Goal: Task Accomplishment & Management: Complete application form

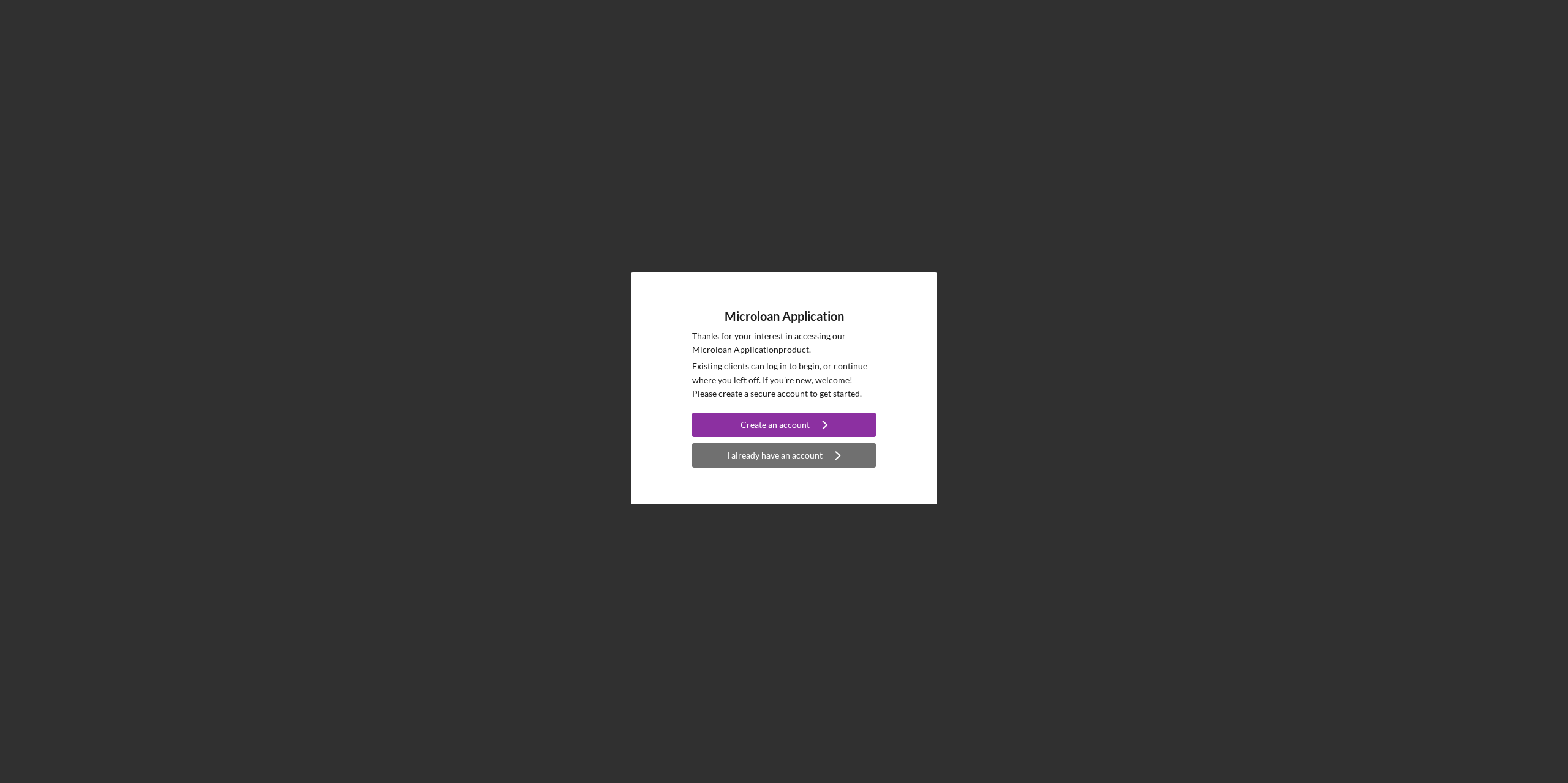
click at [793, 462] on div "I already have an account" at bounding box center [775, 455] width 96 height 24
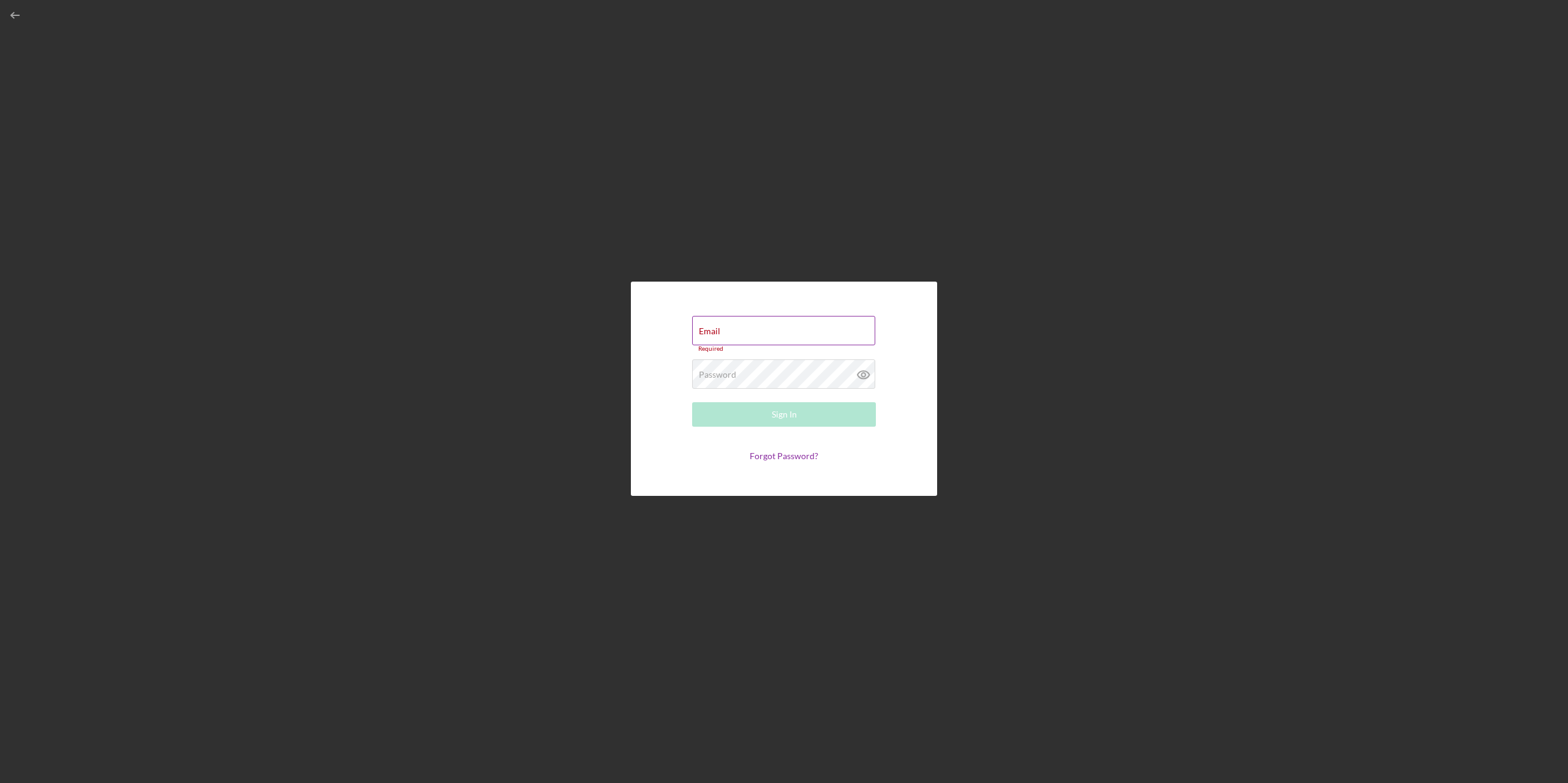
click at [715, 332] on label "Email" at bounding box center [709, 332] width 22 height 10
click at [715, 332] on input "Email" at bounding box center [783, 330] width 183 height 29
type input "[EMAIL_ADDRESS][DOMAIN_NAME]"
click at [863, 374] on icon at bounding box center [863, 372] width 4 height 4
click at [789, 415] on div "Sign In" at bounding box center [784, 411] width 25 height 24
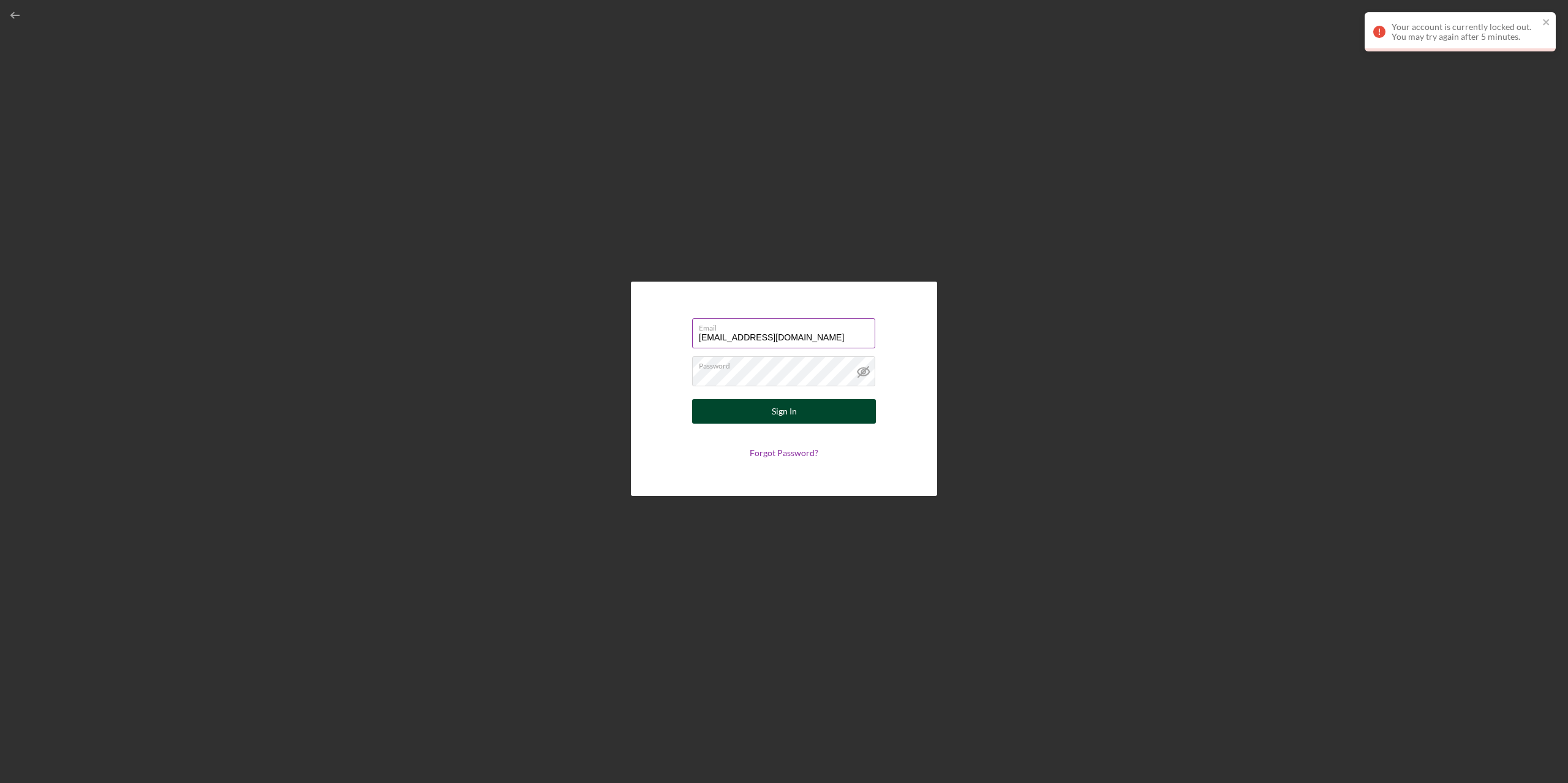
click at [773, 410] on div "Sign In" at bounding box center [784, 411] width 25 height 24
click at [692, 399] on button "Sign In" at bounding box center [784, 411] width 184 height 24
click at [777, 417] on div "Sign In" at bounding box center [784, 411] width 25 height 24
drag, startPoint x: 805, startPoint y: 338, endPoint x: 679, endPoint y: 334, distance: 126.1
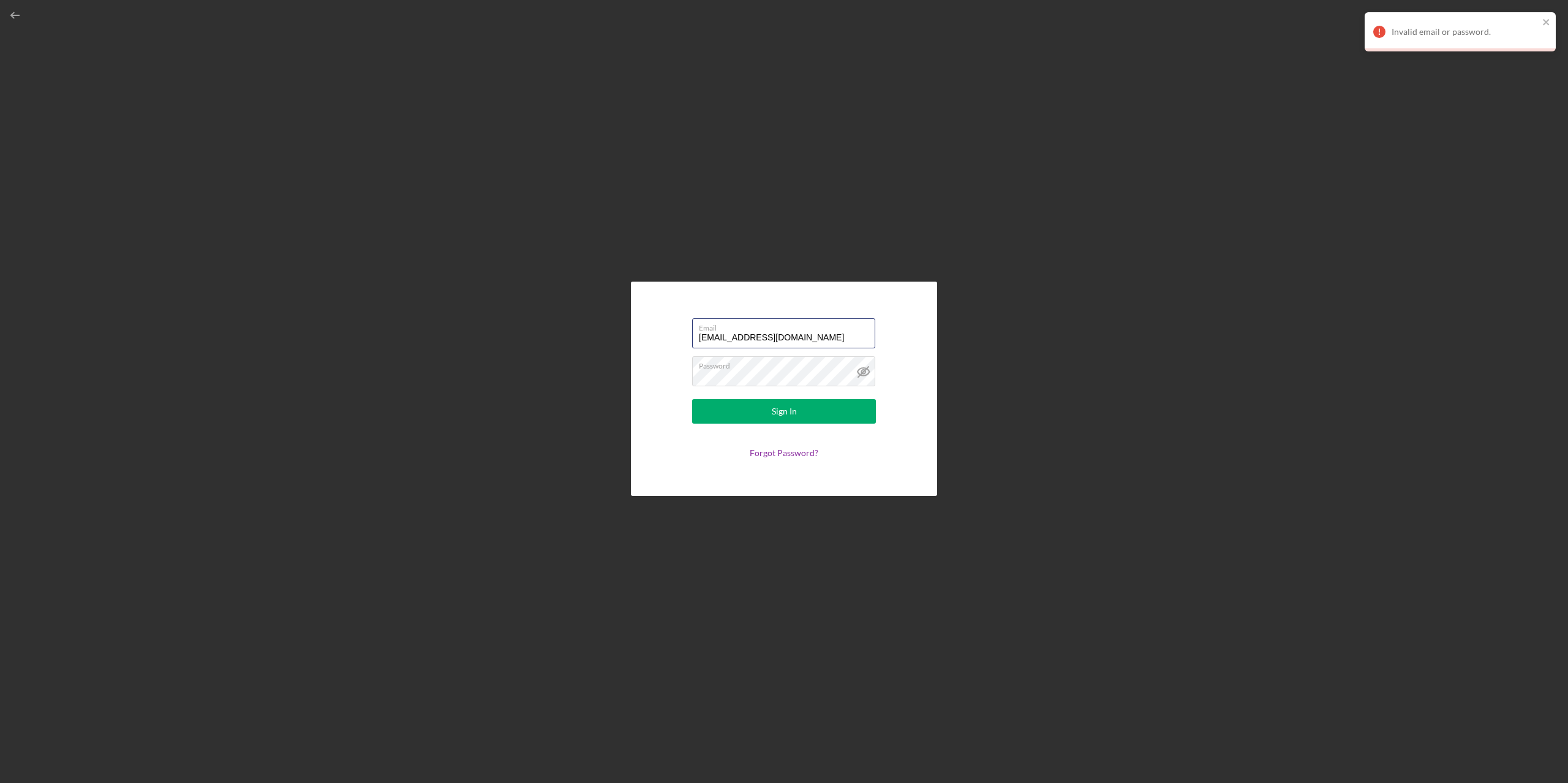
click at [679, 334] on form "Email [EMAIL_ADDRESS][DOMAIN_NAME] Password Sign In Forgot Password?" at bounding box center [784, 389] width 245 height 153
drag, startPoint x: 757, startPoint y: 333, endPoint x: 723, endPoint y: 330, distance: 34.1
click at [723, 330] on label "Email" at bounding box center [787, 326] width 176 height 14
click at [723, 330] on input "[EMAIL_ADDRESS][DOMAIN_NAME]" at bounding box center [783, 333] width 183 height 29
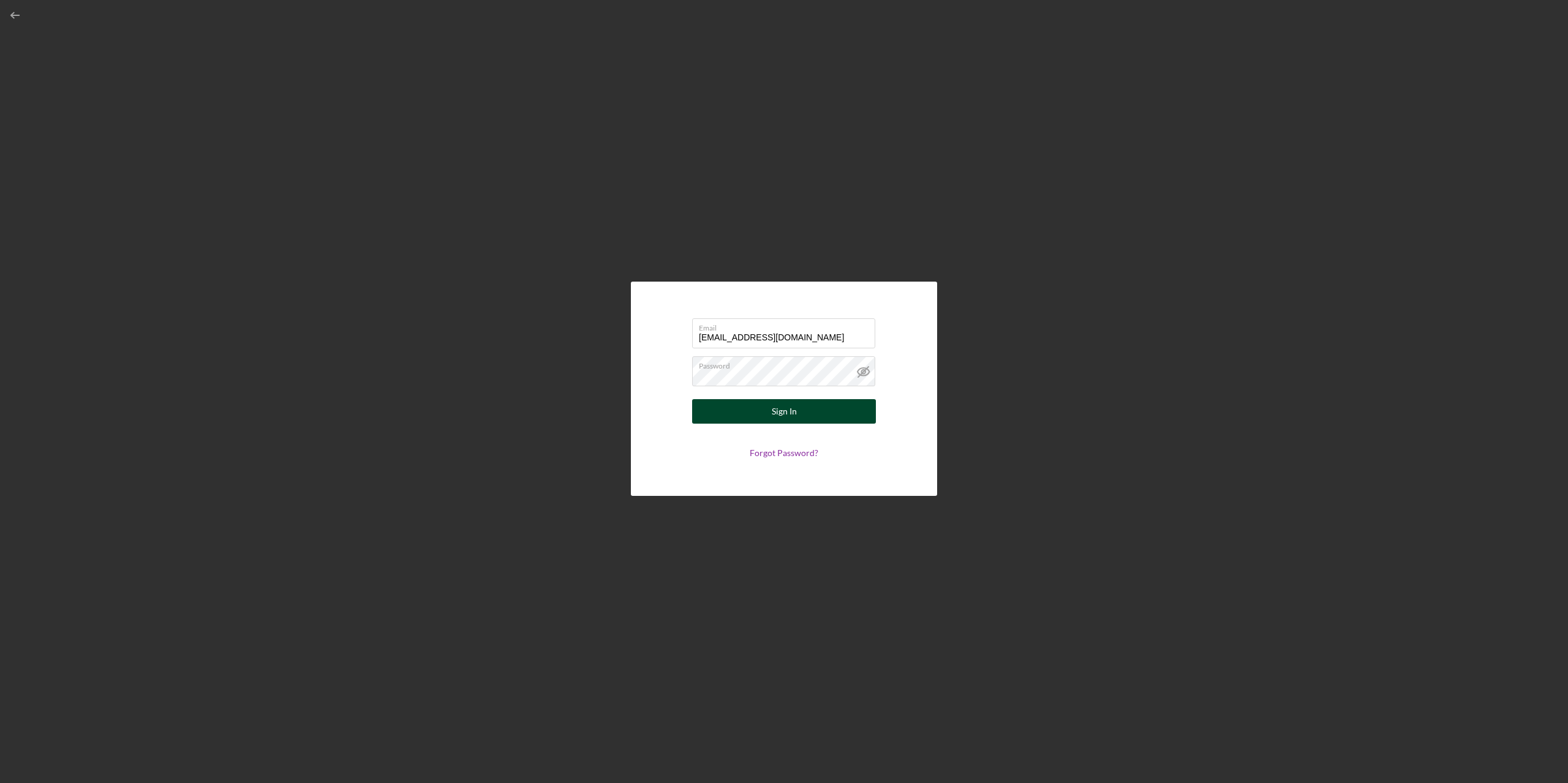
click at [740, 411] on button "Sign In" at bounding box center [784, 411] width 184 height 24
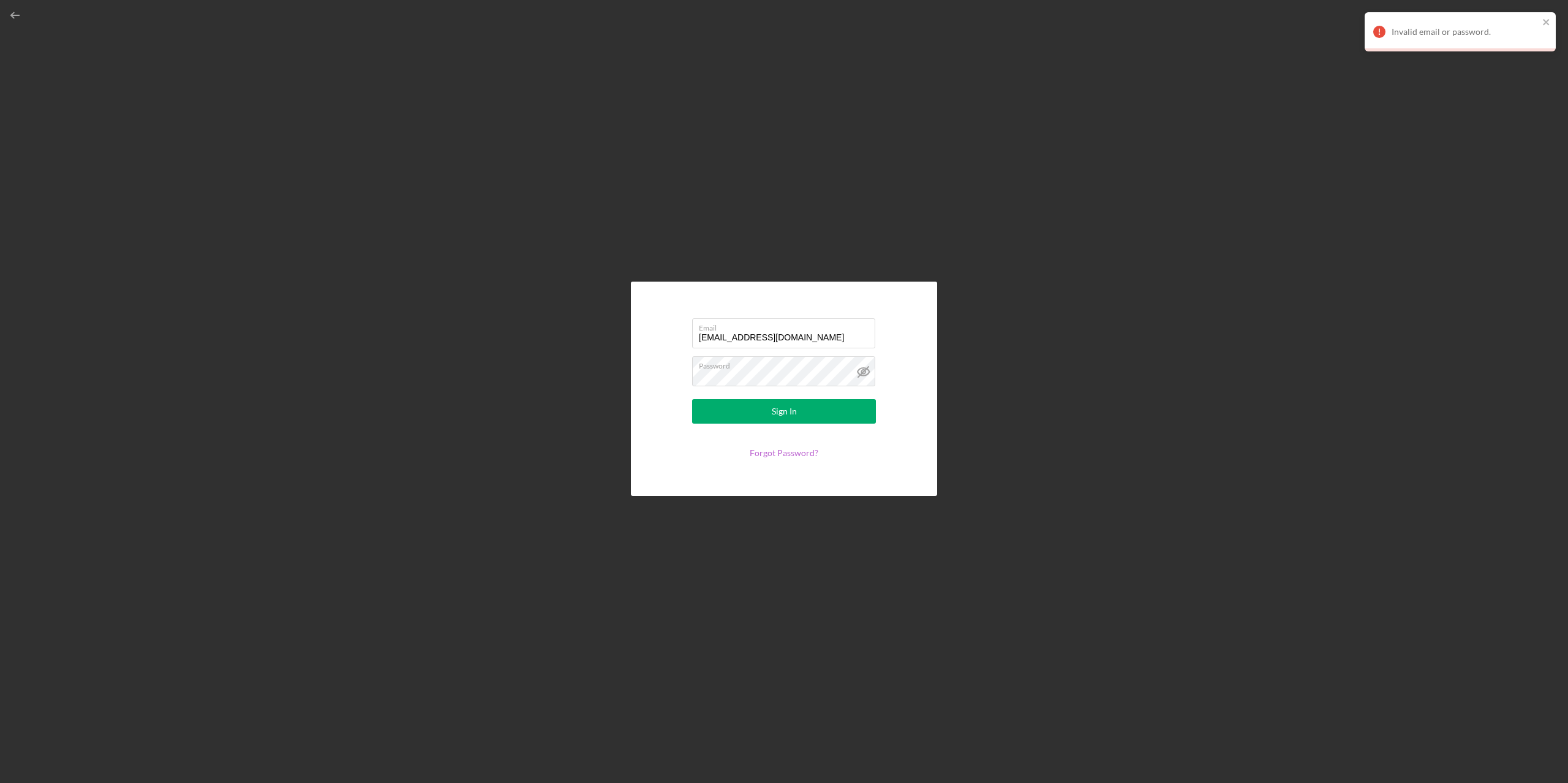
click at [790, 453] on link "Forgot Password?" at bounding box center [784, 453] width 68 height 11
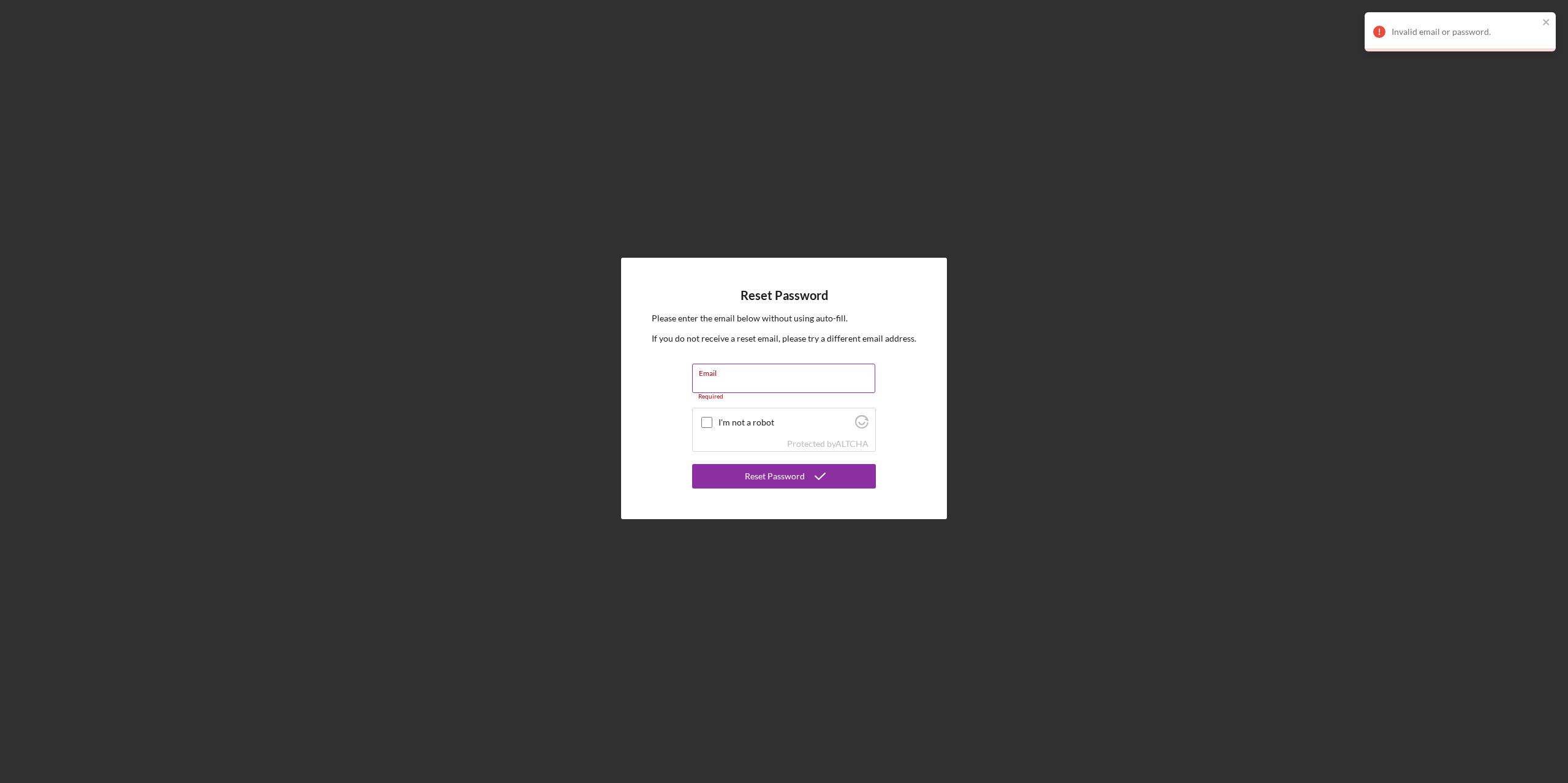
click at [741, 378] on div "Email Required" at bounding box center [784, 382] width 184 height 37
paste input "[EMAIL_ADDRESS][DOMAIN_NAME]"
type input "[EMAIL_ADDRESS][DOMAIN_NAME]"
click at [705, 418] on input "I'm not a robot" at bounding box center [707, 417] width 11 height 11
checkbox input "true"
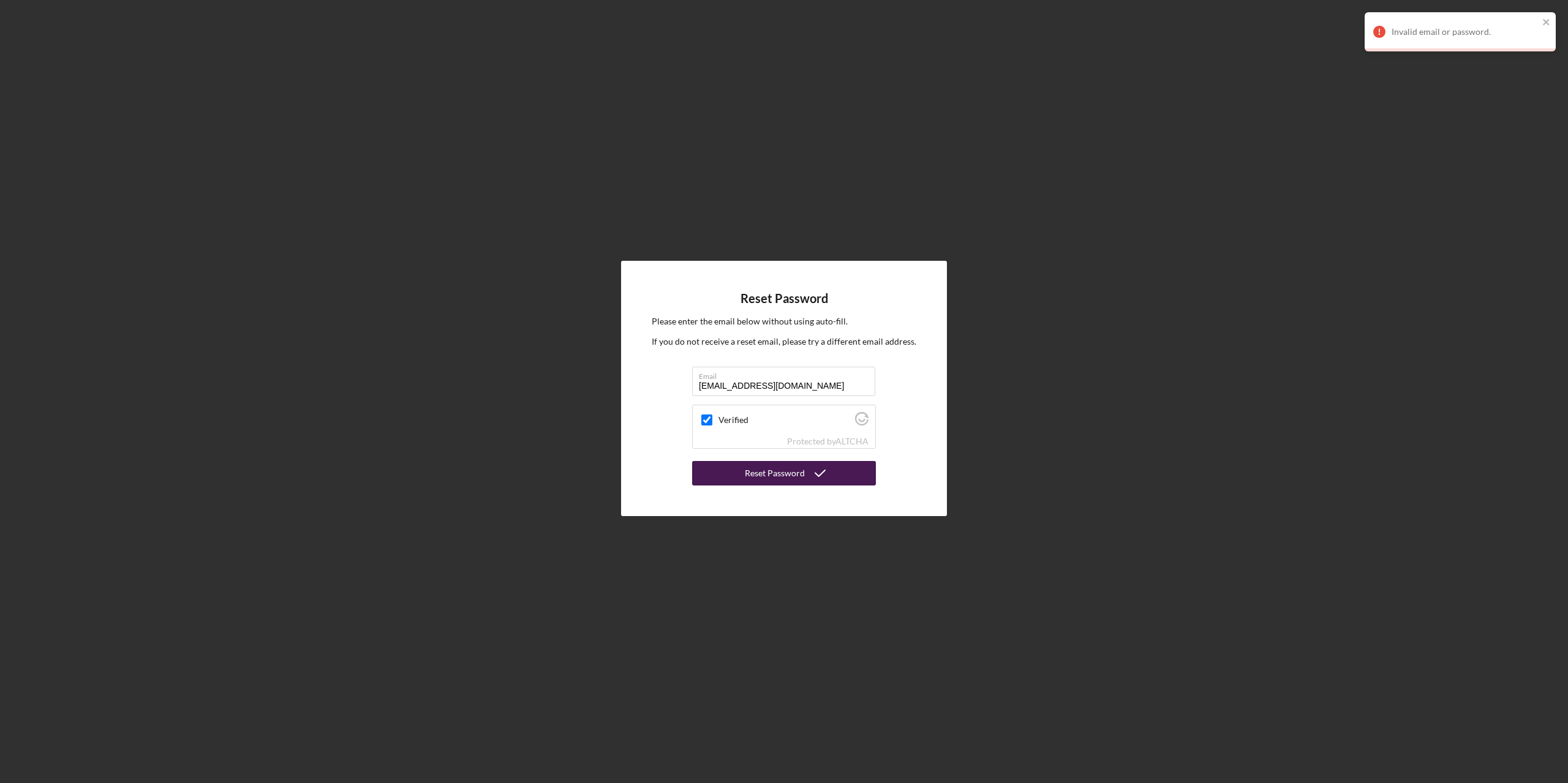
click at [723, 466] on button "Reset Password" at bounding box center [784, 473] width 184 height 24
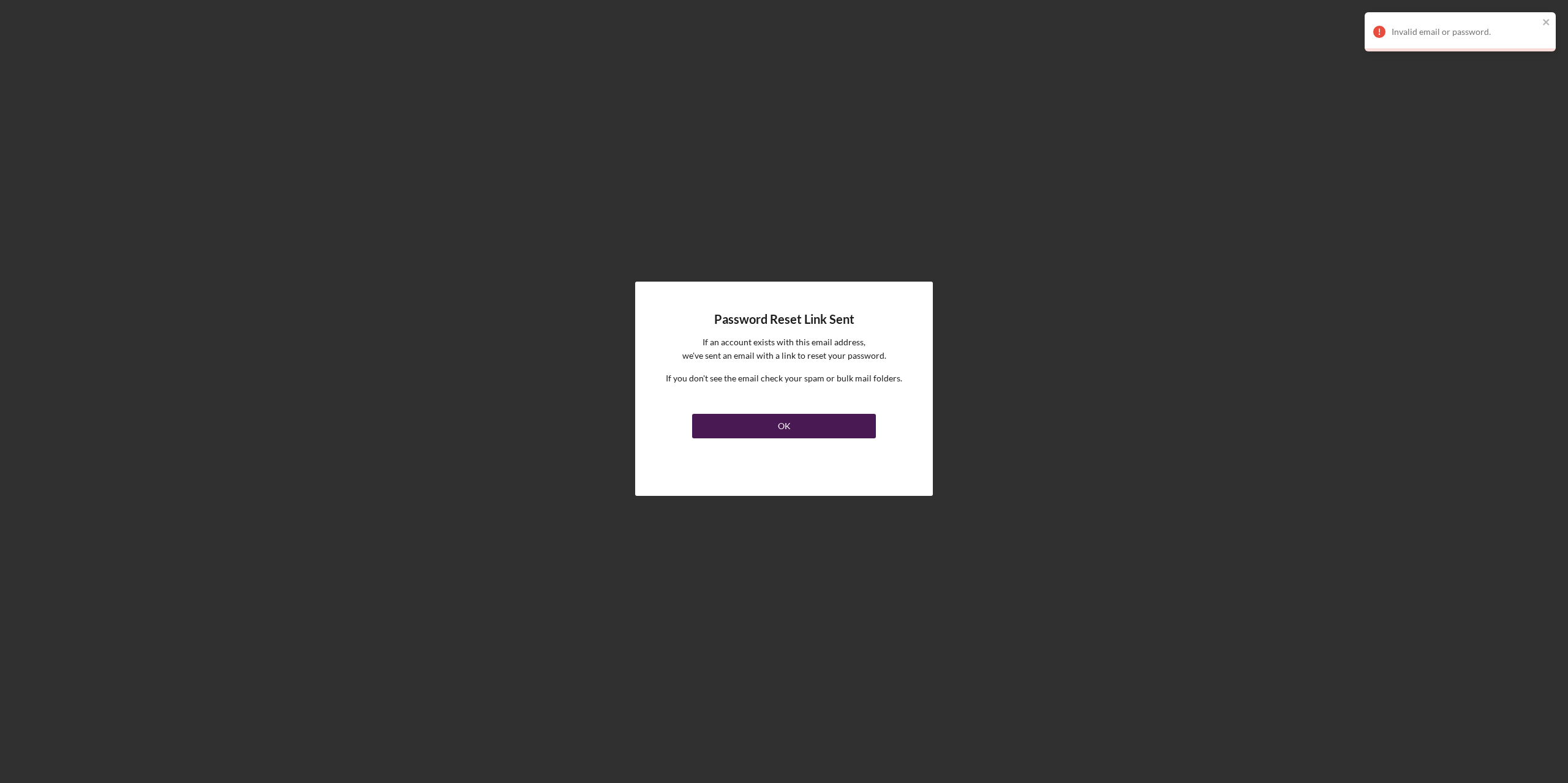
click at [734, 429] on button "OK" at bounding box center [784, 426] width 184 height 24
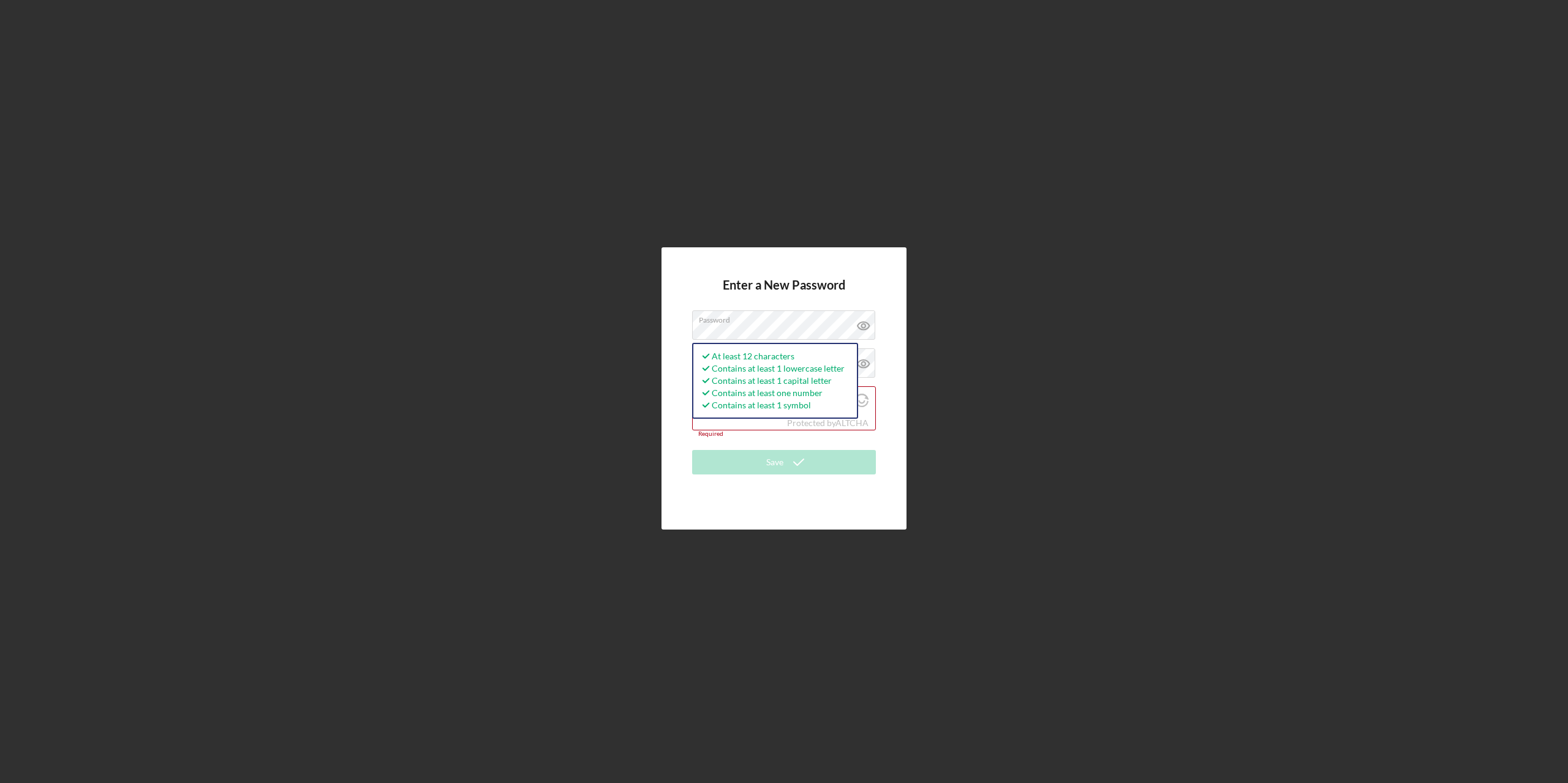
click at [897, 426] on div "Enter a New Password Password At least 12 characters Contains at least 1 lowerc…" at bounding box center [784, 388] width 245 height 282
click at [705, 403] on input "I'm not a robot" at bounding box center [707, 402] width 11 height 11
checkbox input "true"
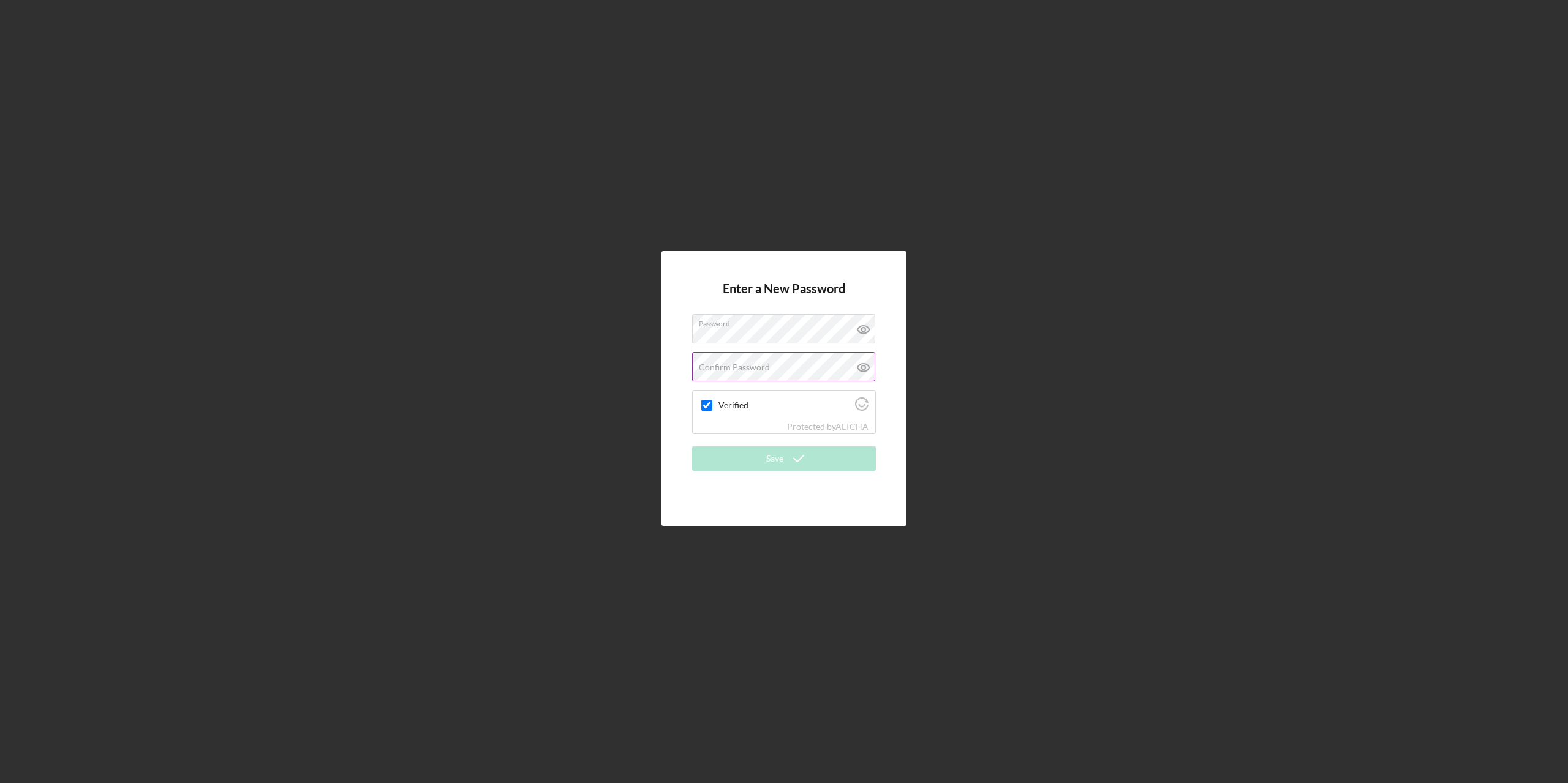
click at [705, 363] on label "Confirm Password" at bounding box center [734, 368] width 71 height 10
click at [764, 449] on button "Save" at bounding box center [784, 458] width 184 height 24
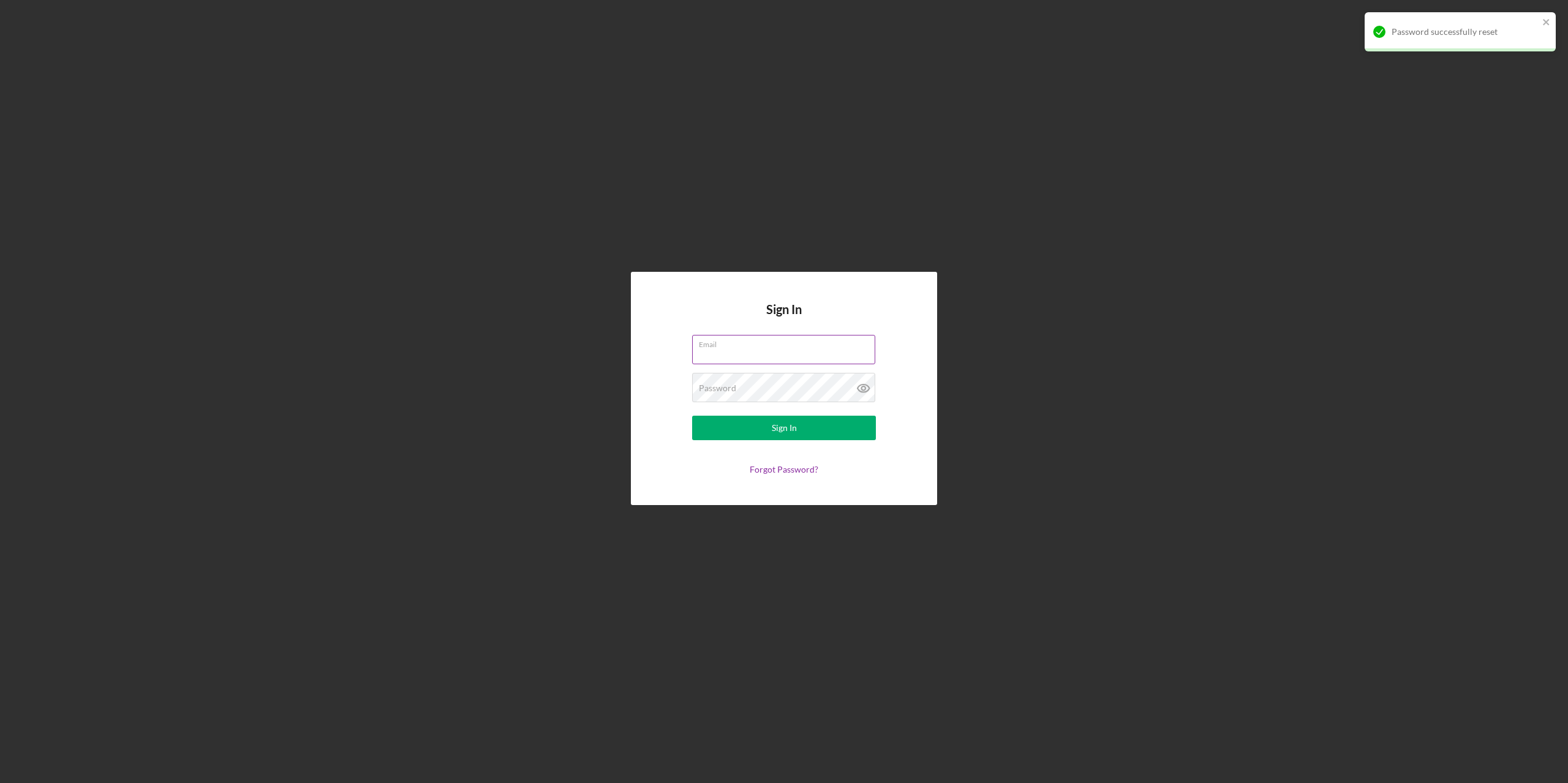
click at [754, 356] on input "Email" at bounding box center [783, 349] width 183 height 29
type input "[EMAIL_ADDRESS][DOMAIN_NAME]"
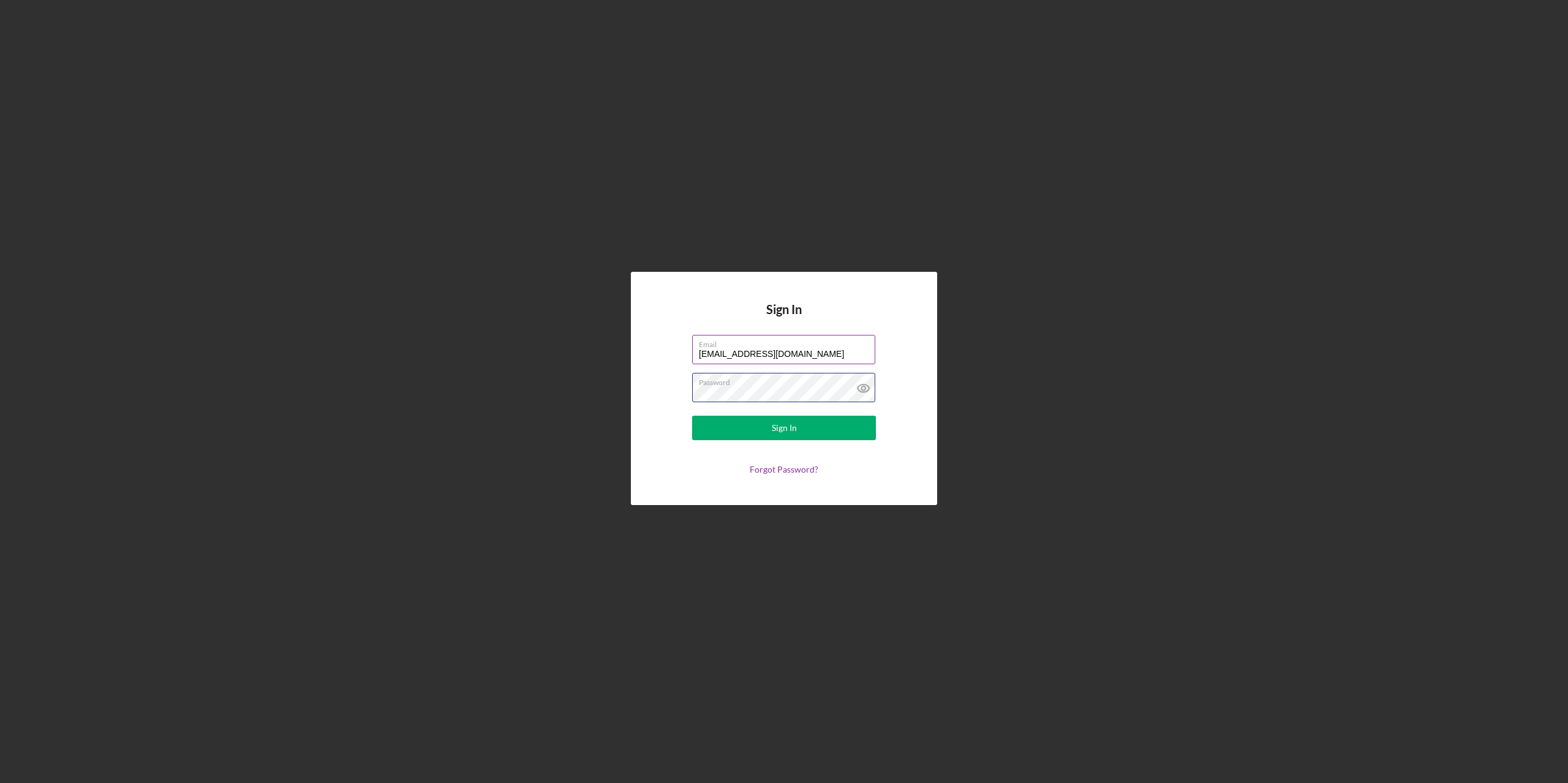
click at [692, 416] on button "Sign In" at bounding box center [784, 428] width 184 height 24
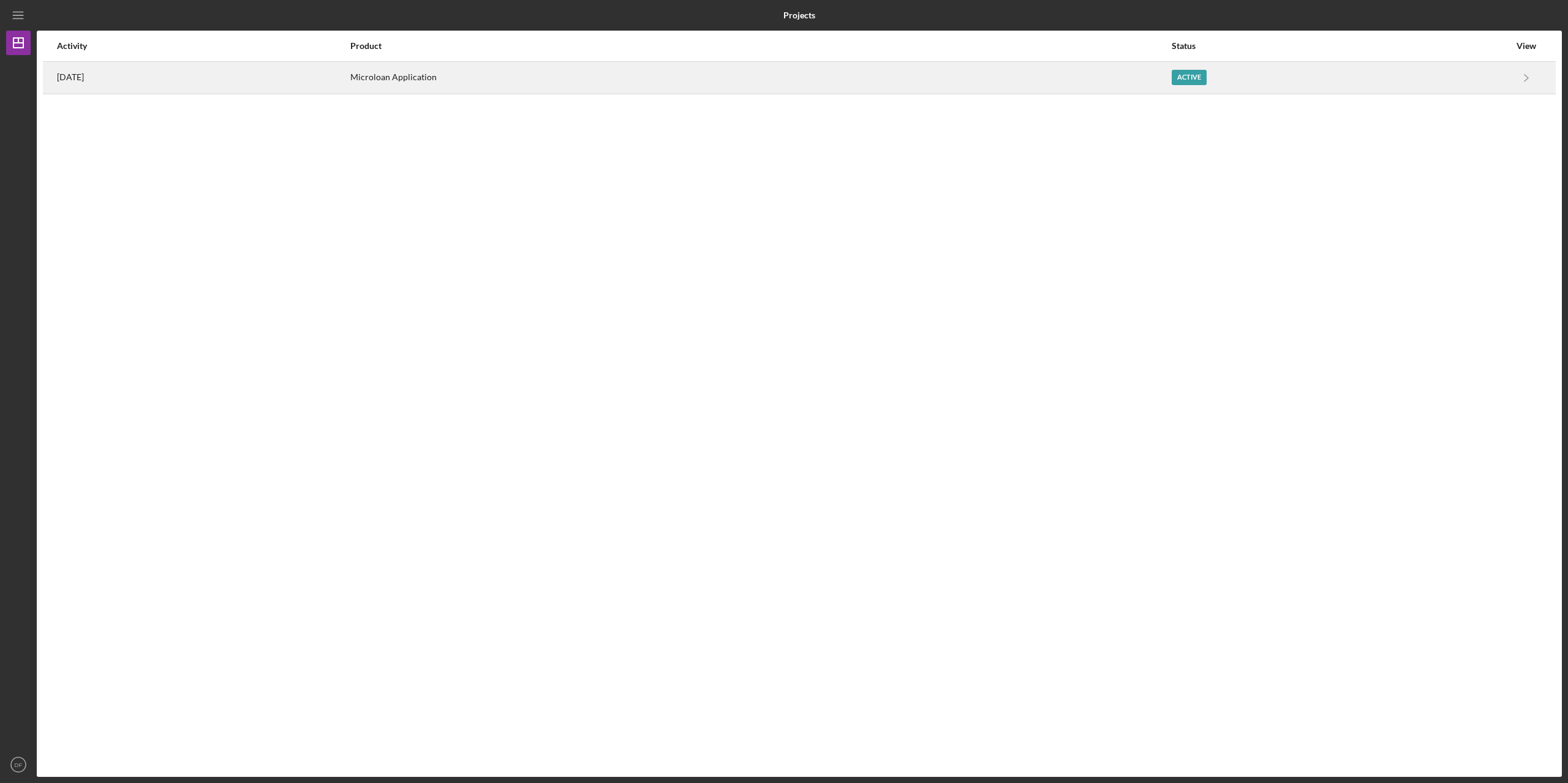
click at [1207, 79] on div "Active" at bounding box center [1189, 77] width 35 height 16
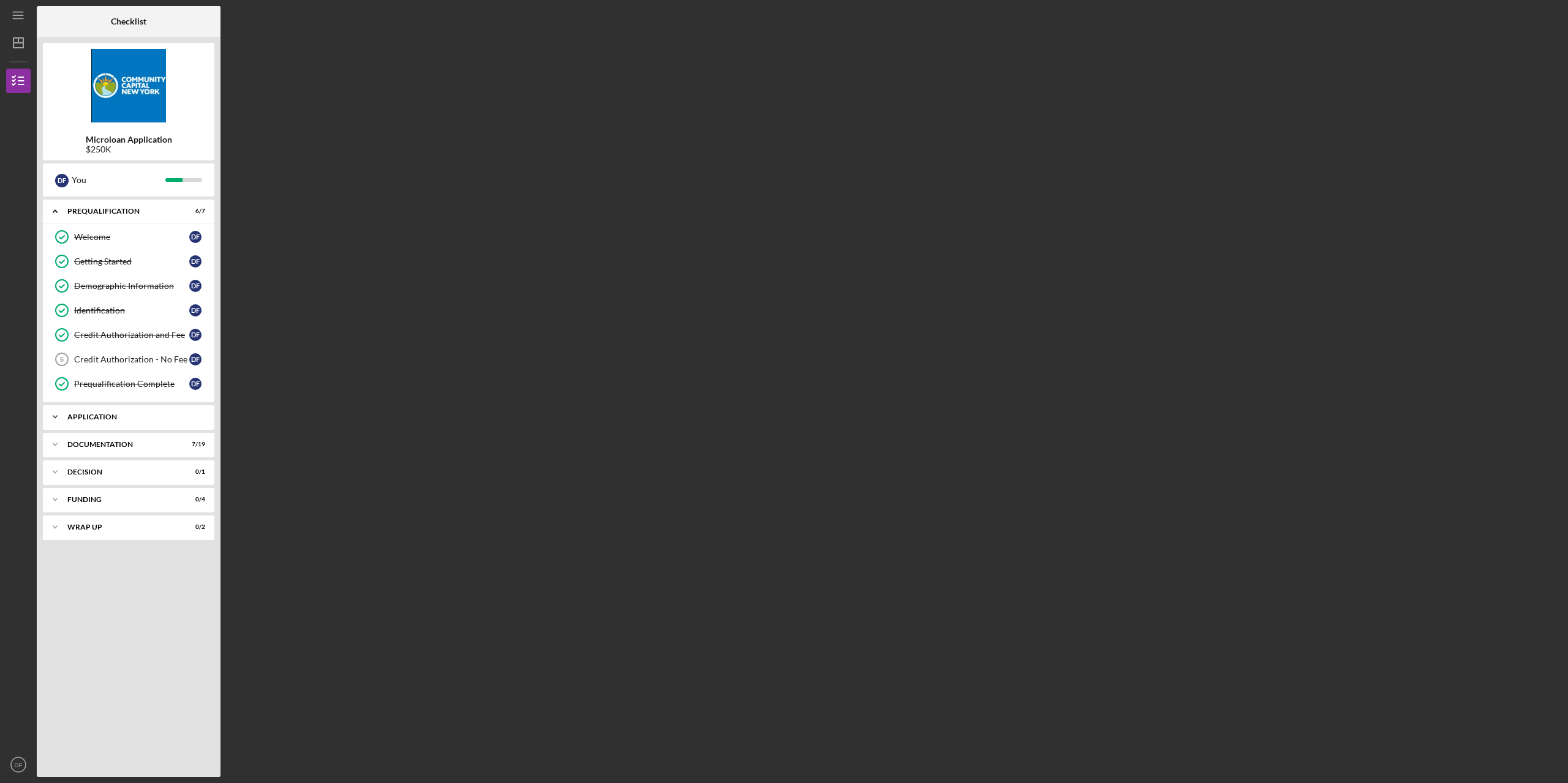
click at [55, 420] on icon "Icon/Expander" at bounding box center [55, 417] width 24 height 24
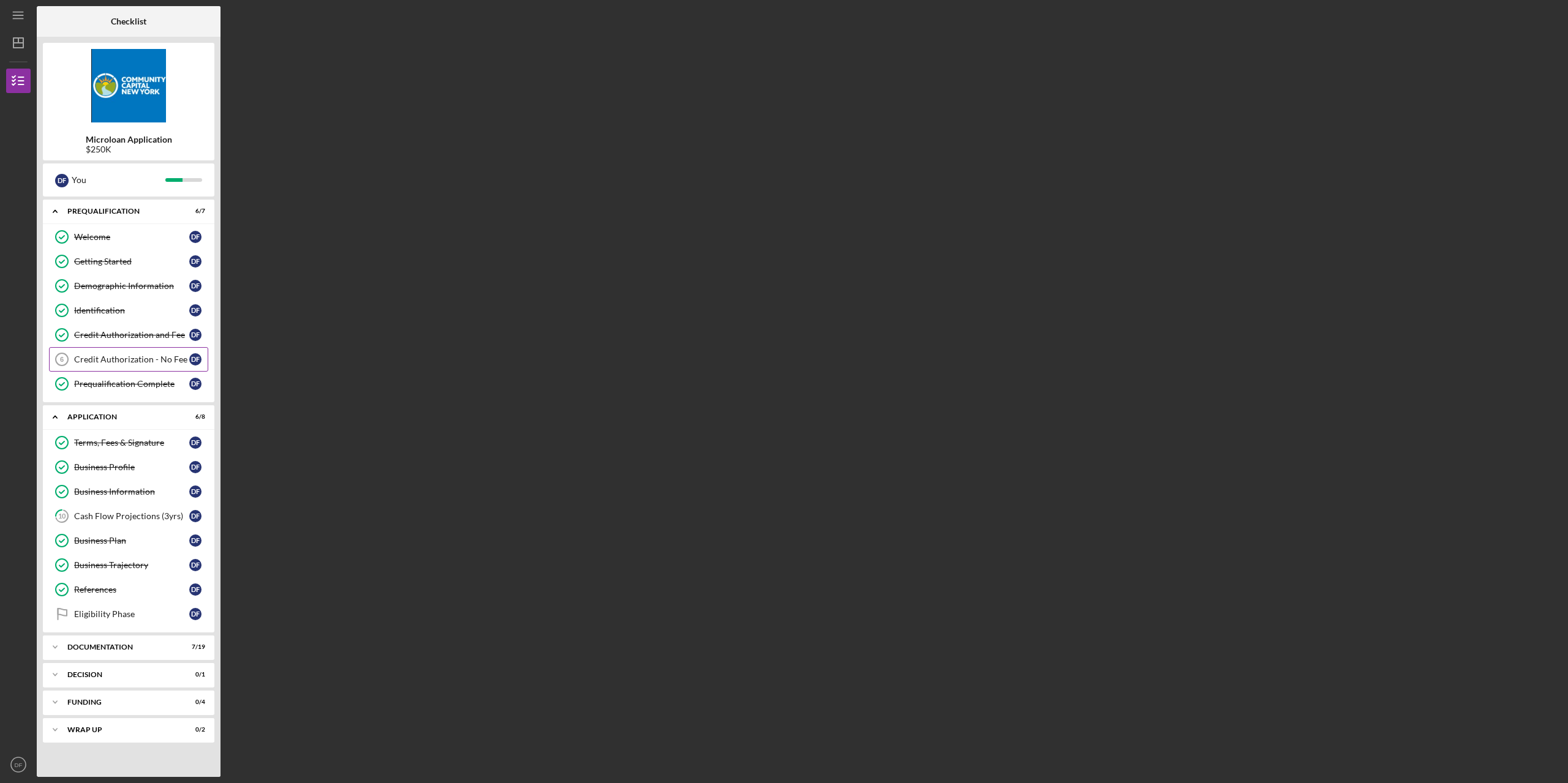
click at [134, 366] on link "Credit Authorization - No Fee 6 Credit Authorization - No Fee D F" at bounding box center [129, 359] width 159 height 24
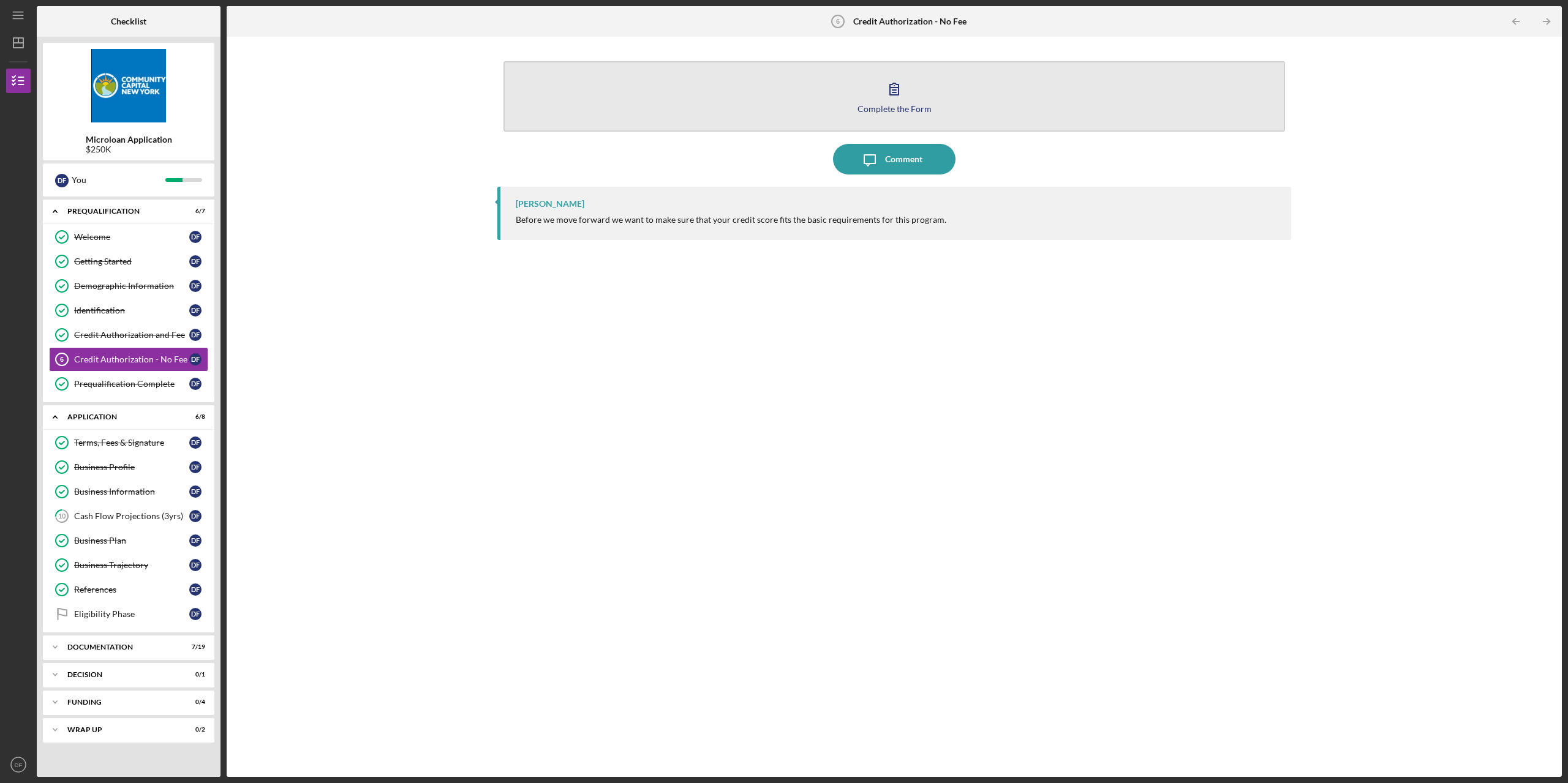
click at [906, 107] on div "Complete the Form" at bounding box center [894, 109] width 74 height 9
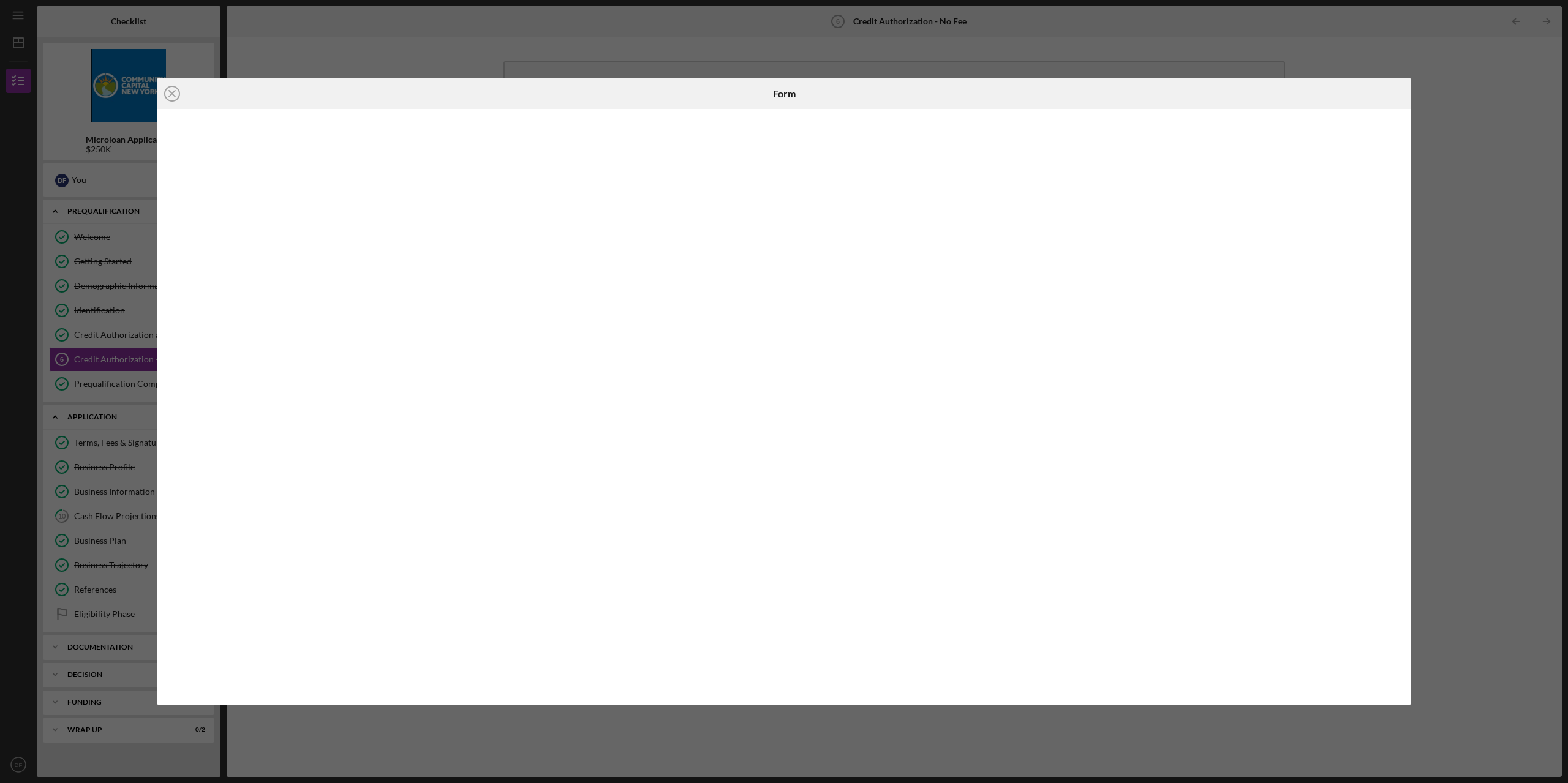
click at [428, 45] on div "Icon/Close Form" at bounding box center [784, 391] width 1568 height 783
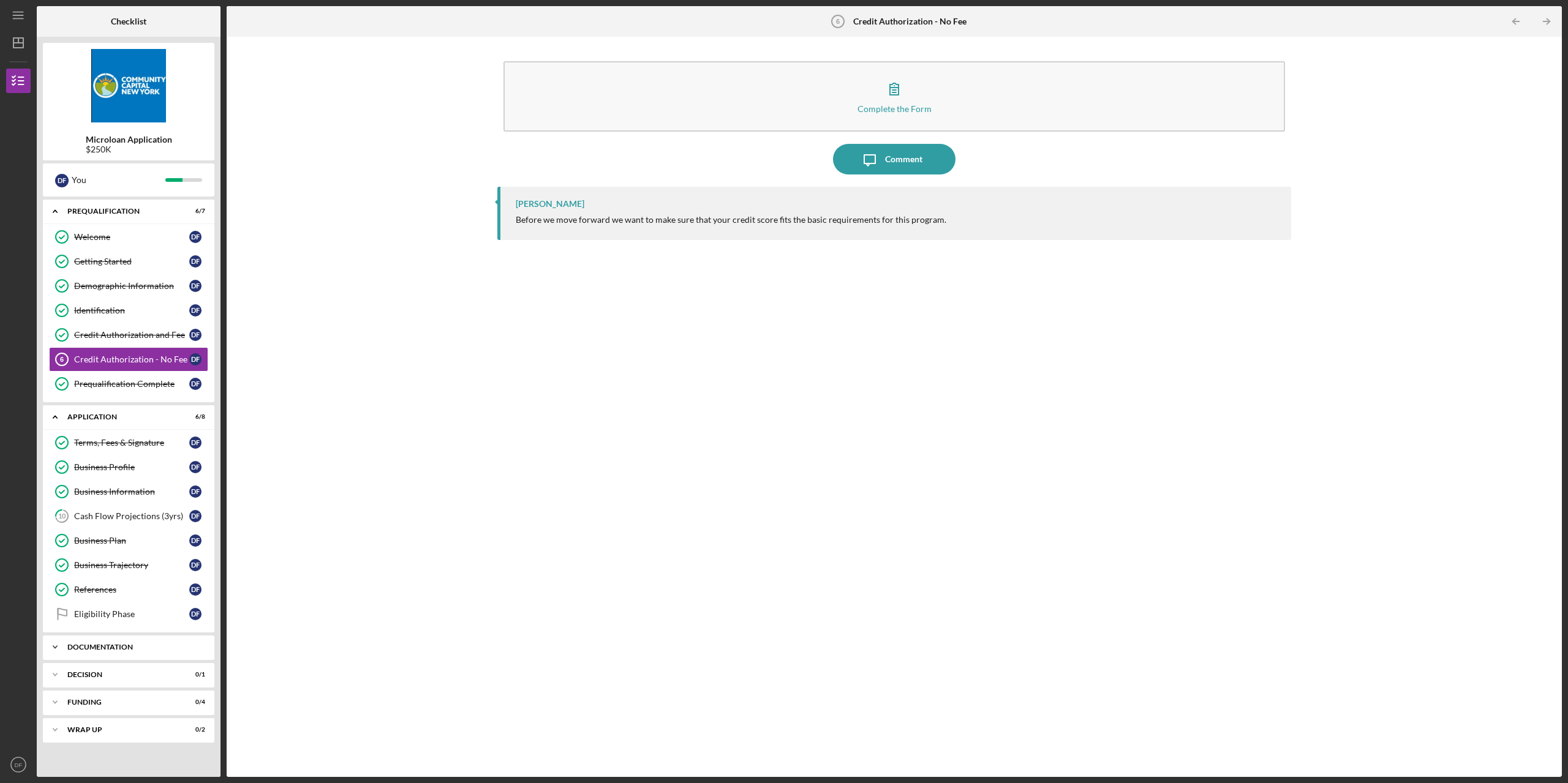
click at [59, 646] on icon "Icon/Expander" at bounding box center [55, 647] width 24 height 24
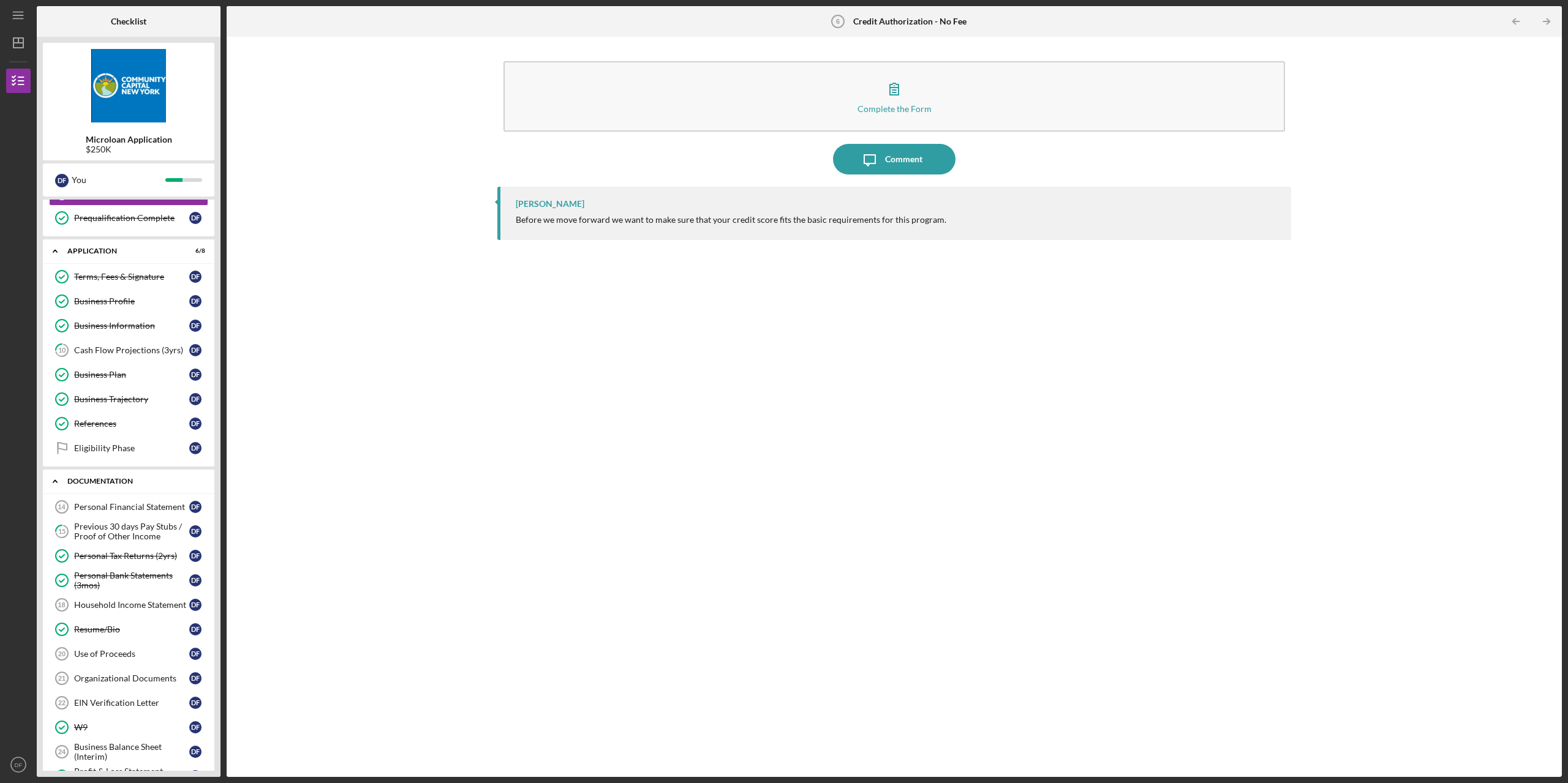
scroll to position [184, 0]
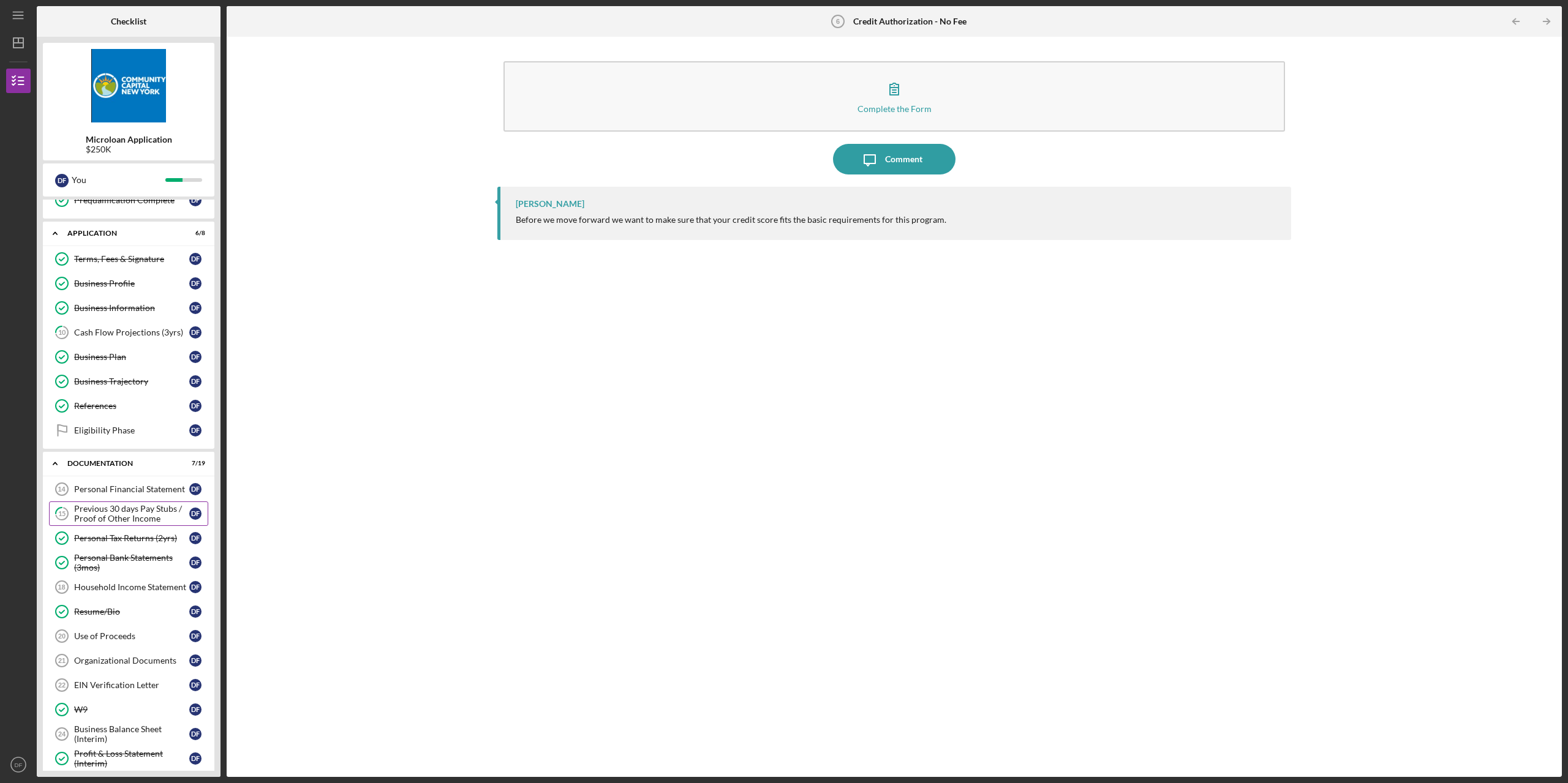
click at [119, 511] on div "Previous 30 days Pay Stubs / Proof of Other Income" at bounding box center [131, 514] width 115 height 20
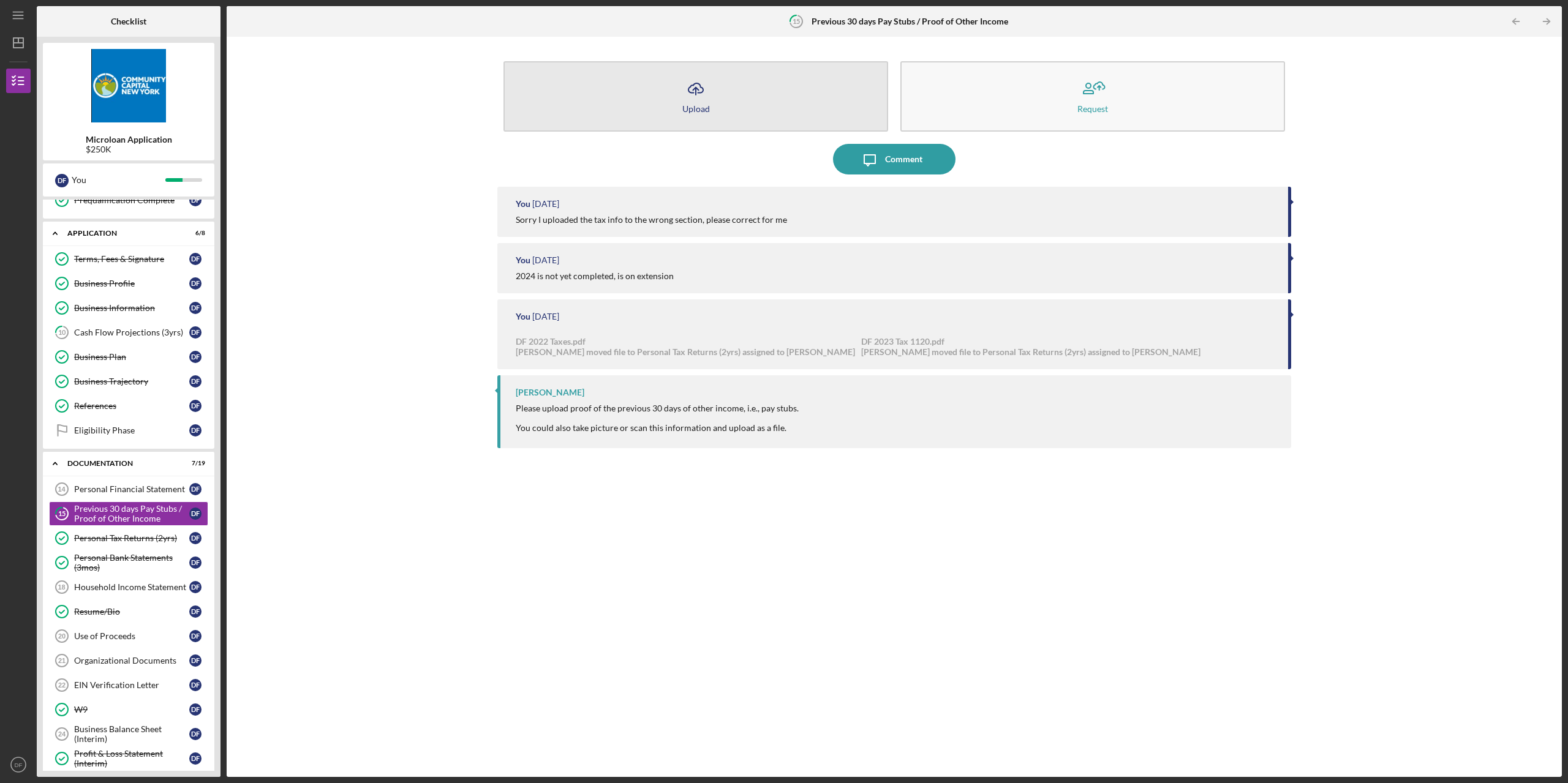
click at [697, 90] on icon "Icon/Upload" at bounding box center [696, 88] width 30 height 30
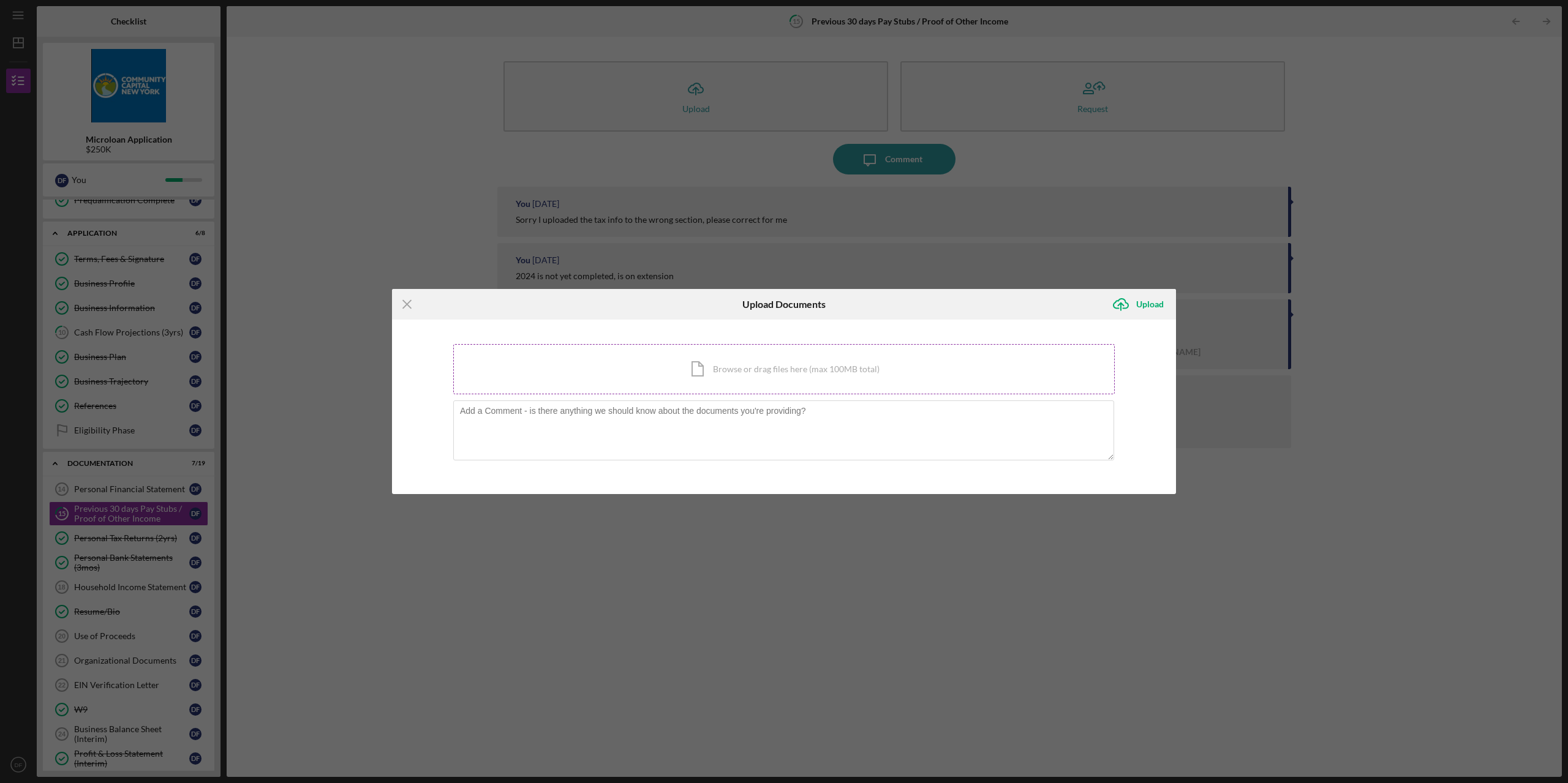
click at [726, 366] on div "Icon/Document Browse or drag files here (max 100MB total) Tap to choose files o…" at bounding box center [784, 369] width 661 height 50
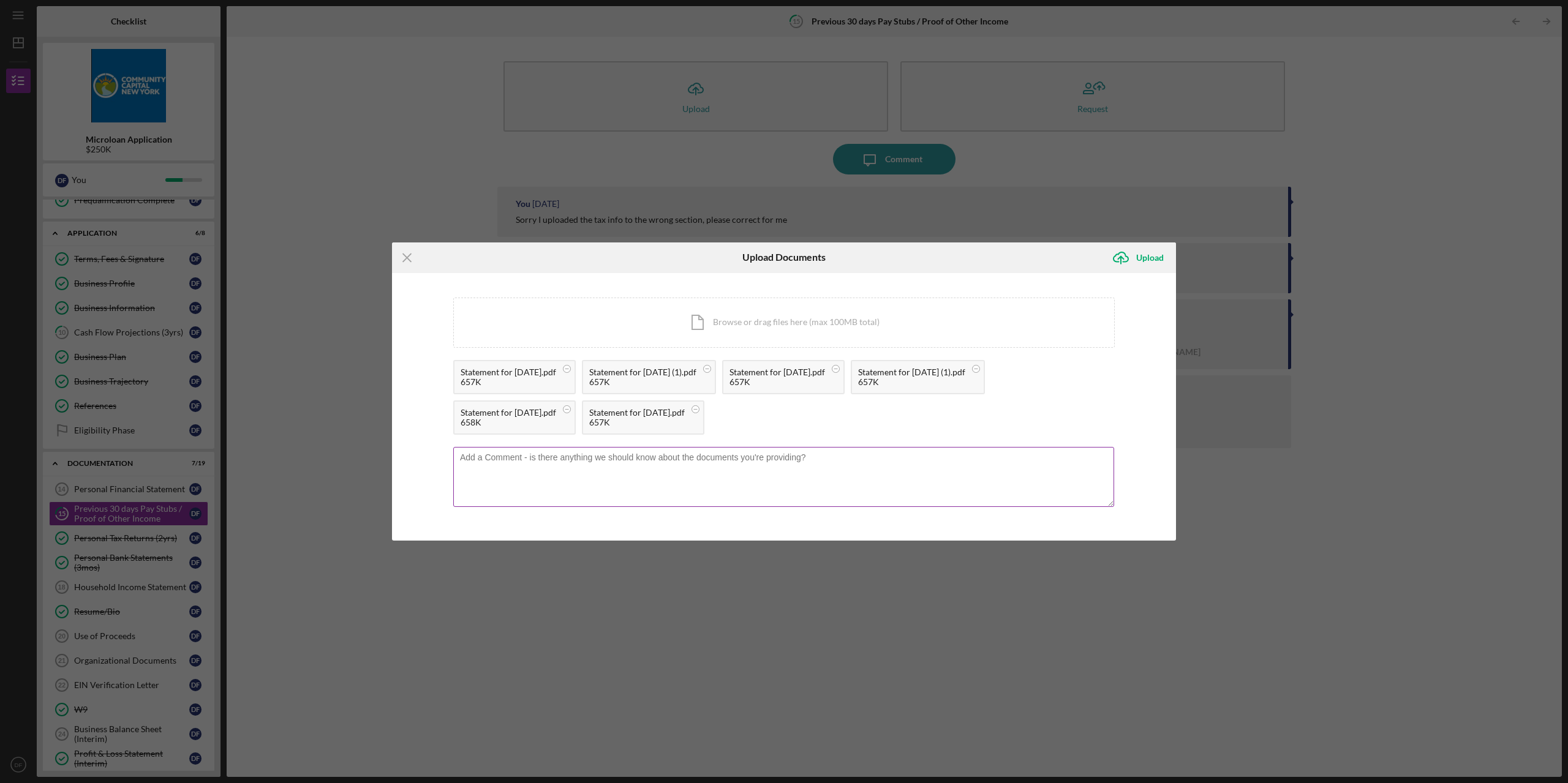
click at [583, 456] on textarea at bounding box center [784, 477] width 661 height 60
type textarea "Pay stubs for 3 offices"
click at [1149, 261] on div "Upload" at bounding box center [1149, 257] width 27 height 24
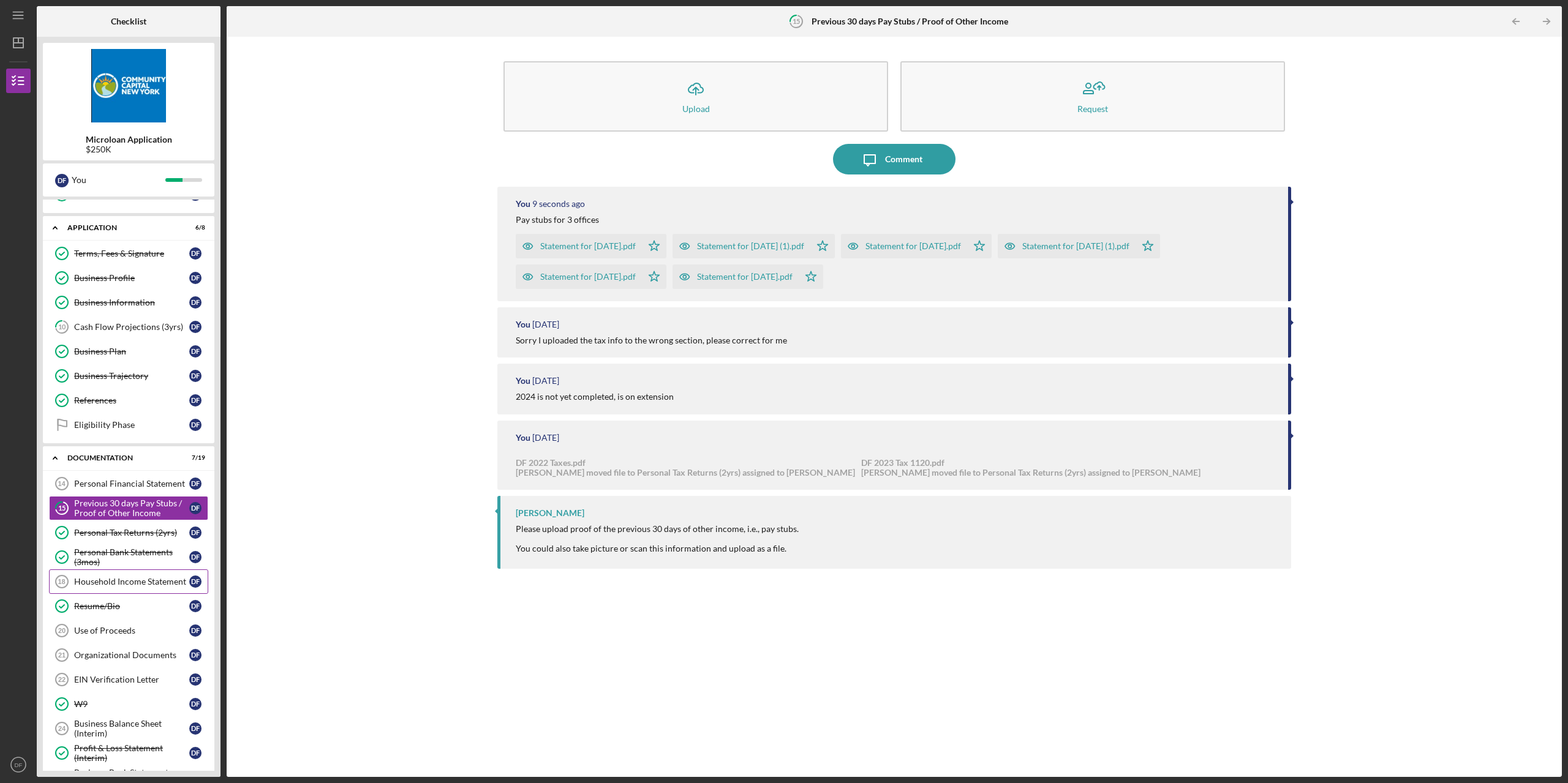
scroll to position [184, 0]
click at [118, 336] on div "Cash Flow Projections (3yrs)" at bounding box center [131, 333] width 115 height 10
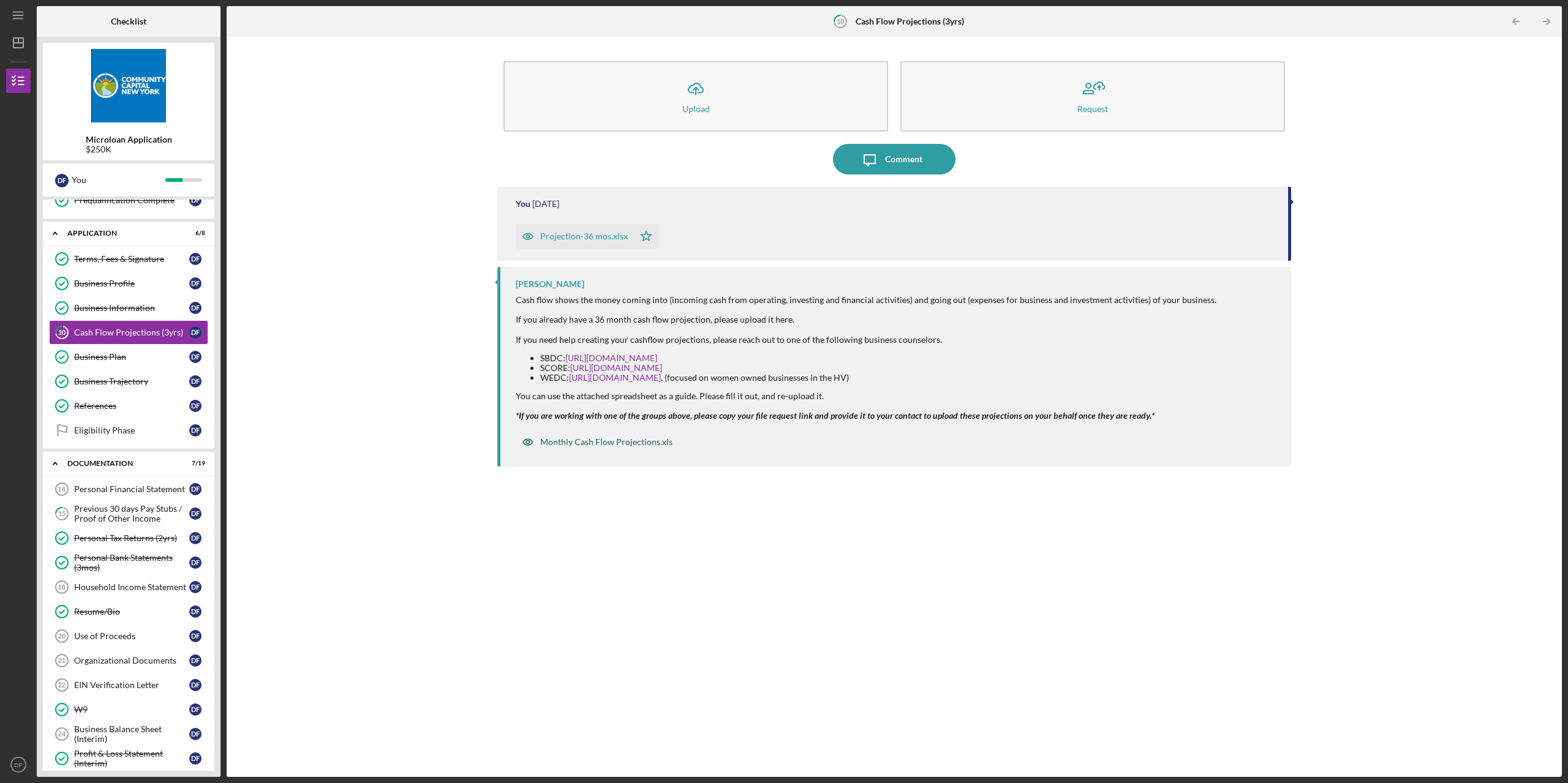
click at [591, 444] on div "Monthly Cash Flow Projections.xls" at bounding box center [606, 442] width 132 height 10
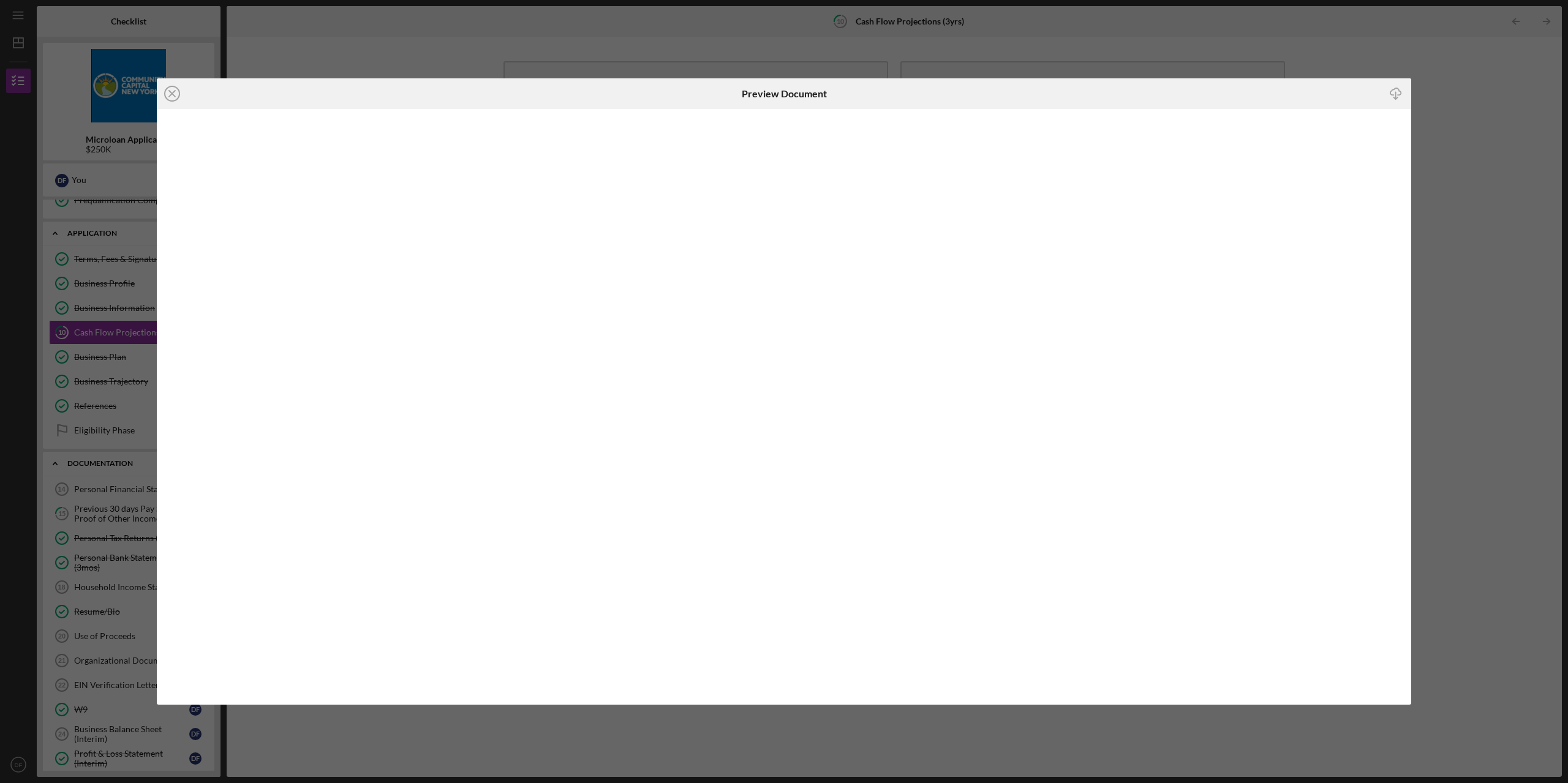
click at [1394, 93] on icon "Icon/Download" at bounding box center [1396, 93] width 27 height 27
click at [183, 25] on div "Icon/Close Preview Document Icon/Download" at bounding box center [784, 391] width 1568 height 783
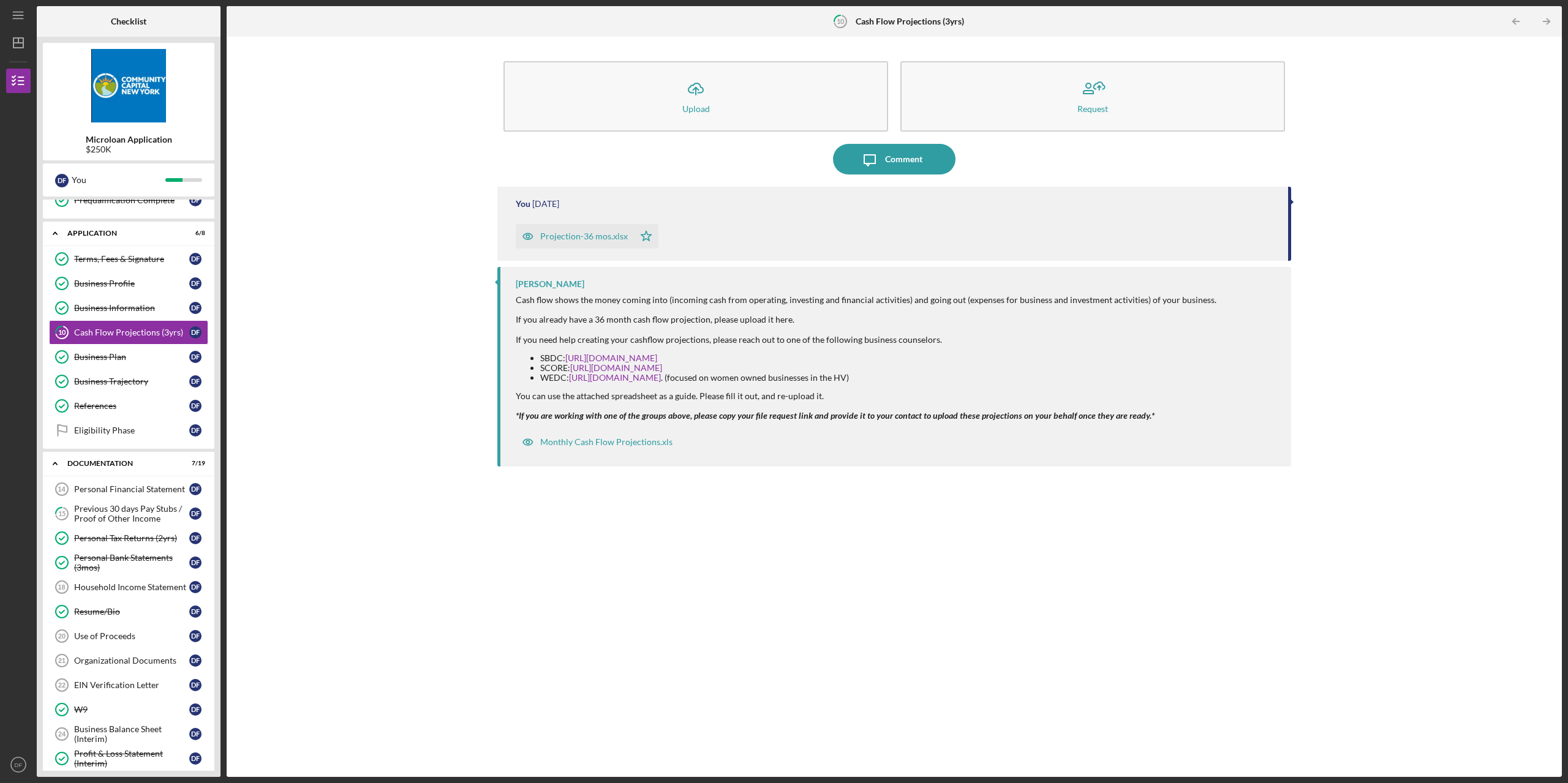
click at [571, 235] on div "Projection-36 mos.xlsx" at bounding box center [584, 237] width 88 height 10
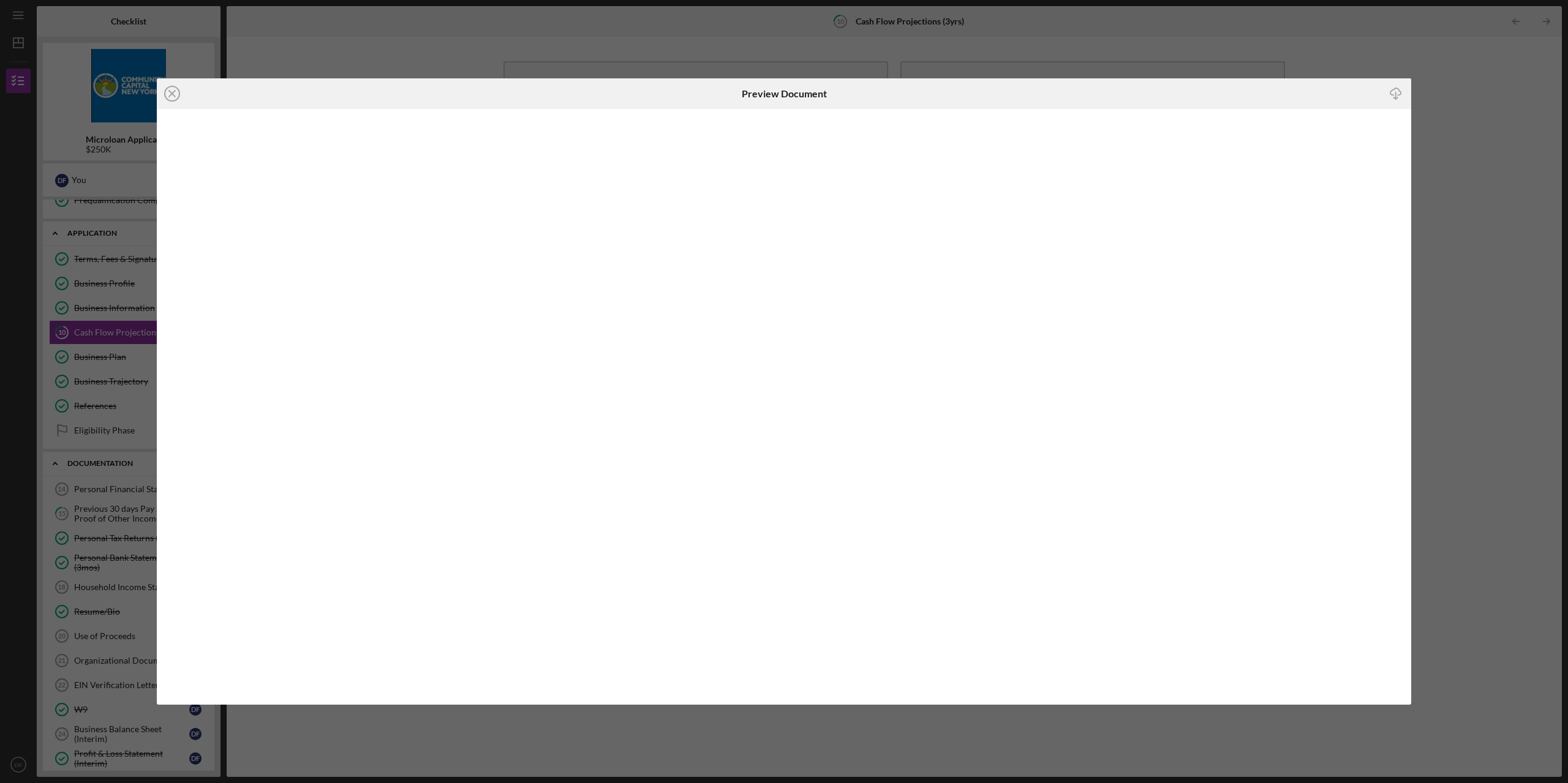
click at [1472, 125] on div "Icon/Close Preview Document Icon/Download" at bounding box center [784, 391] width 1568 height 783
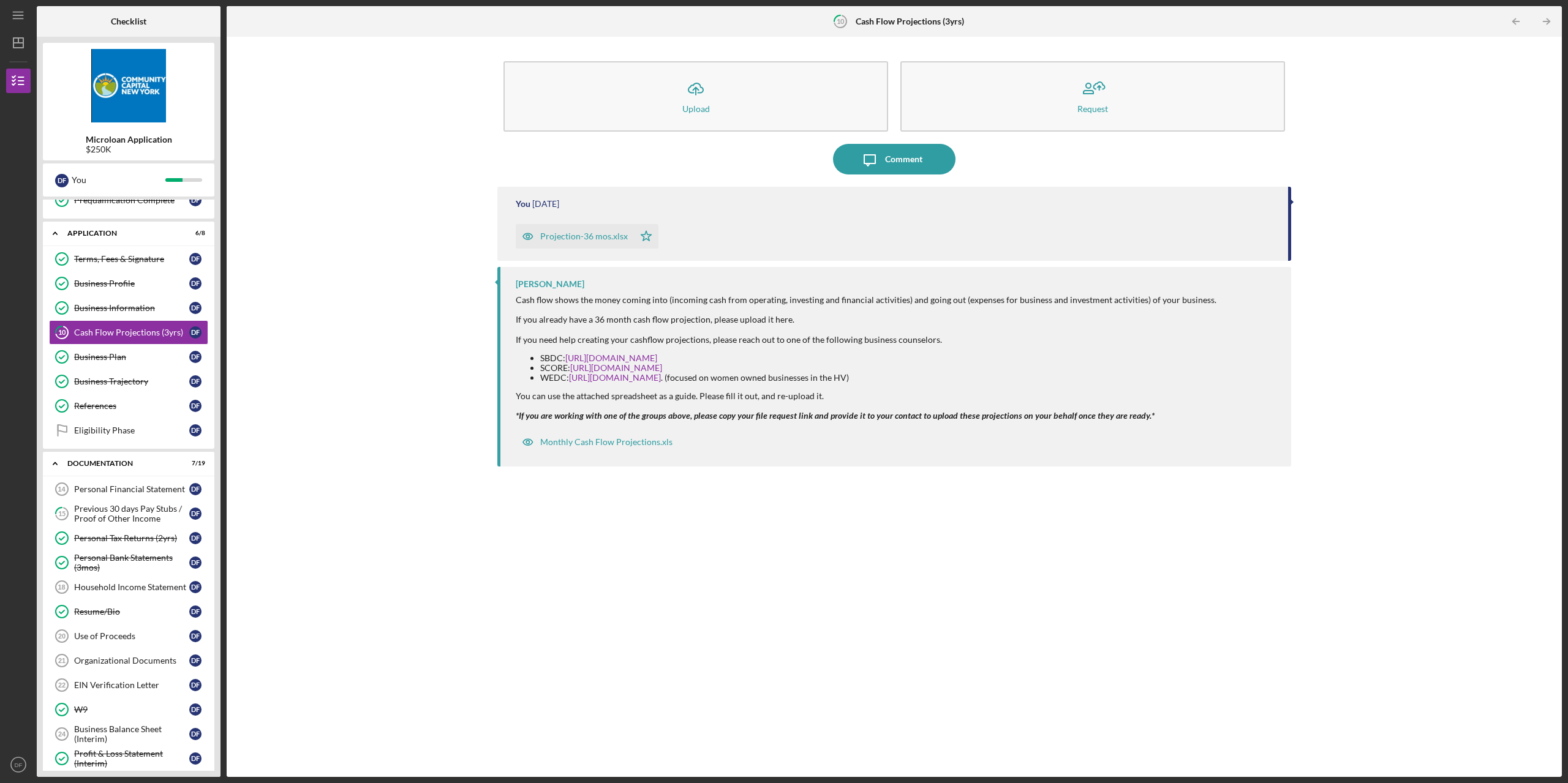
click at [579, 241] on div "Projection-36 mos.xlsx" at bounding box center [584, 237] width 88 height 10
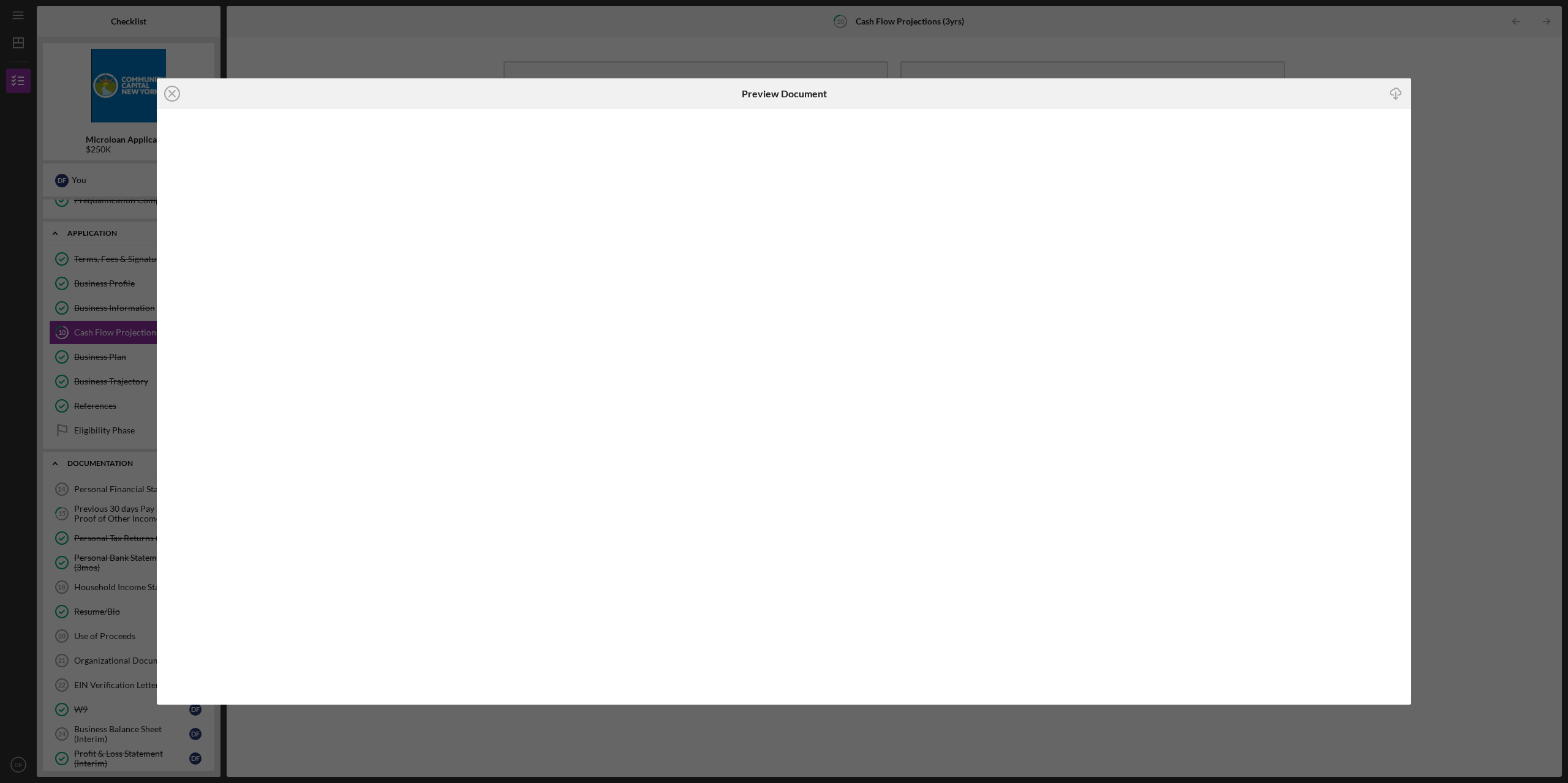
click at [1397, 96] on icon "Icon/Download" at bounding box center [1396, 93] width 27 height 27
click at [171, 94] on line at bounding box center [172, 94] width 6 height 6
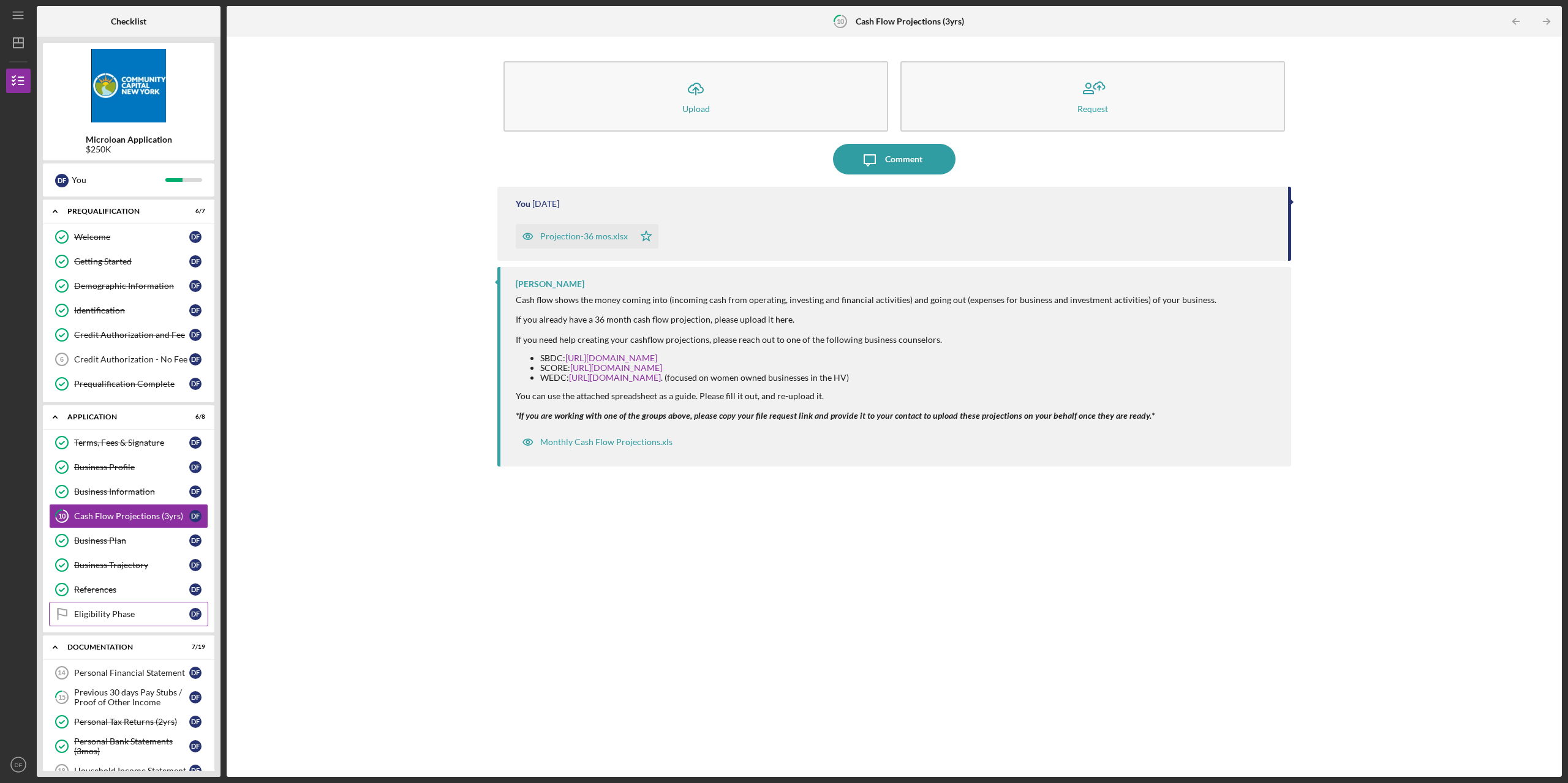
click at [109, 614] on div "Eligibility Phase" at bounding box center [131, 614] width 115 height 10
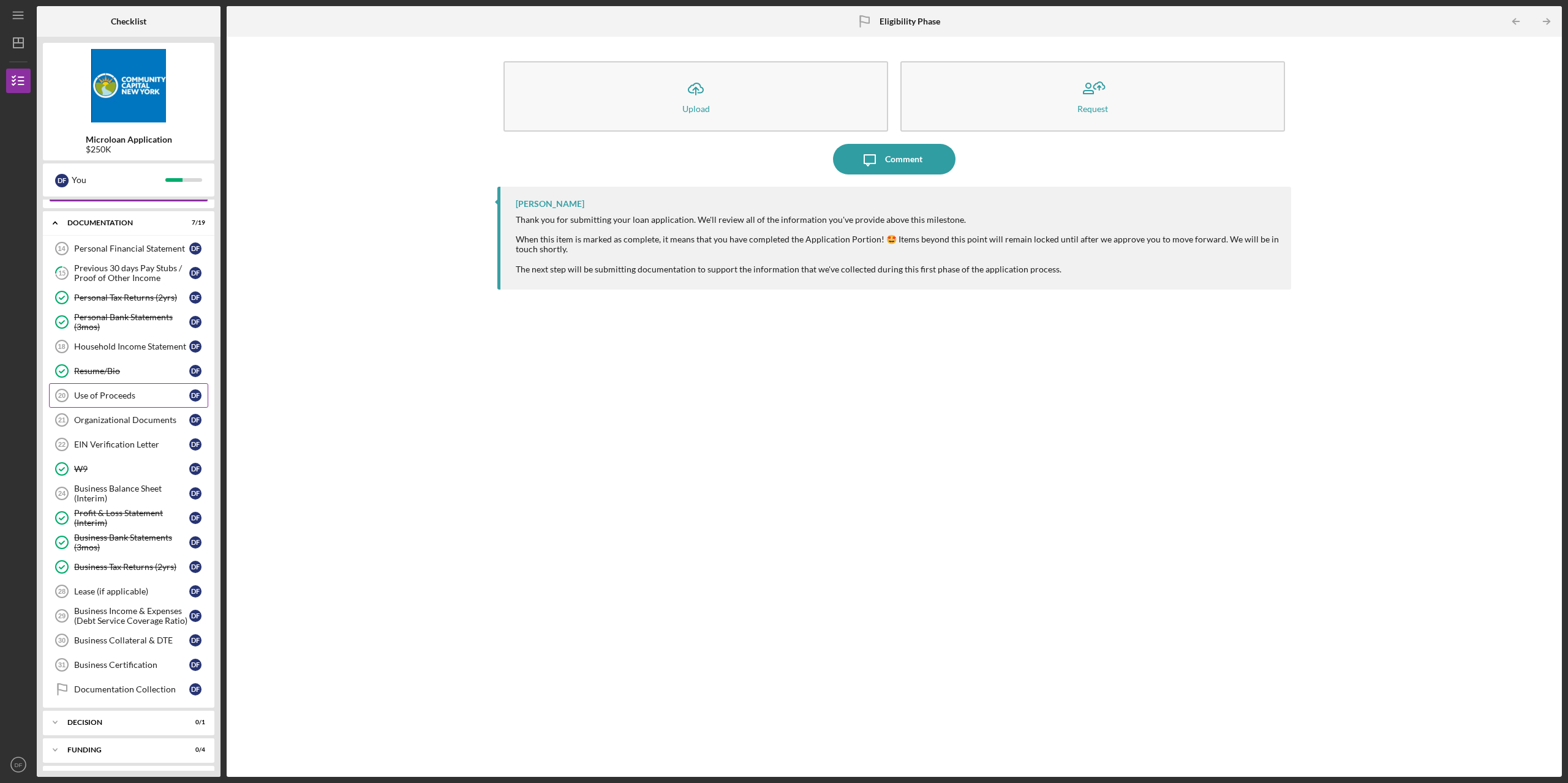
scroll to position [450, 0]
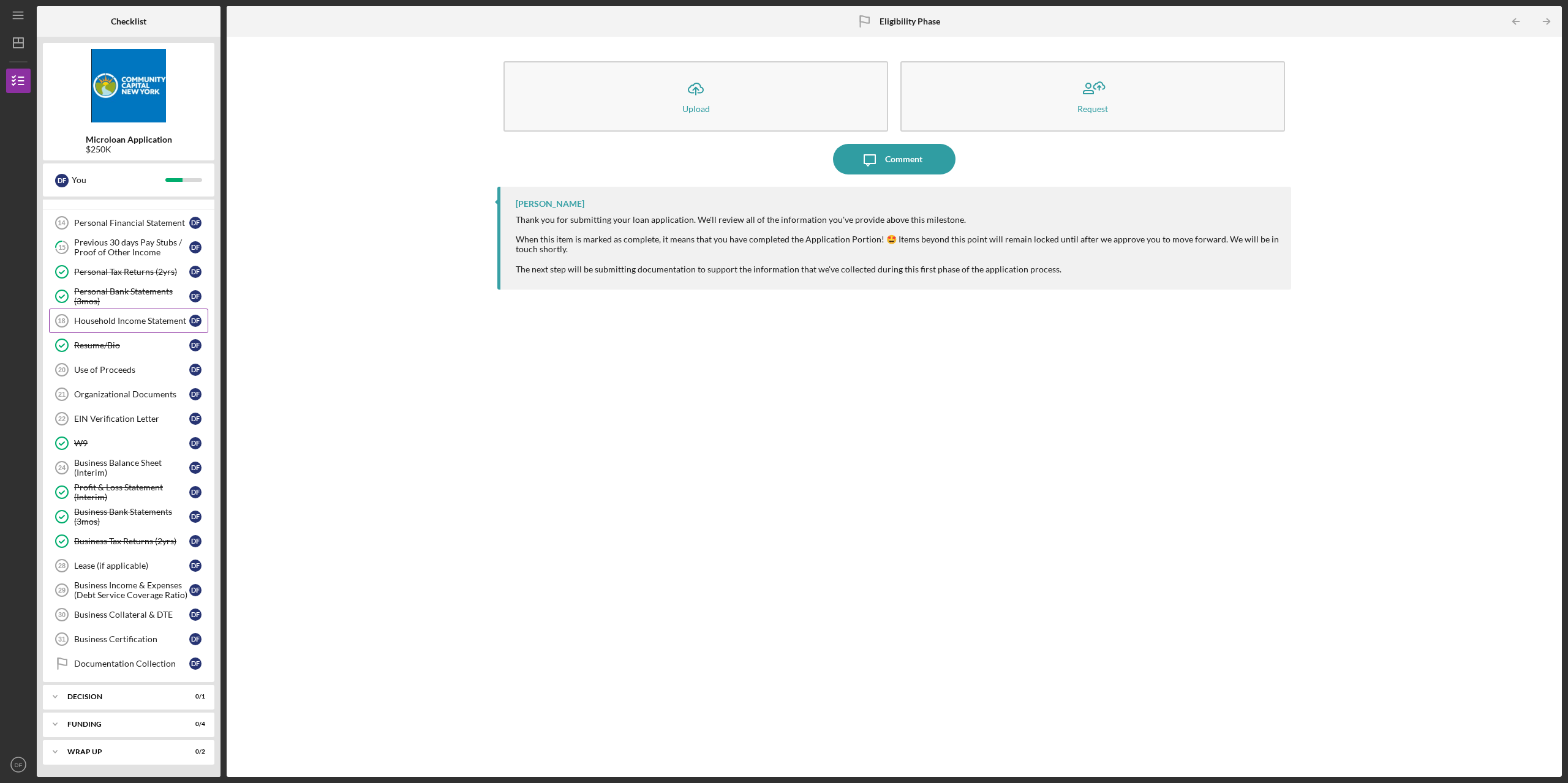
click at [122, 322] on div "Household Income Statement" at bounding box center [131, 321] width 115 height 10
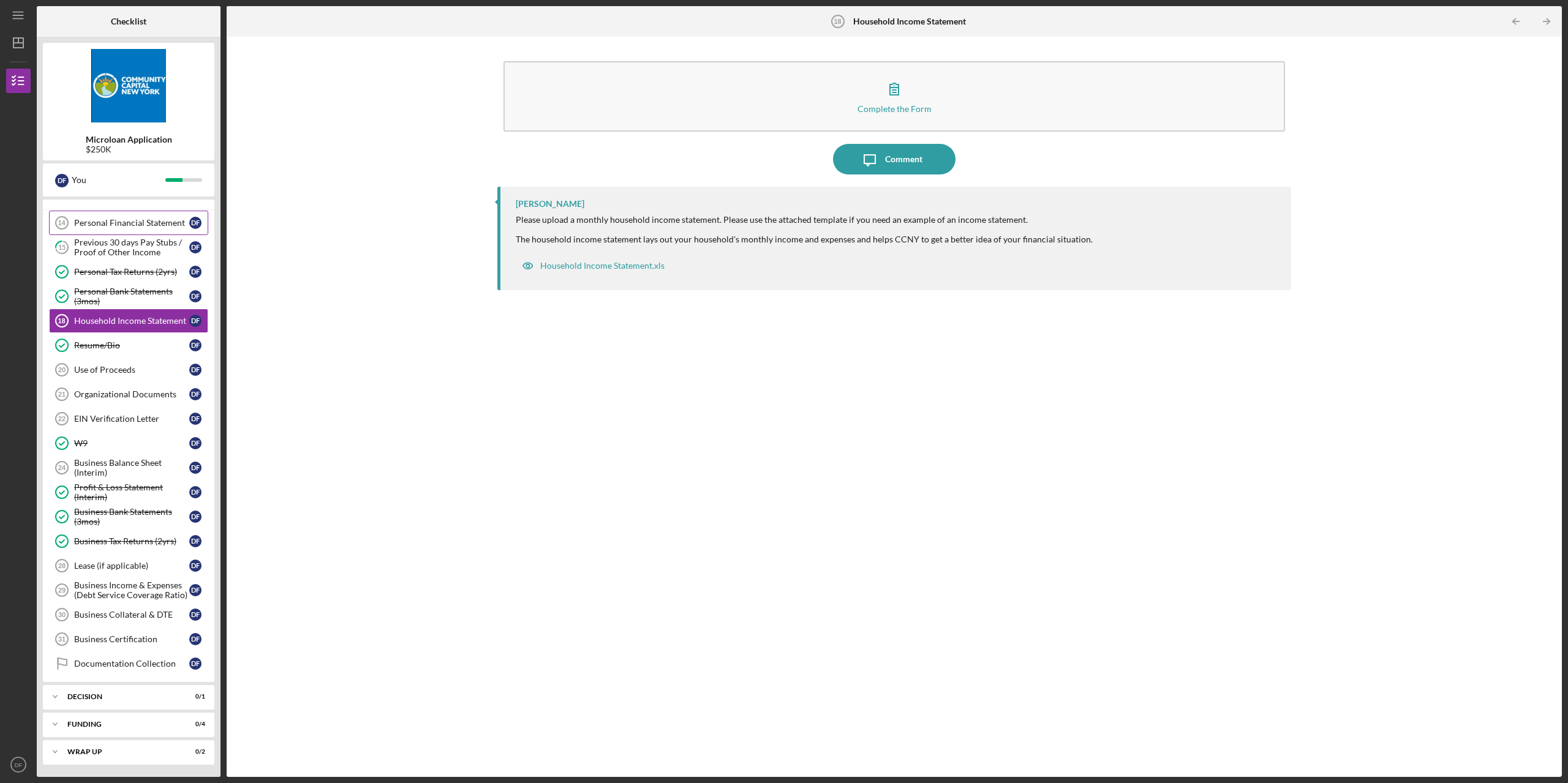
click at [146, 227] on div "Personal Financial Statement" at bounding box center [131, 223] width 115 height 10
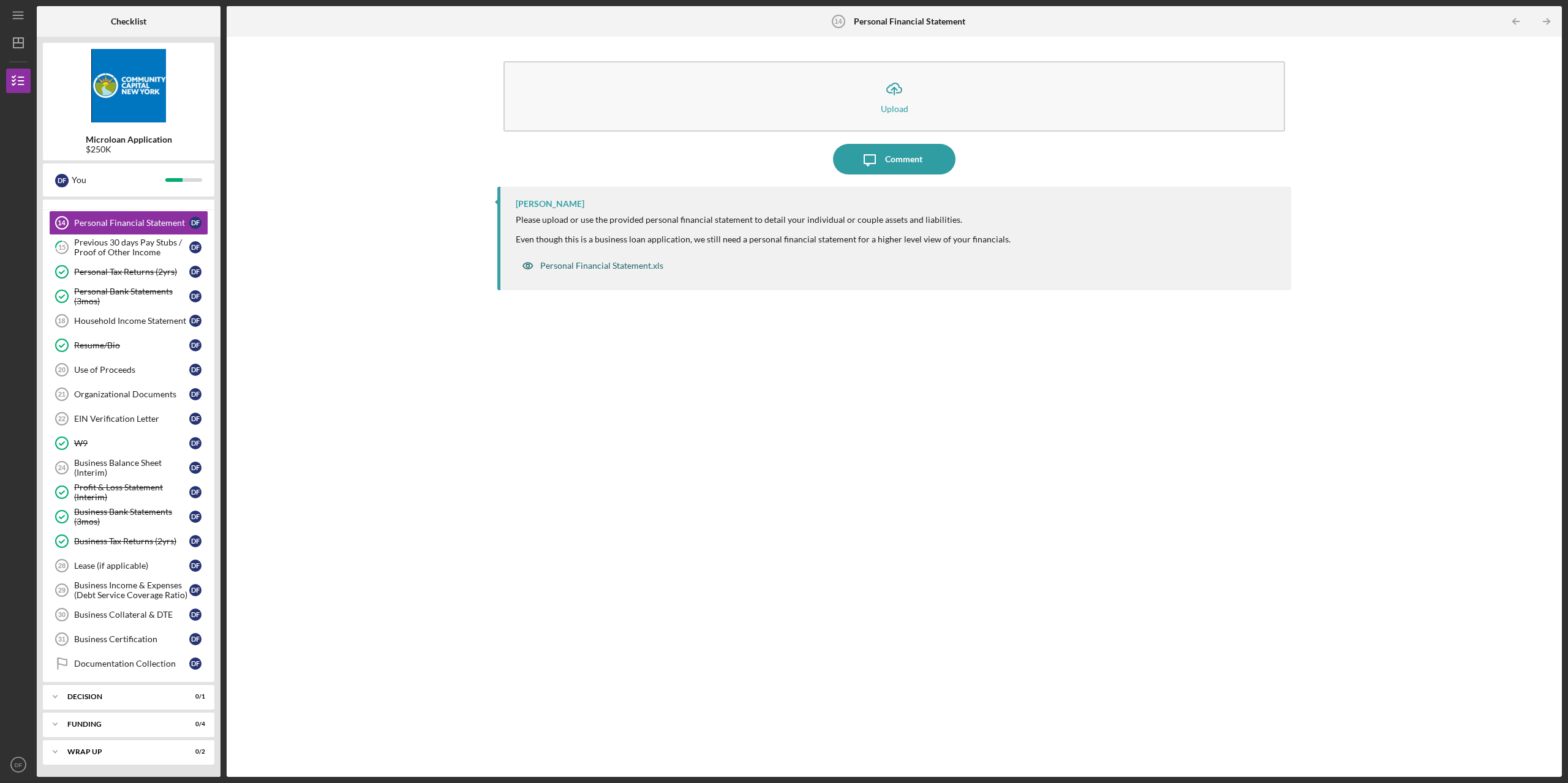
click at [613, 264] on div "Personal Financial Statement.xls" at bounding box center [602, 266] width 123 height 10
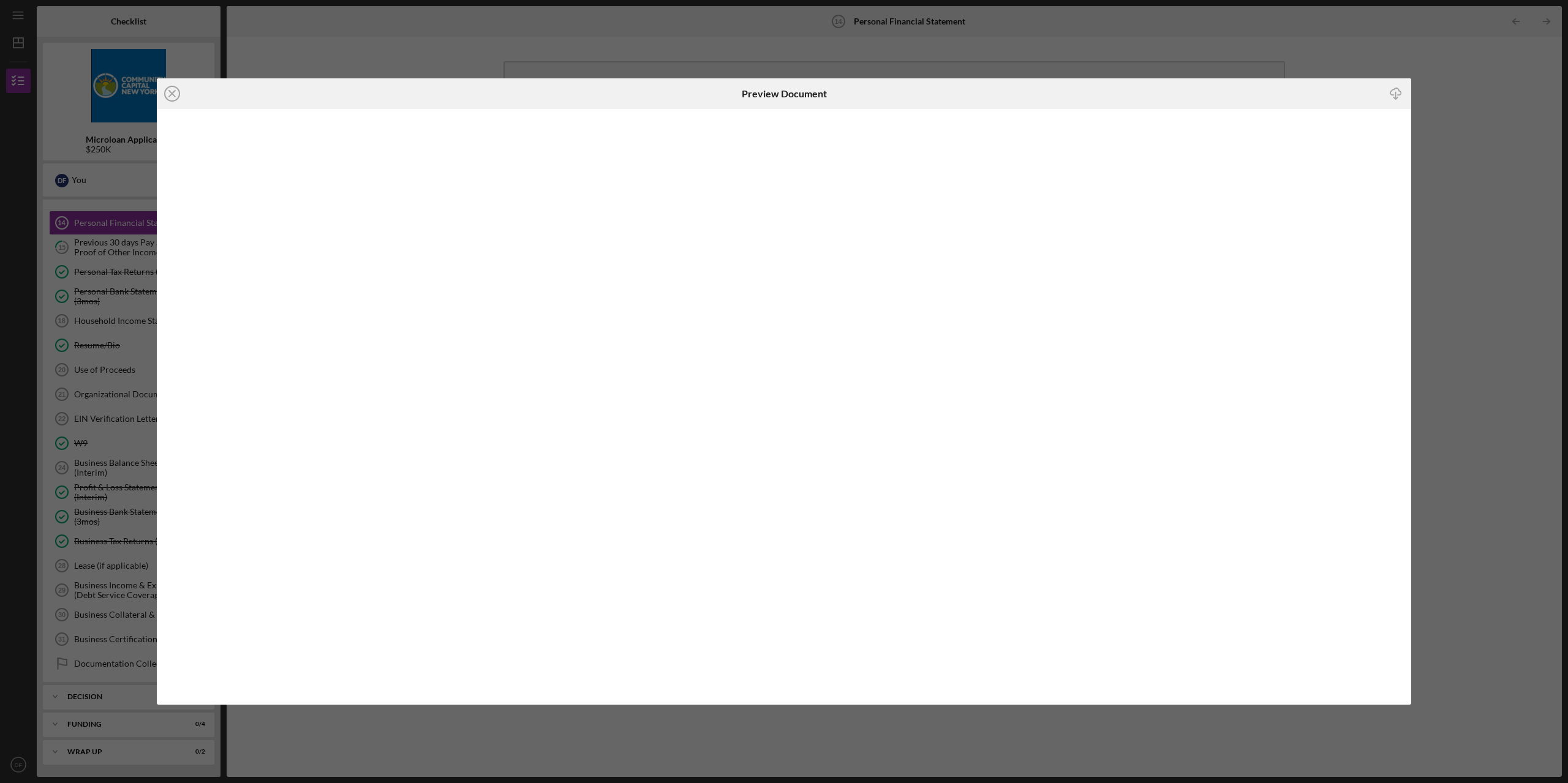
click at [1397, 94] on icon "Icon/Download" at bounding box center [1396, 93] width 27 height 27
click at [164, 95] on icon "Icon/Close" at bounding box center [171, 93] width 30 height 30
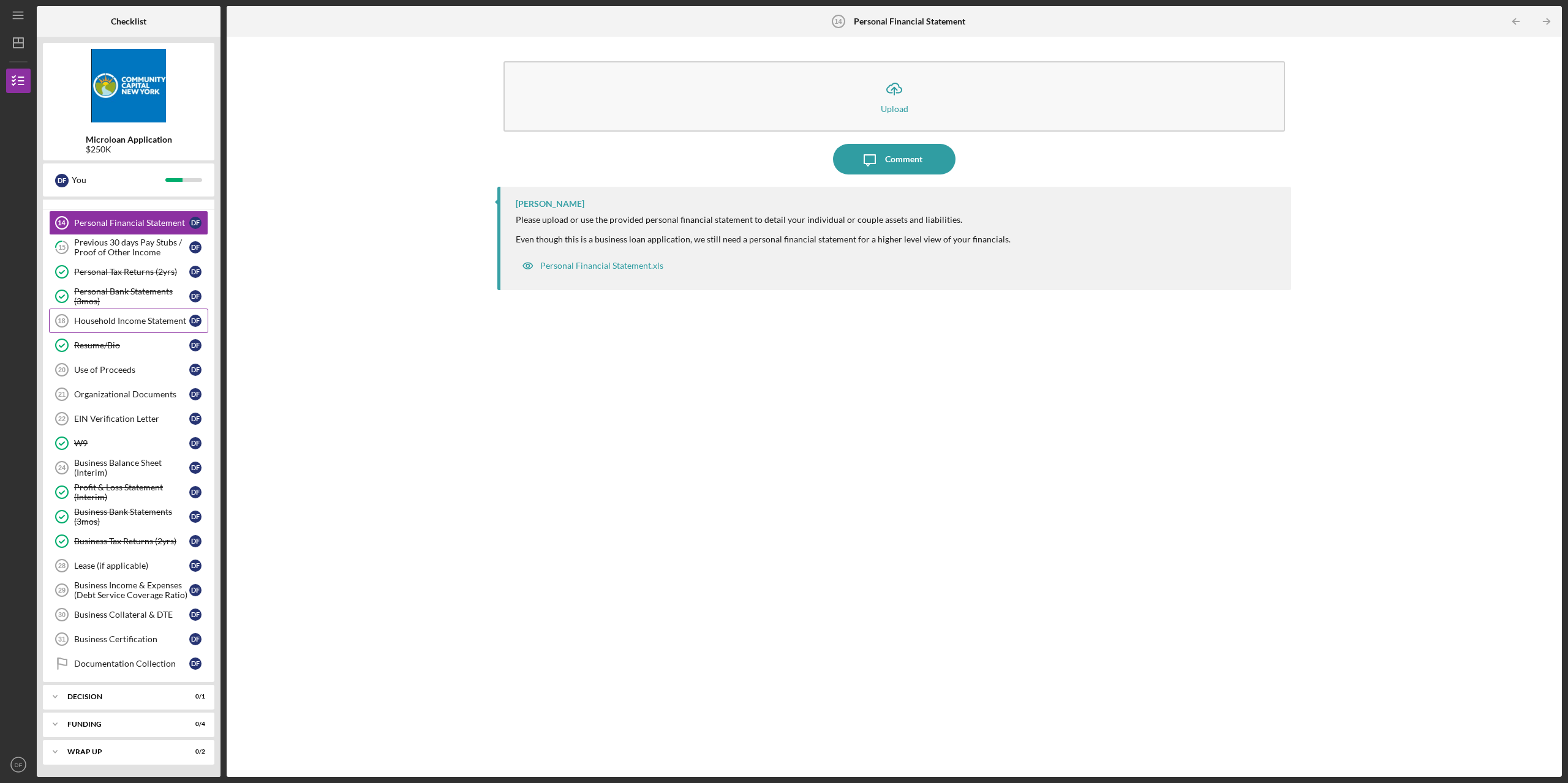
click at [115, 325] on div "Household Income Statement" at bounding box center [131, 321] width 115 height 10
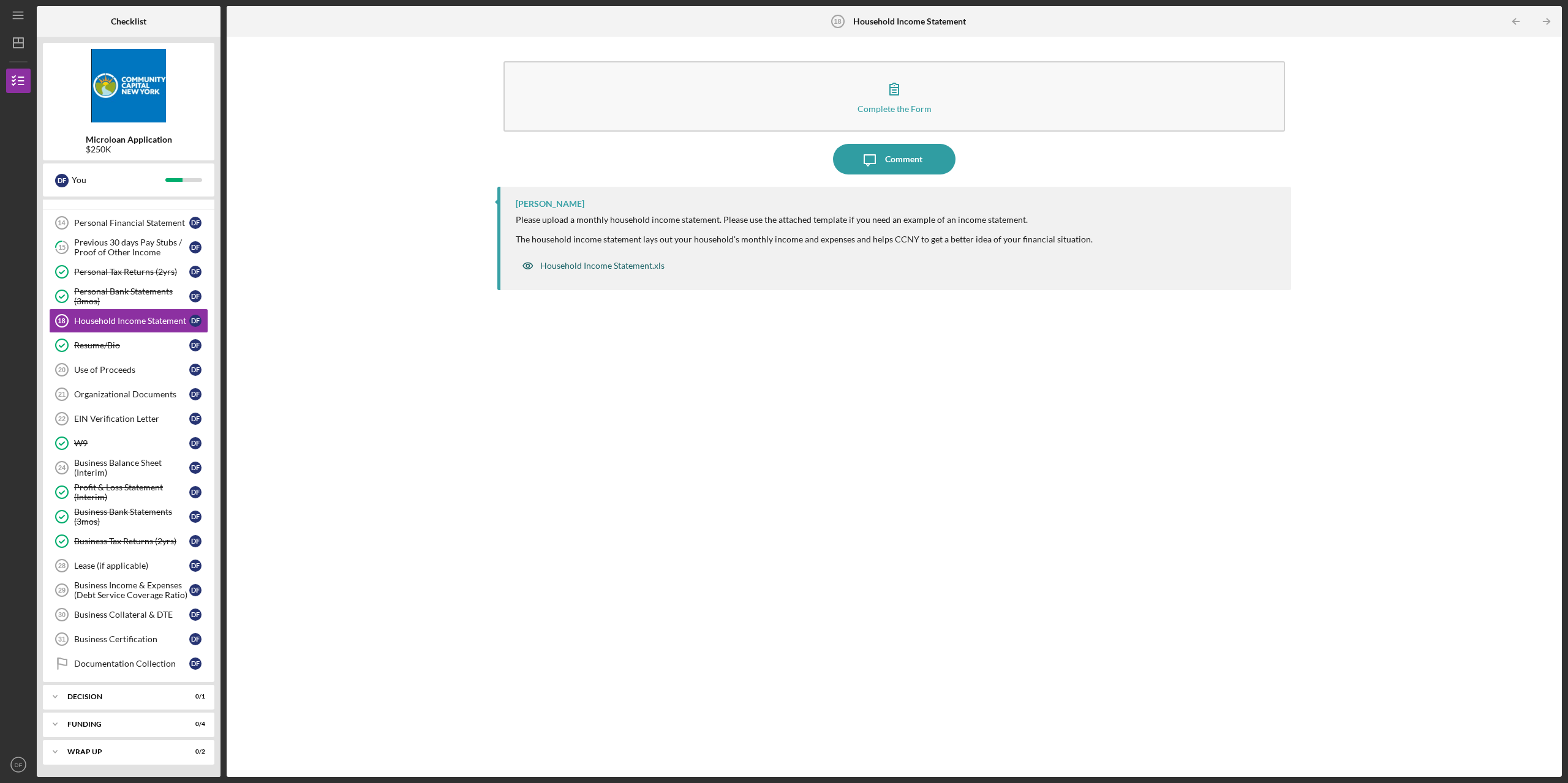
click at [644, 270] on div "Household Income Statement.xls" at bounding box center [602, 266] width 124 height 10
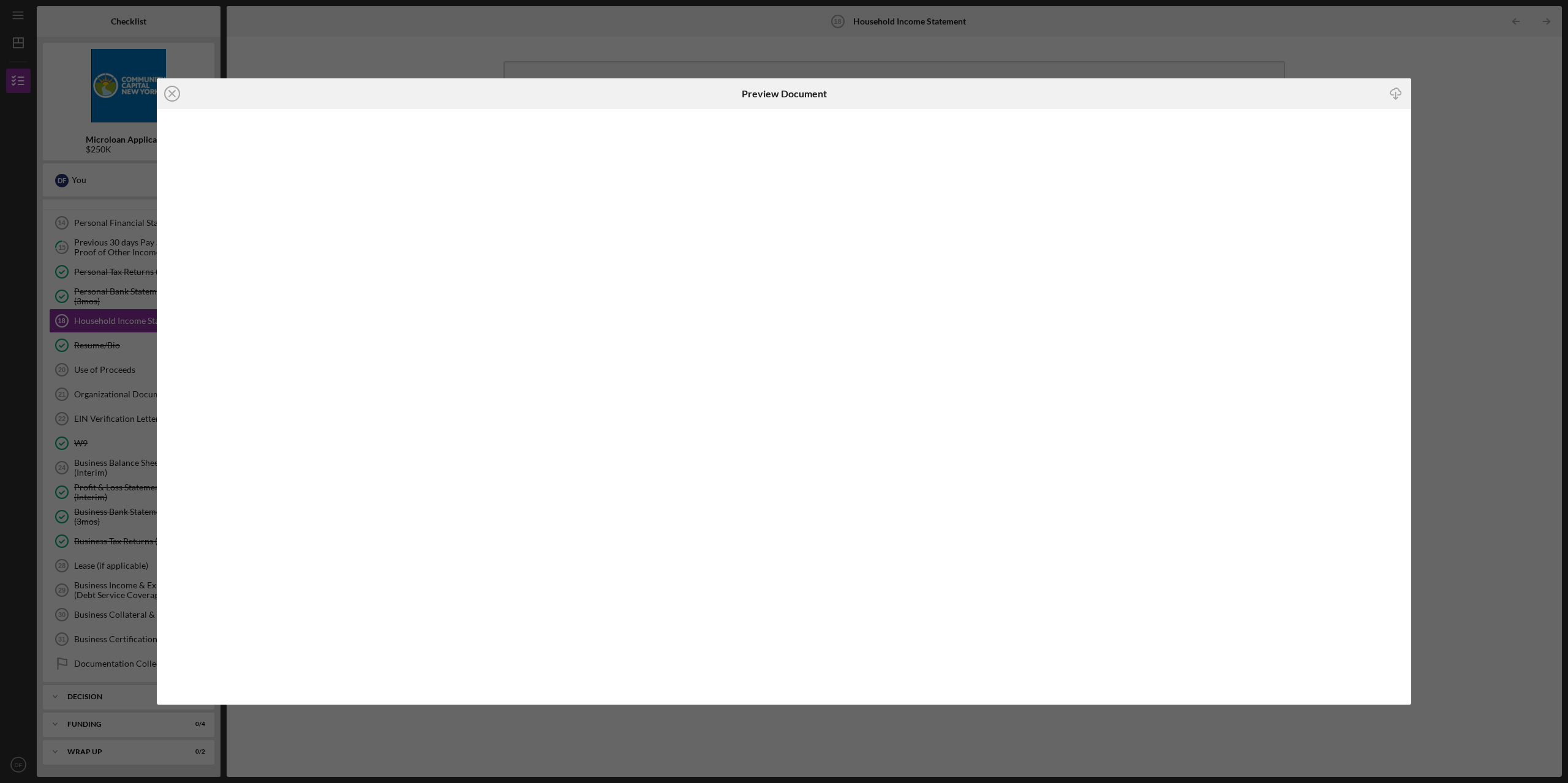
click at [1397, 93] on icon "Icon/Download" at bounding box center [1396, 93] width 27 height 27
click at [171, 91] on icon "Icon/Close" at bounding box center [171, 93] width 30 height 30
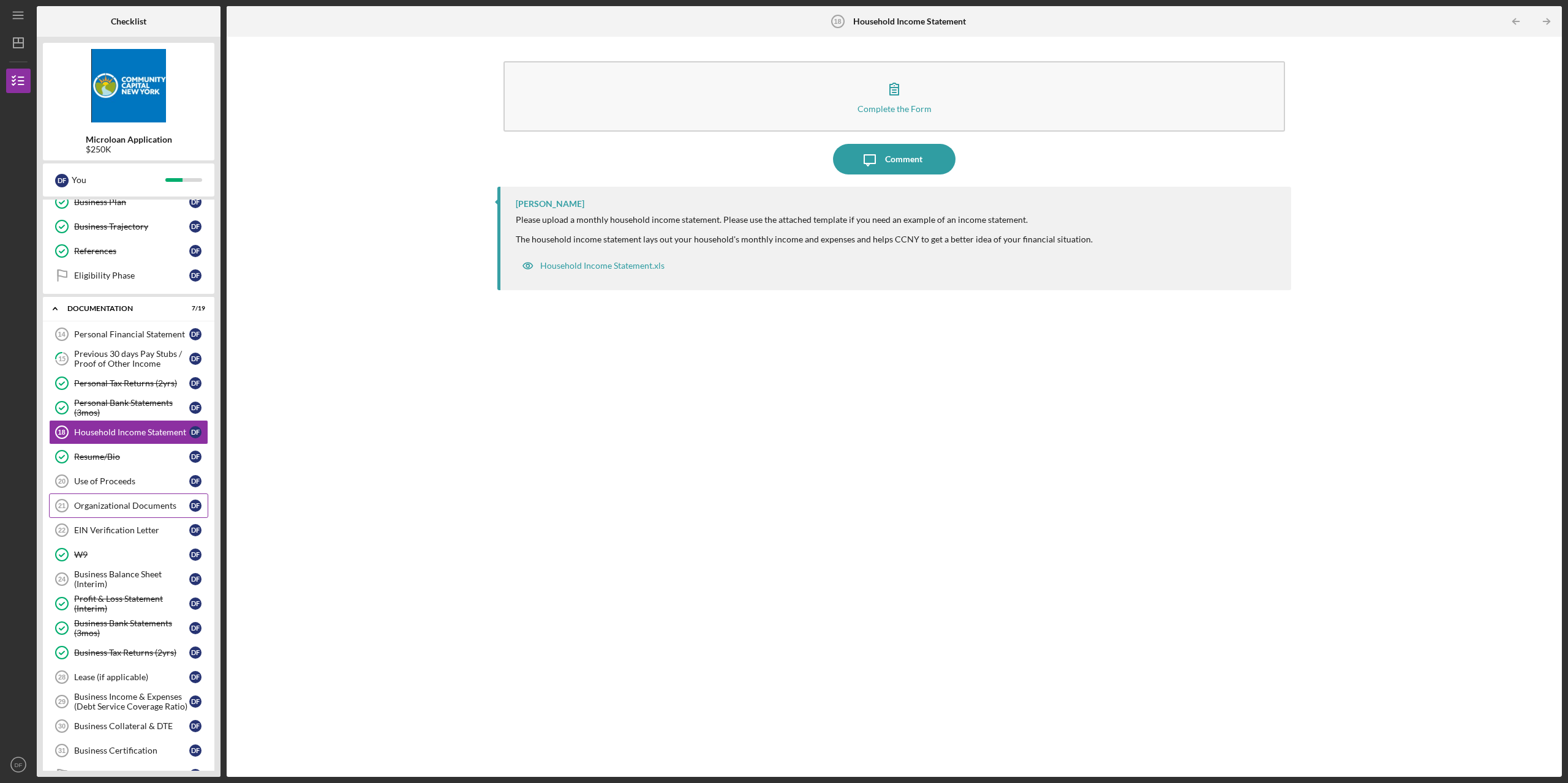
scroll to position [328, 0]
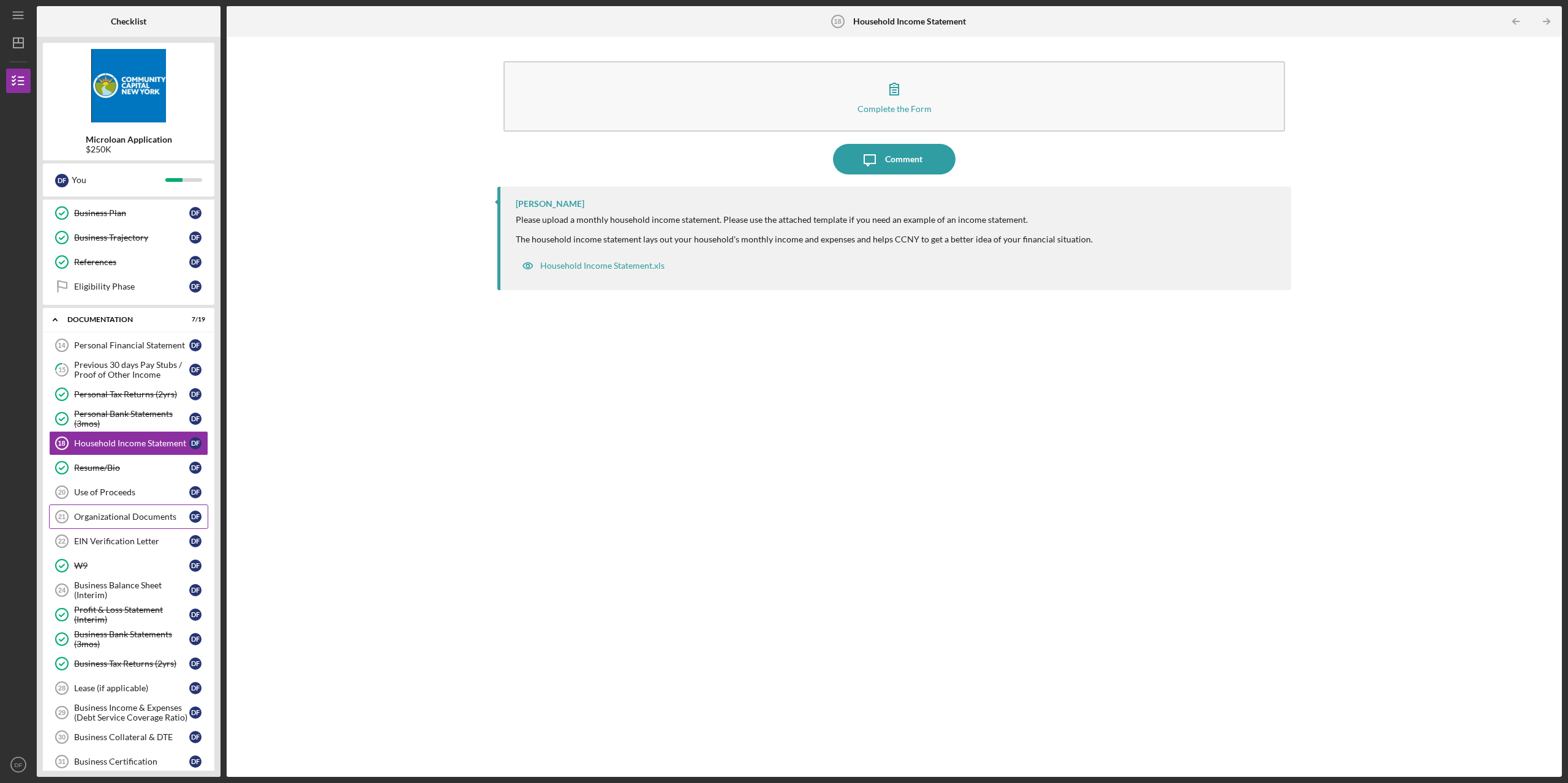
click at [114, 512] on div "Organizational Documents" at bounding box center [131, 517] width 115 height 10
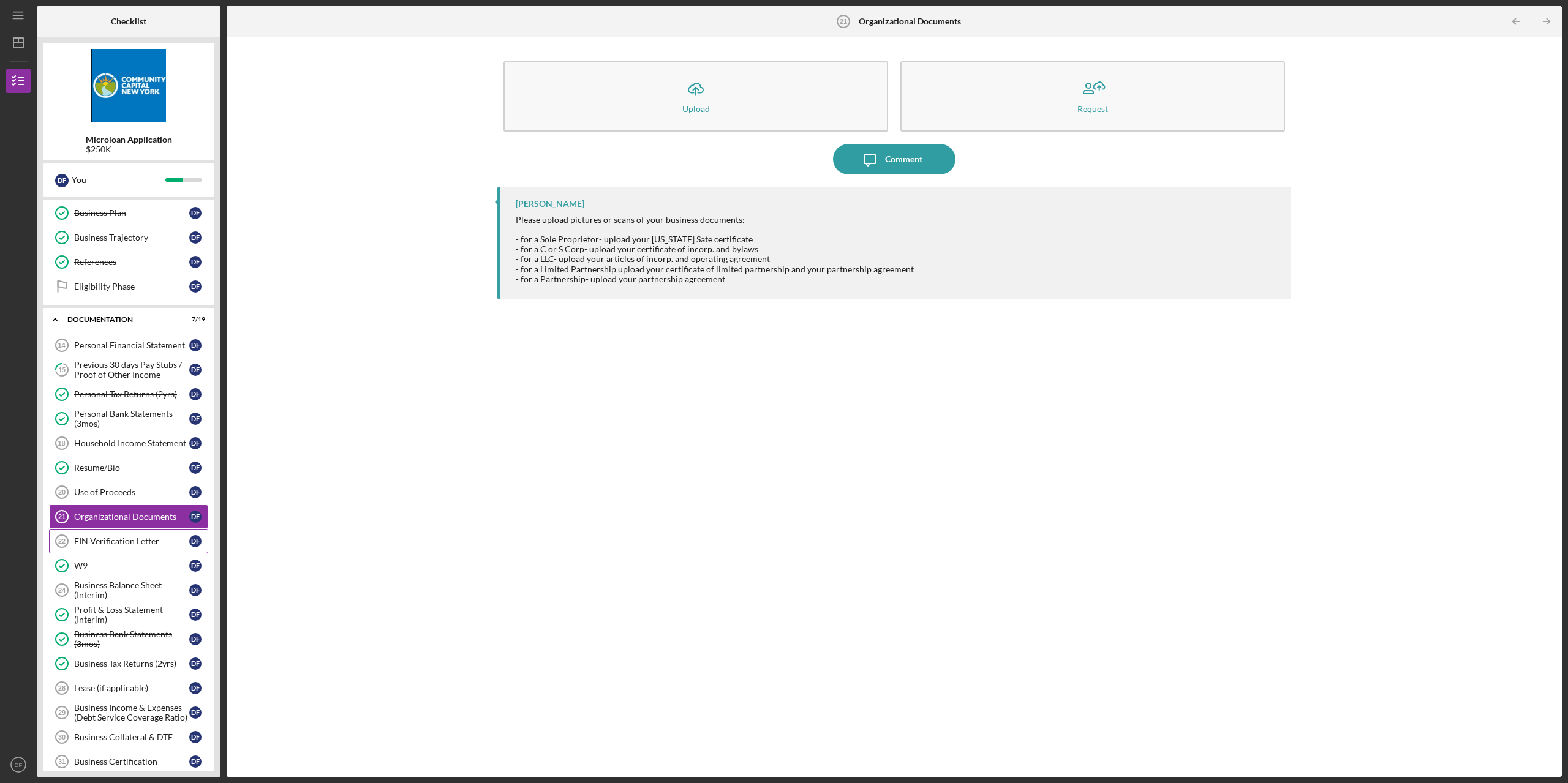
click at [106, 539] on div "EIN Verification Letter" at bounding box center [131, 541] width 115 height 10
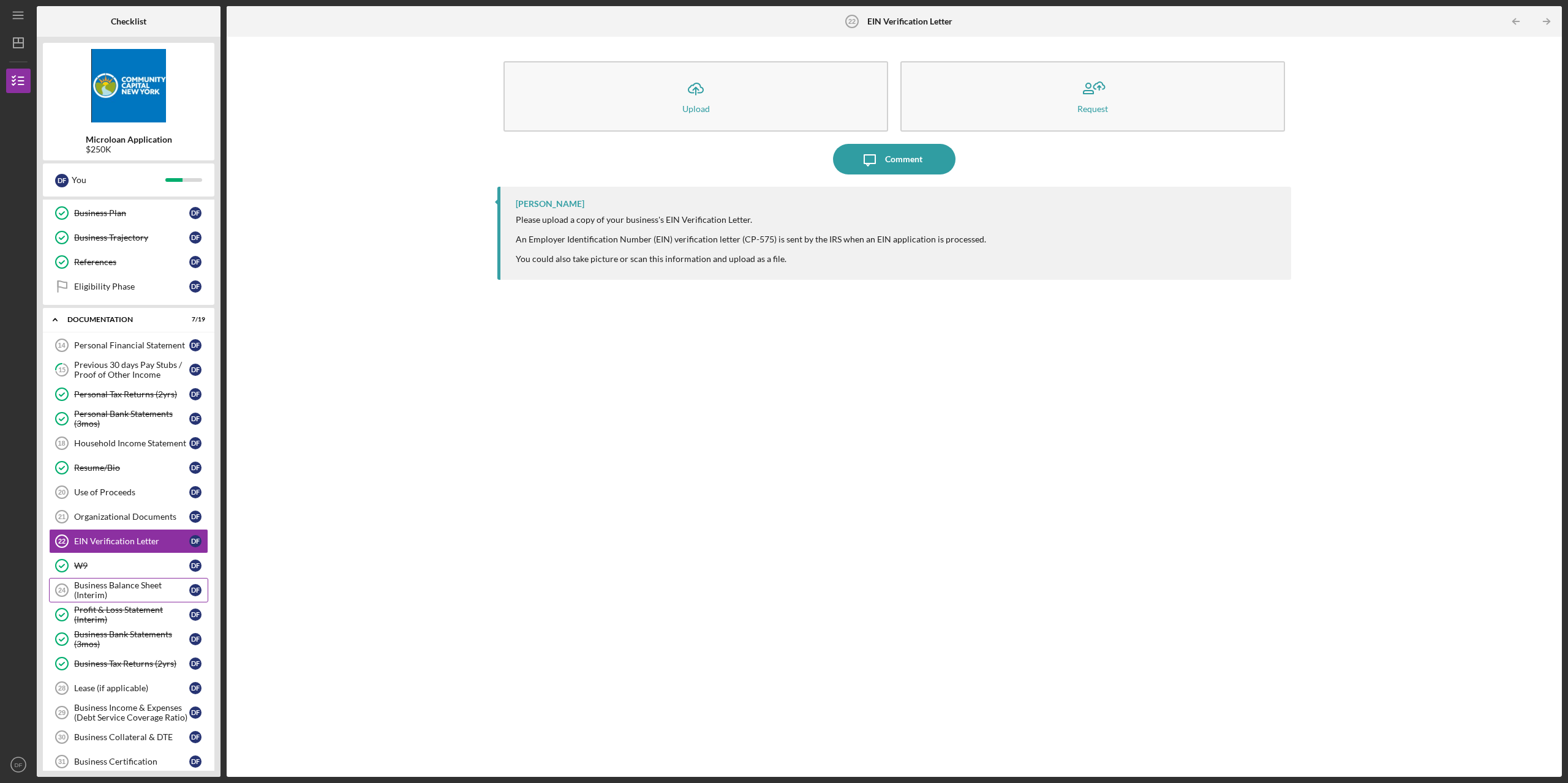
click at [120, 587] on div "Business Balance Sheet (Interim)" at bounding box center [131, 591] width 115 height 20
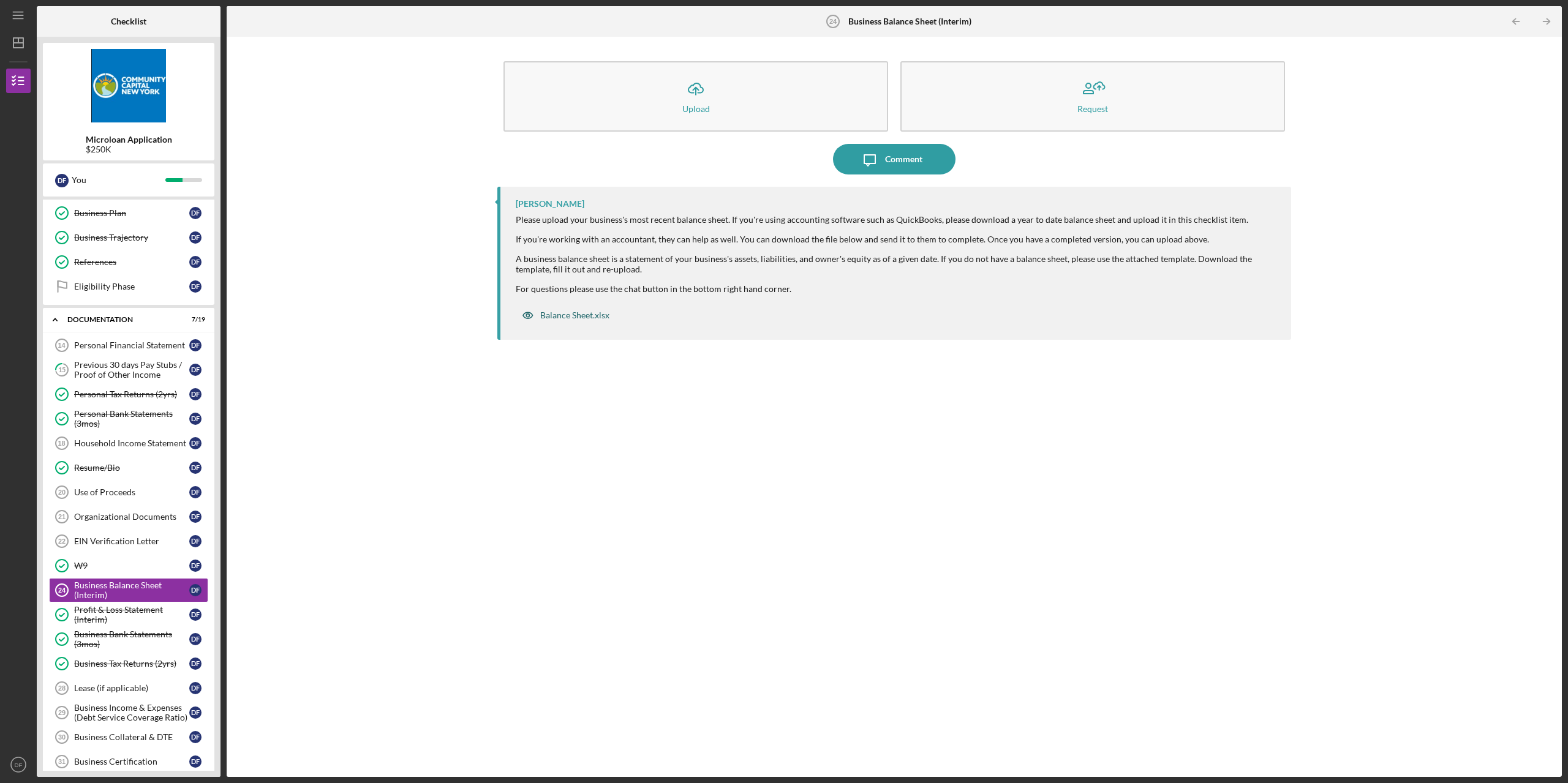
click at [568, 317] on div "Balance Sheet.xlsx" at bounding box center [574, 315] width 69 height 10
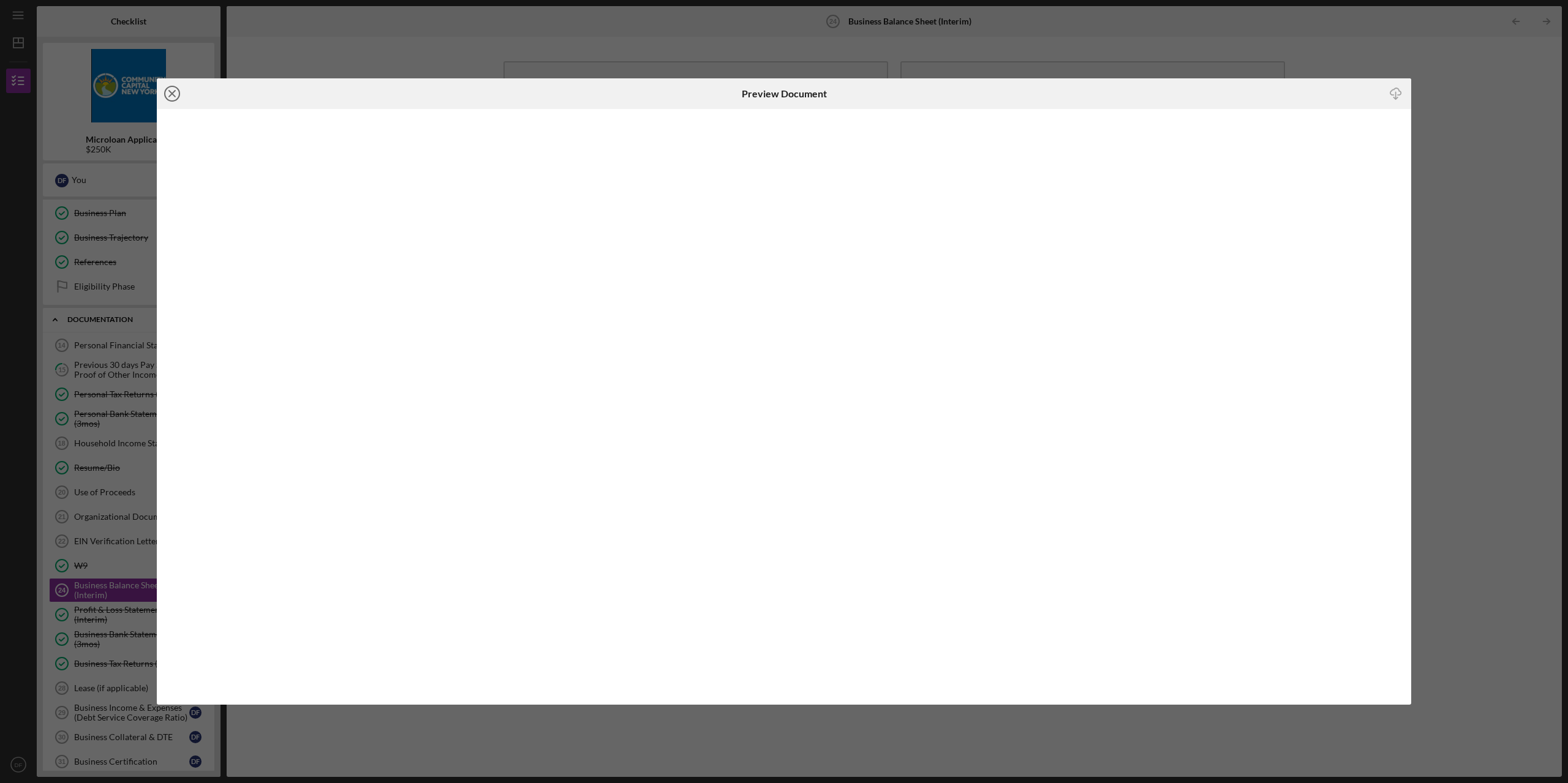
click at [165, 90] on circle at bounding box center [172, 94] width 15 height 15
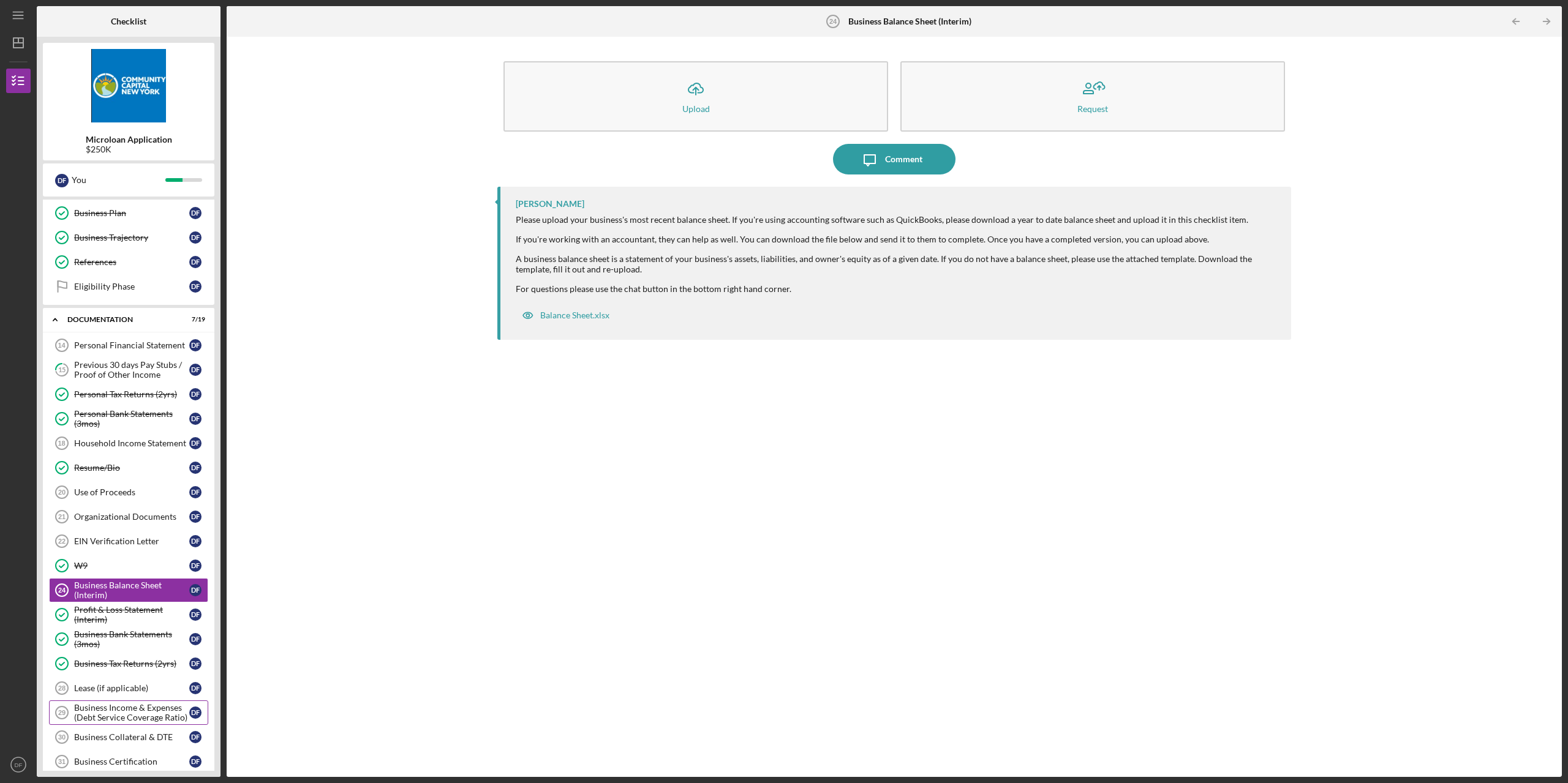
click at [123, 704] on div "Business Income & Expenses (Debt Service Coverage Ratio)" at bounding box center [131, 713] width 115 height 20
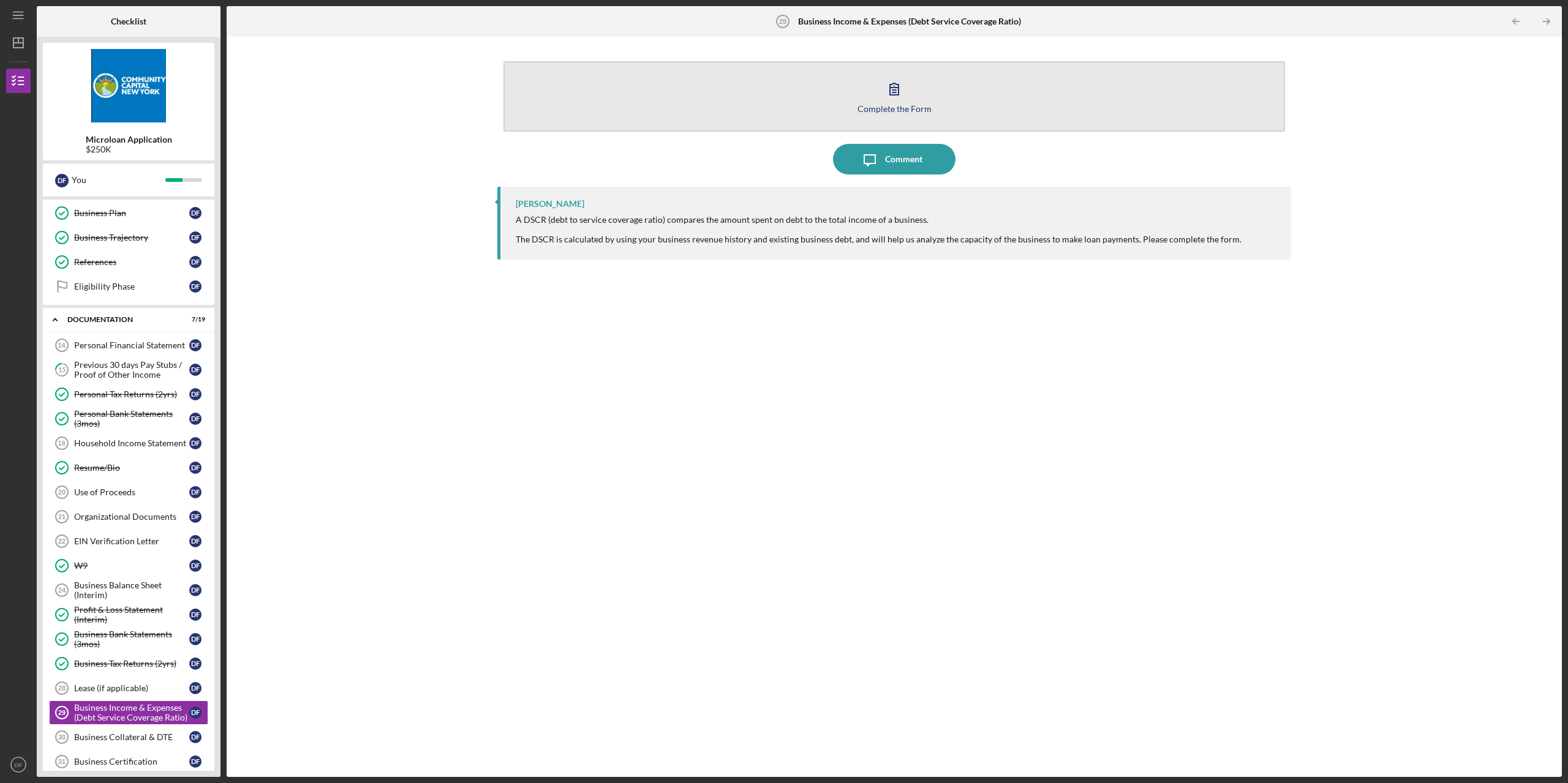
click at [897, 88] on icon "button" at bounding box center [894, 89] width 9 height 12
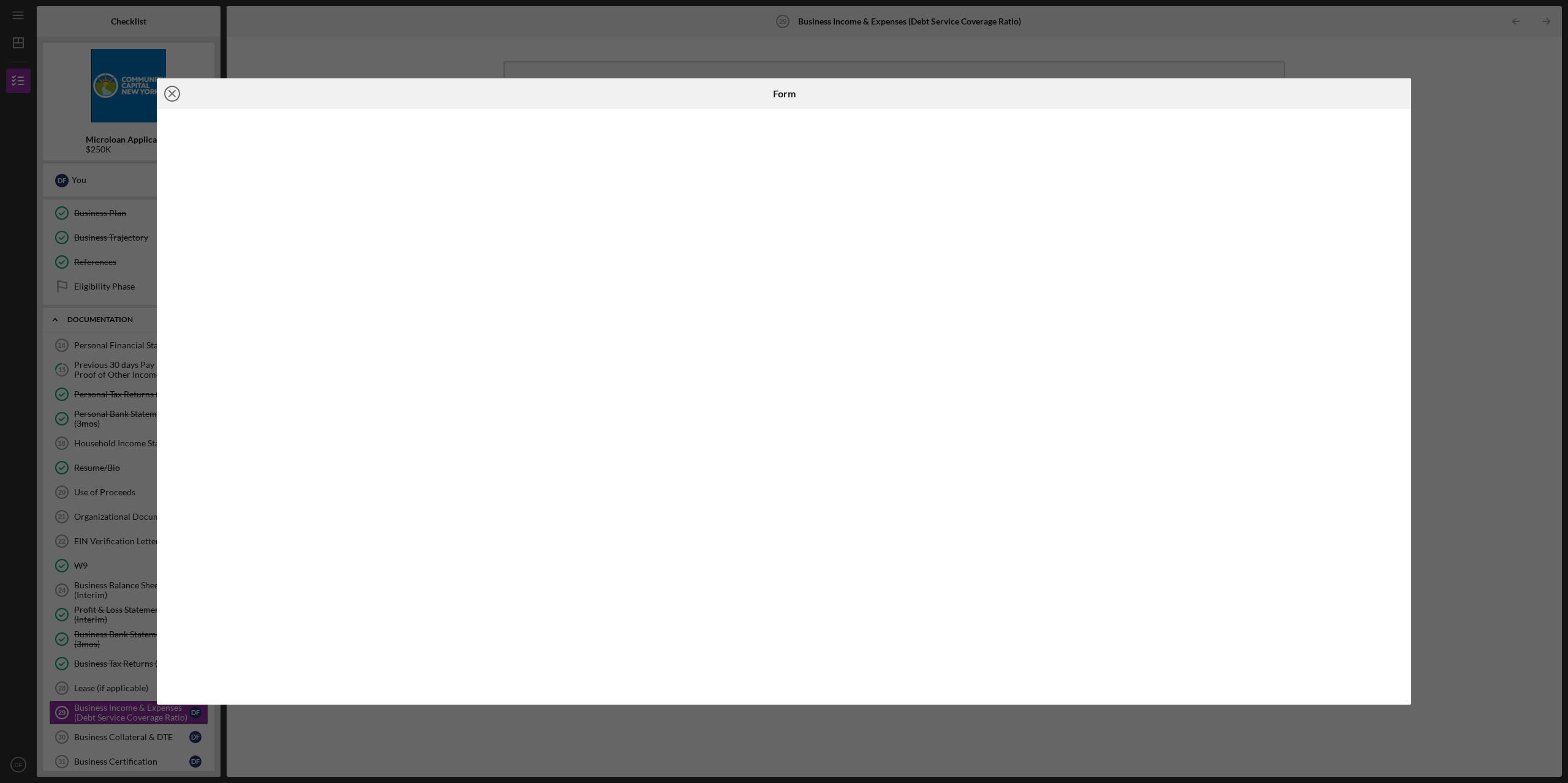
click at [169, 97] on line at bounding box center [172, 94] width 6 height 6
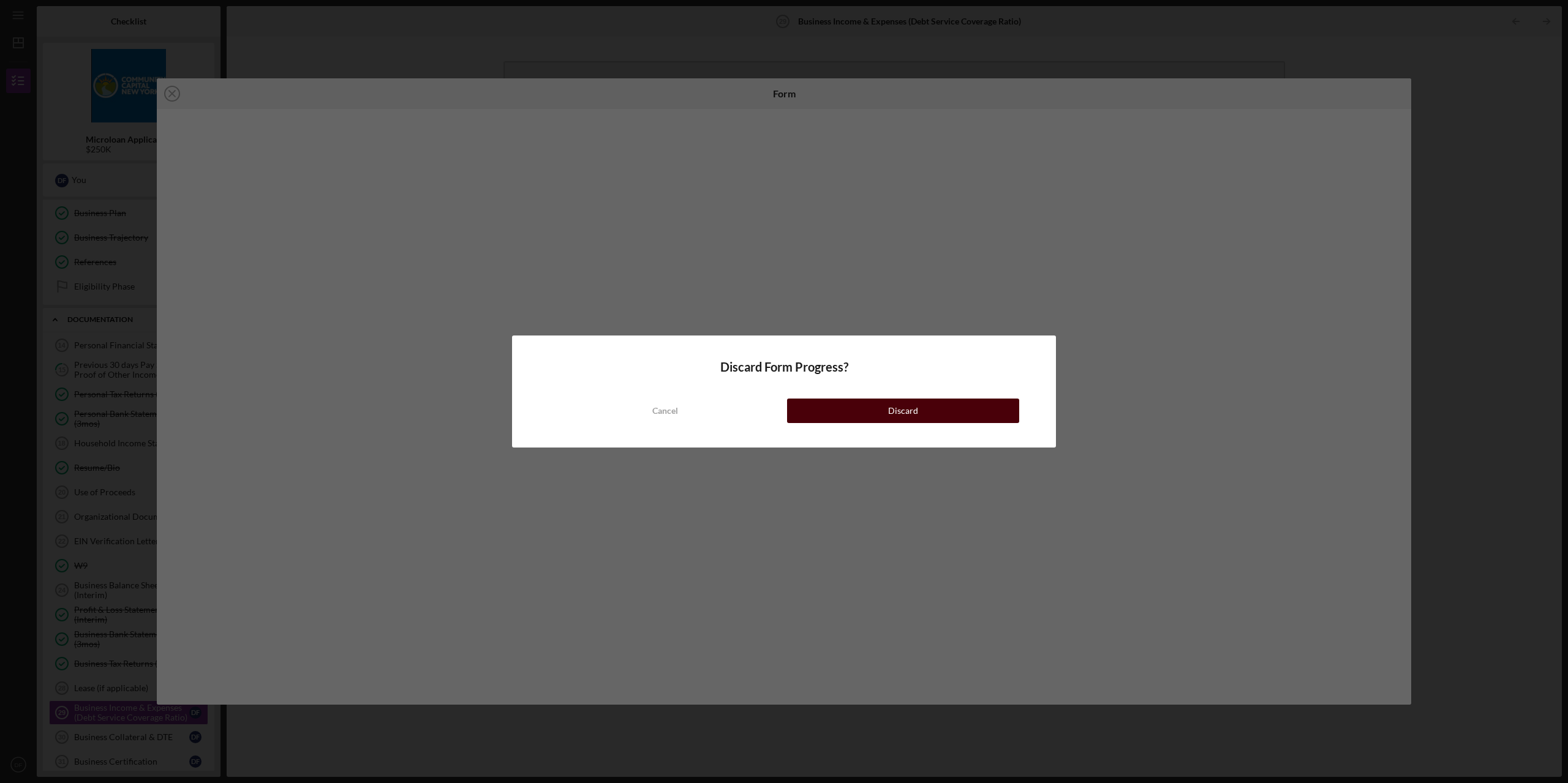
click at [899, 410] on div "Discard" at bounding box center [903, 410] width 30 height 24
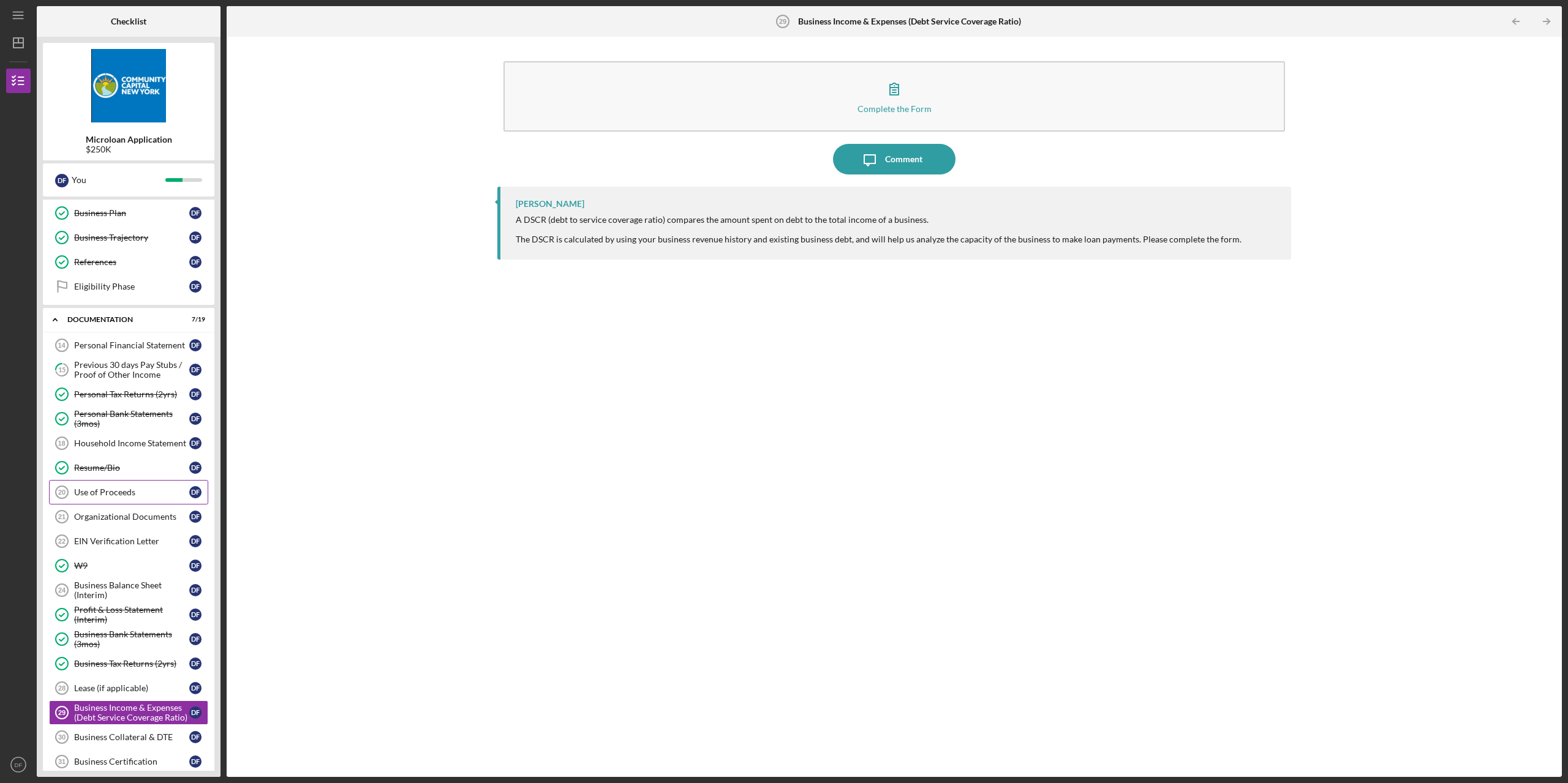
click at [104, 492] on div "Use of Proceeds" at bounding box center [131, 492] width 115 height 10
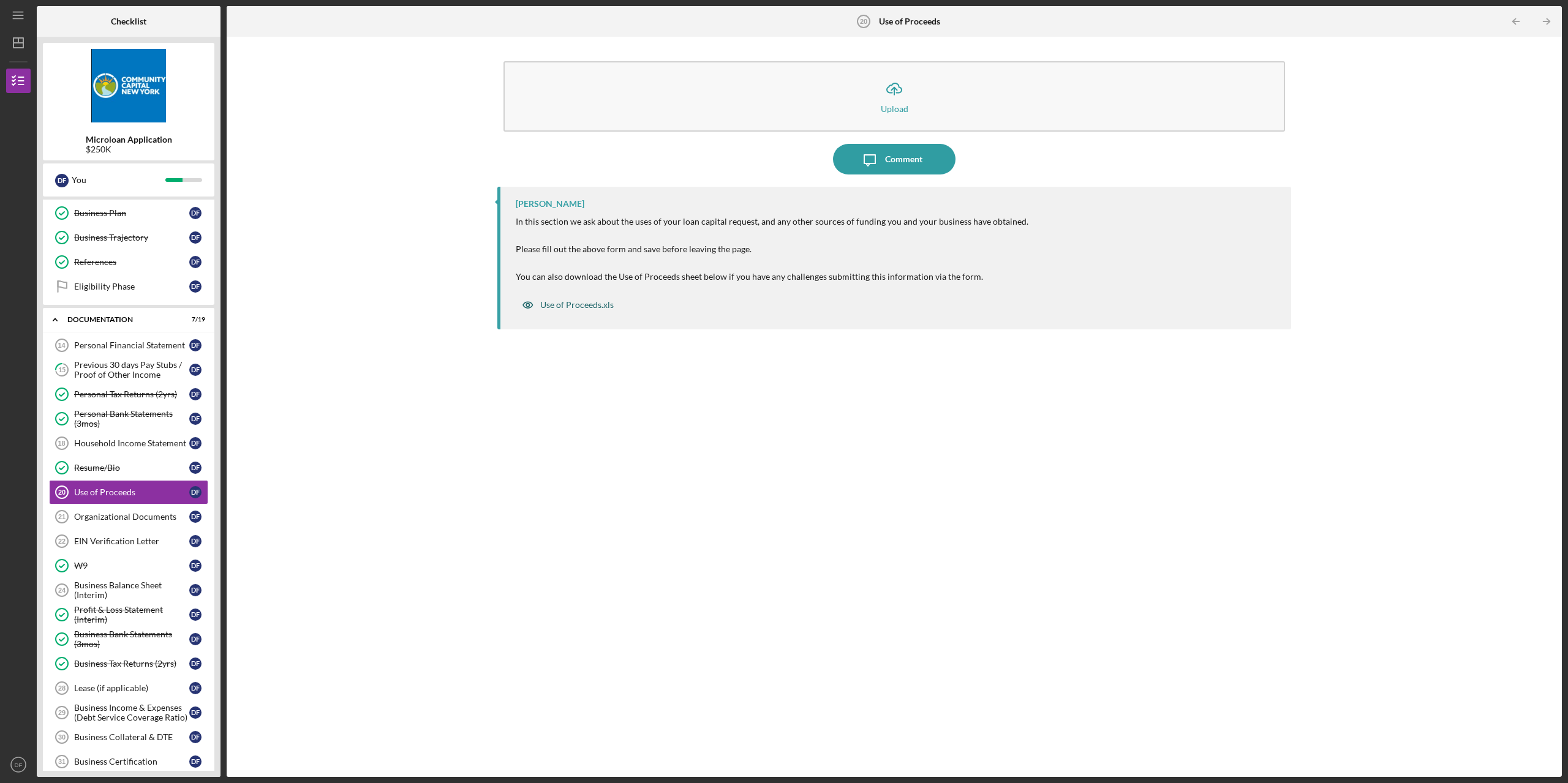
click at [569, 310] on div "Use of Proceeds.xls" at bounding box center [577, 305] width 73 height 10
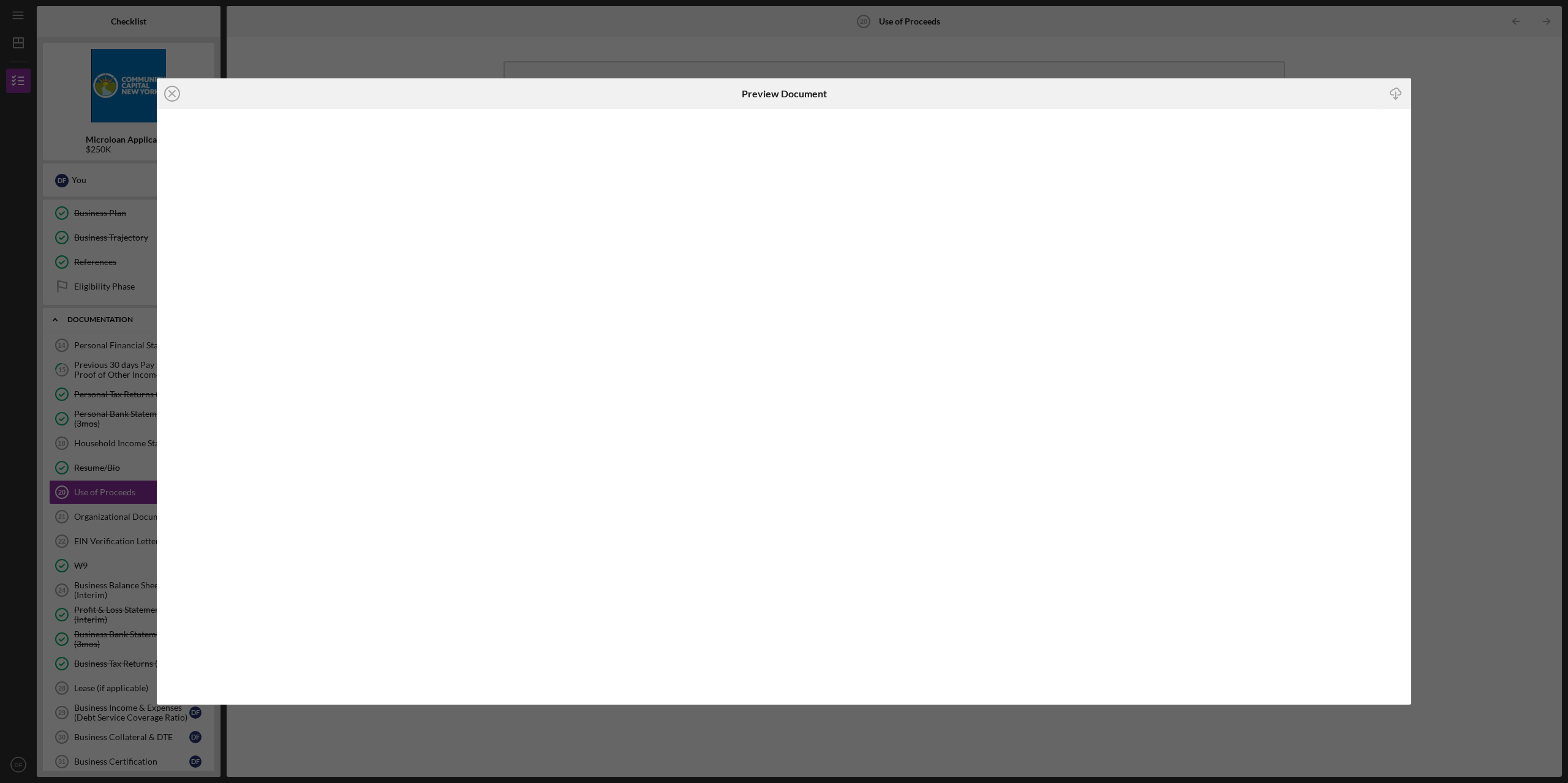
drag, startPoint x: 171, startPoint y: 90, endPoint x: 171, endPoint y: 99, distance: 9.0
click at [171, 91] on icon "Icon/Close" at bounding box center [171, 93] width 30 height 30
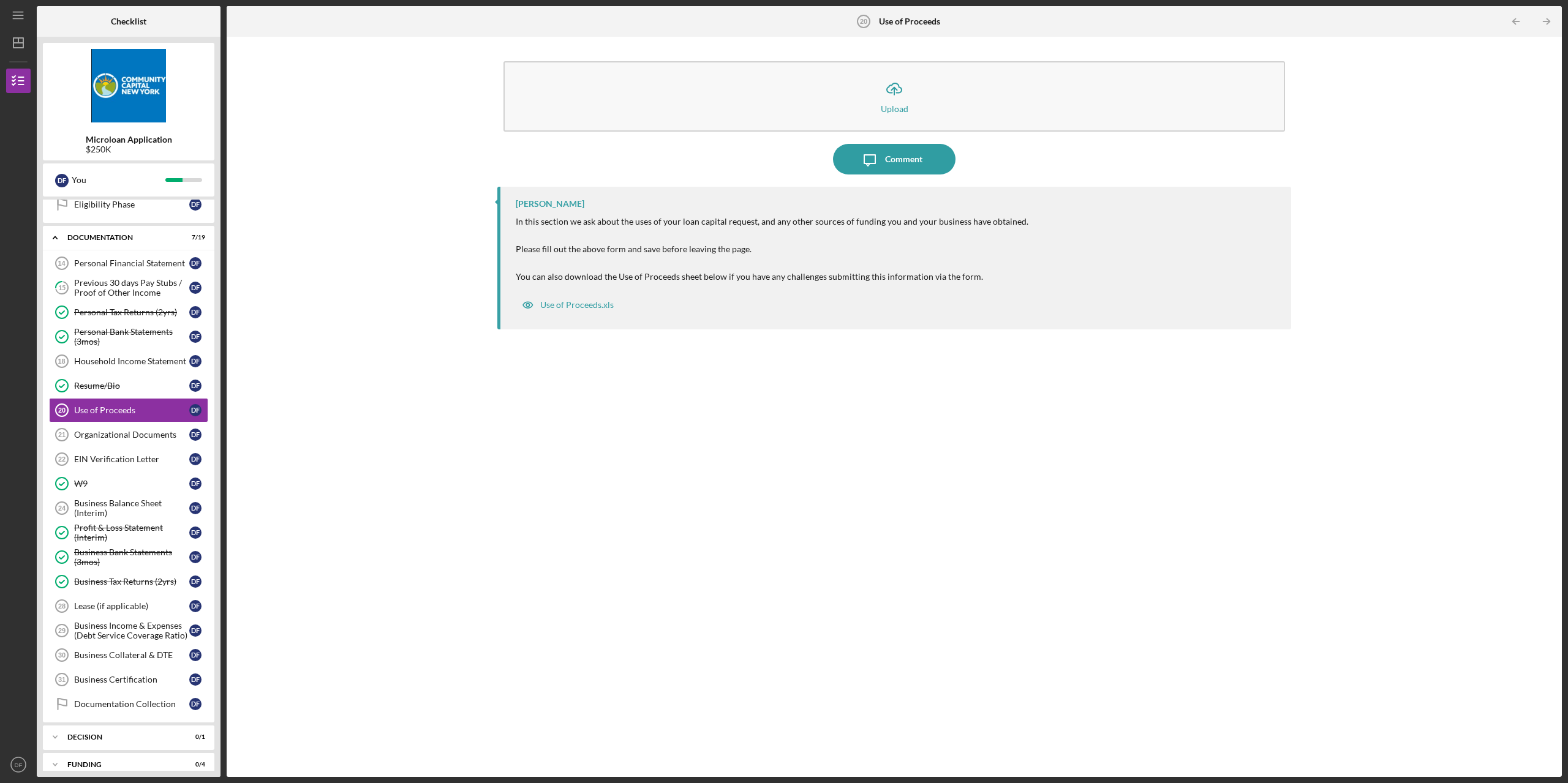
scroll to position [428, 0]
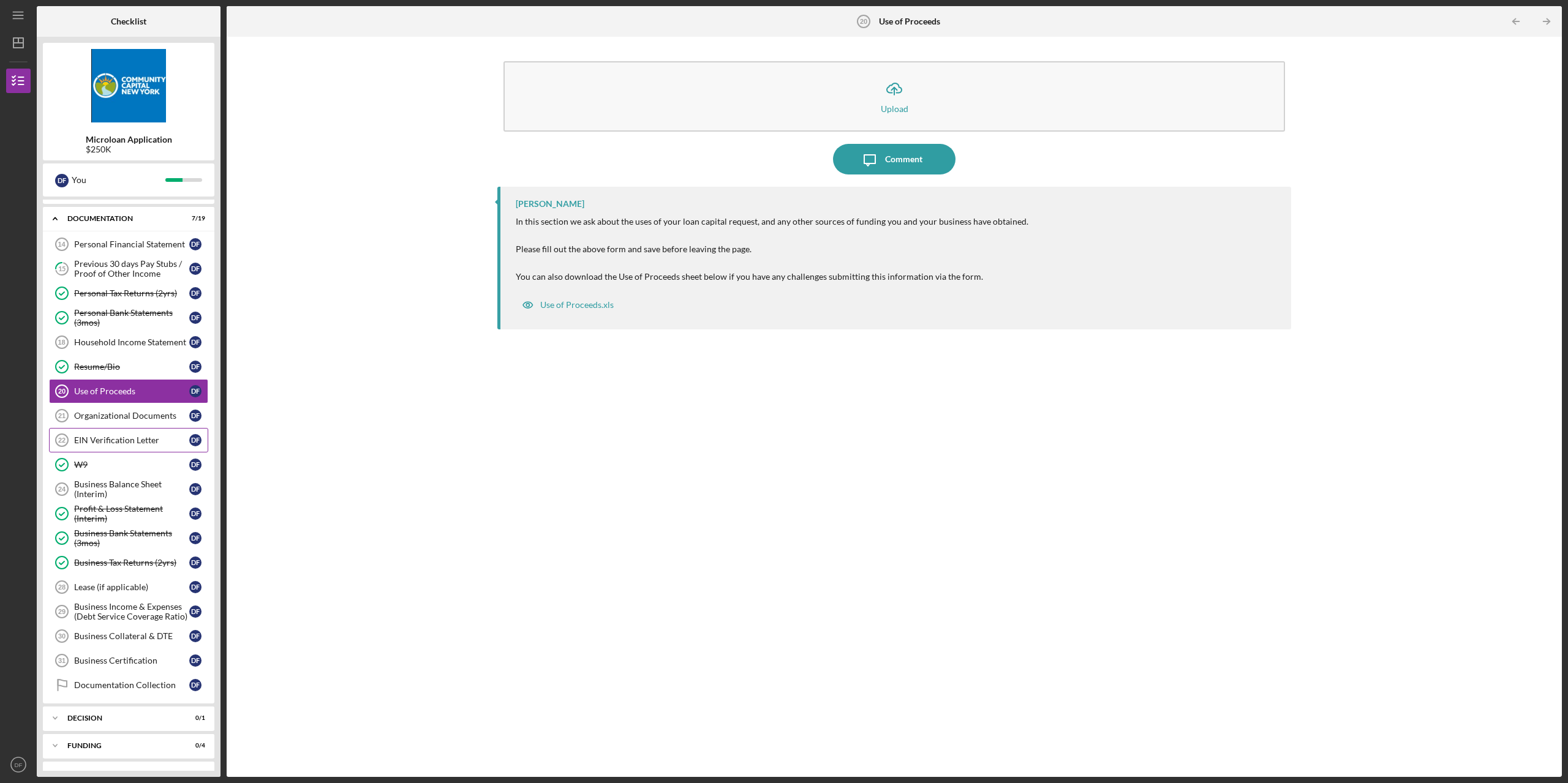
click at [108, 443] on div "EIN Verification Letter" at bounding box center [131, 440] width 115 height 10
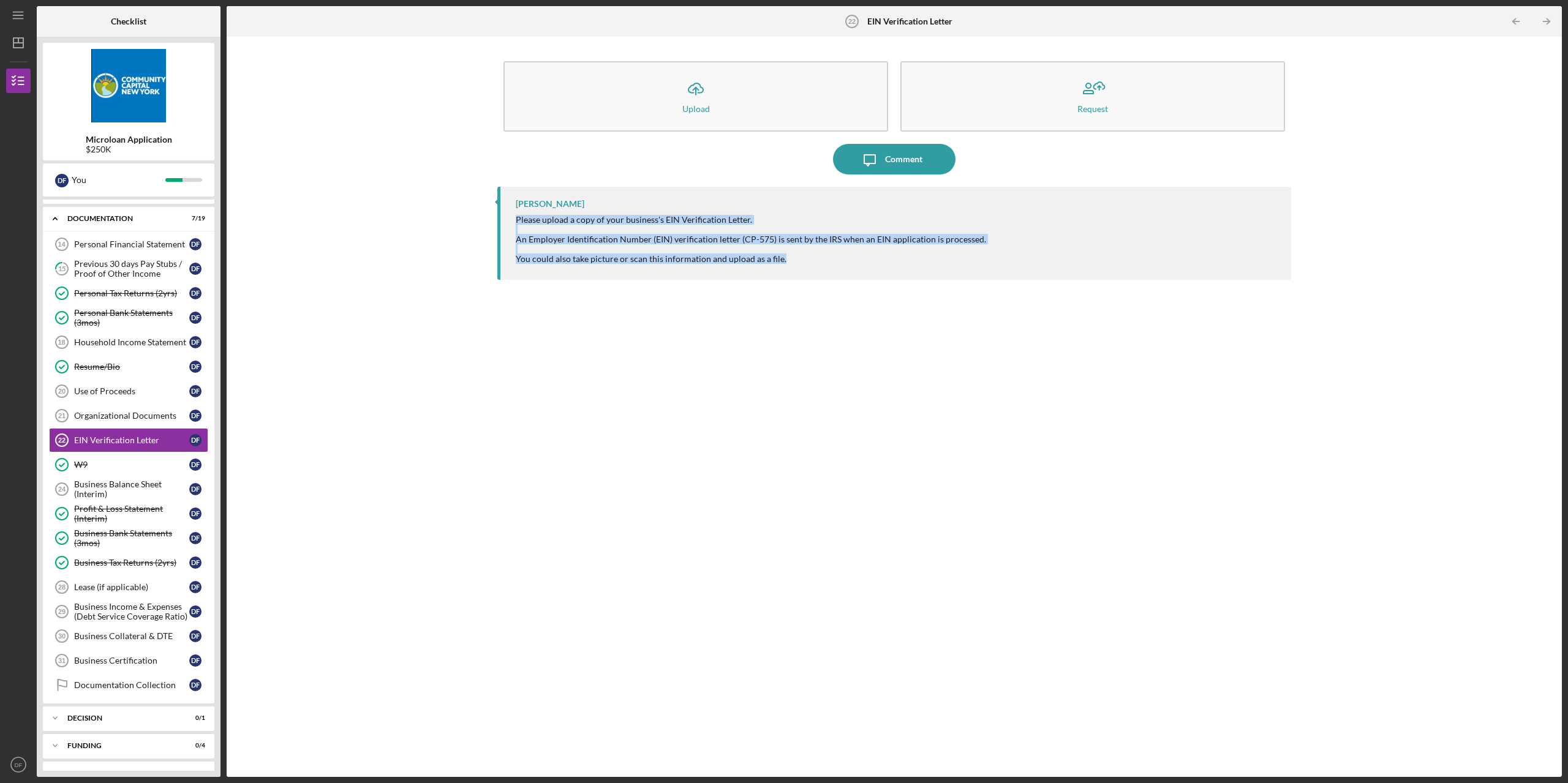
drag, startPoint x: 846, startPoint y: 292, endPoint x: 504, endPoint y: 215, distance: 350.6
click at [504, 215] on div "J R Dorsainvil Please upload a copy of your business's EIN Verification Letter.…" at bounding box center [894, 473] width 794 height 572
copy div "Please upload a copy of your business's EIN Verification Letter. An Employer Id…"
click at [840, 499] on div "J R Dorsainvil Please upload a copy of your business's EIN Verification Letter.…" at bounding box center [894, 473] width 794 height 572
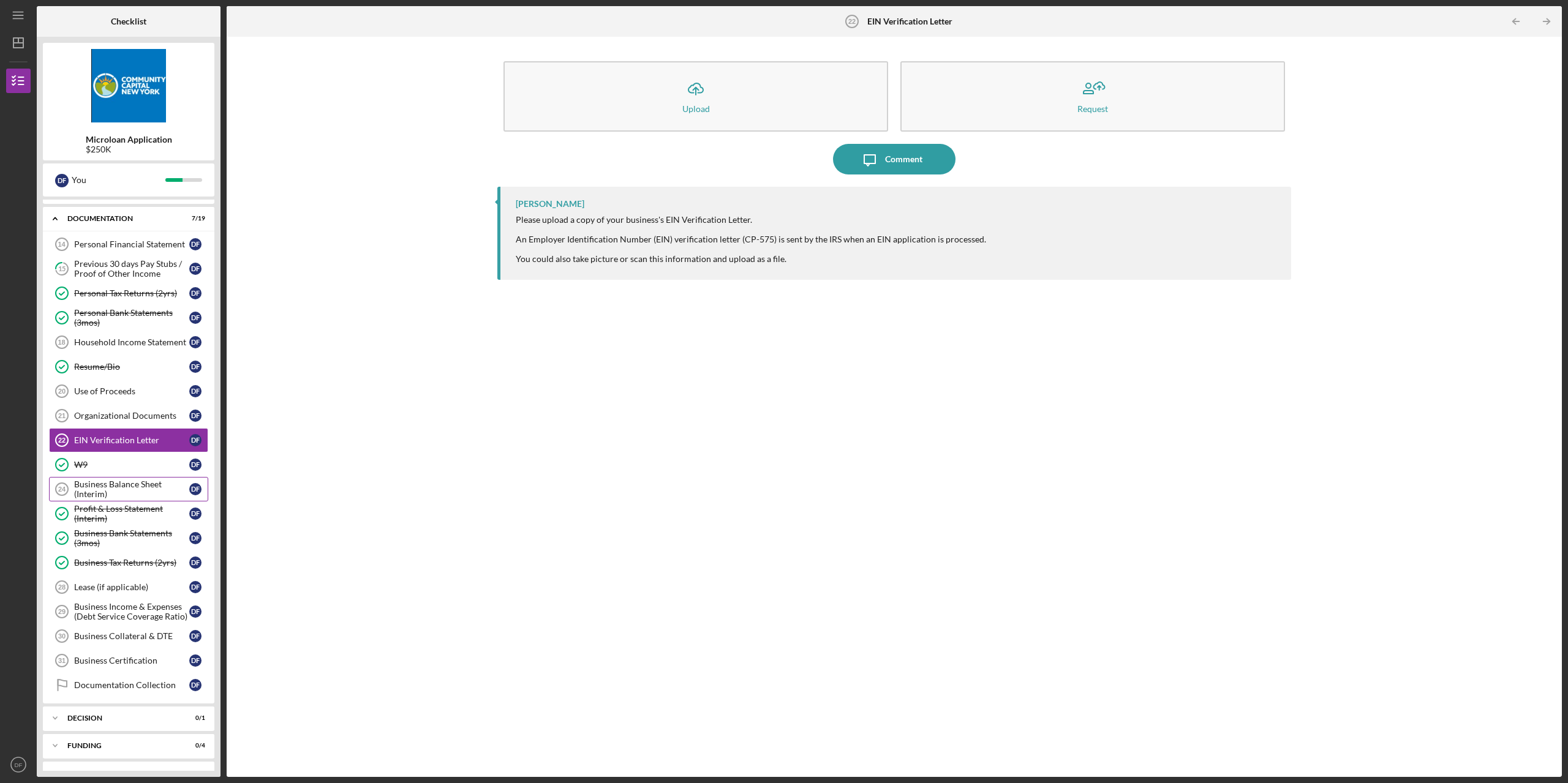
click at [112, 483] on div "Business Balance Sheet (Interim)" at bounding box center [131, 489] width 115 height 20
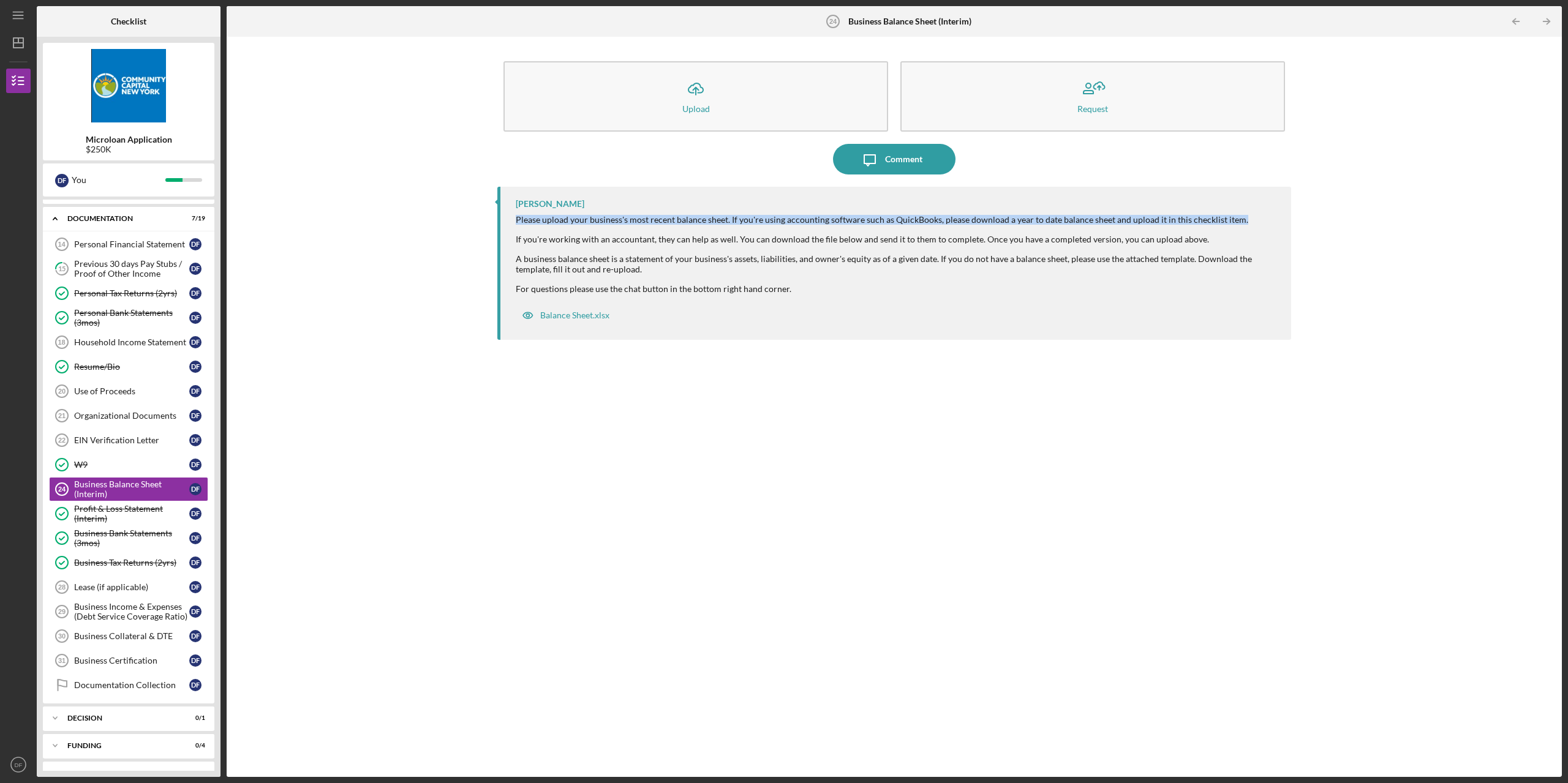
drag, startPoint x: 514, startPoint y: 218, endPoint x: 1219, endPoint y: 220, distance: 705.0
click at [1251, 223] on div "J R Dorsainvil Please upload your business's most recent balance sheet. If you'…" at bounding box center [894, 263] width 794 height 153
copy div "Please upload your business's most recent balance sheet. If you're using accoun…"
click at [1014, 447] on div "J R Dorsainvil Please upload your business's most recent balance sheet. If you'…" at bounding box center [894, 473] width 794 height 572
click at [113, 615] on div "Business Income & Expenses (Debt Service Coverage Ratio)" at bounding box center [131, 612] width 115 height 20
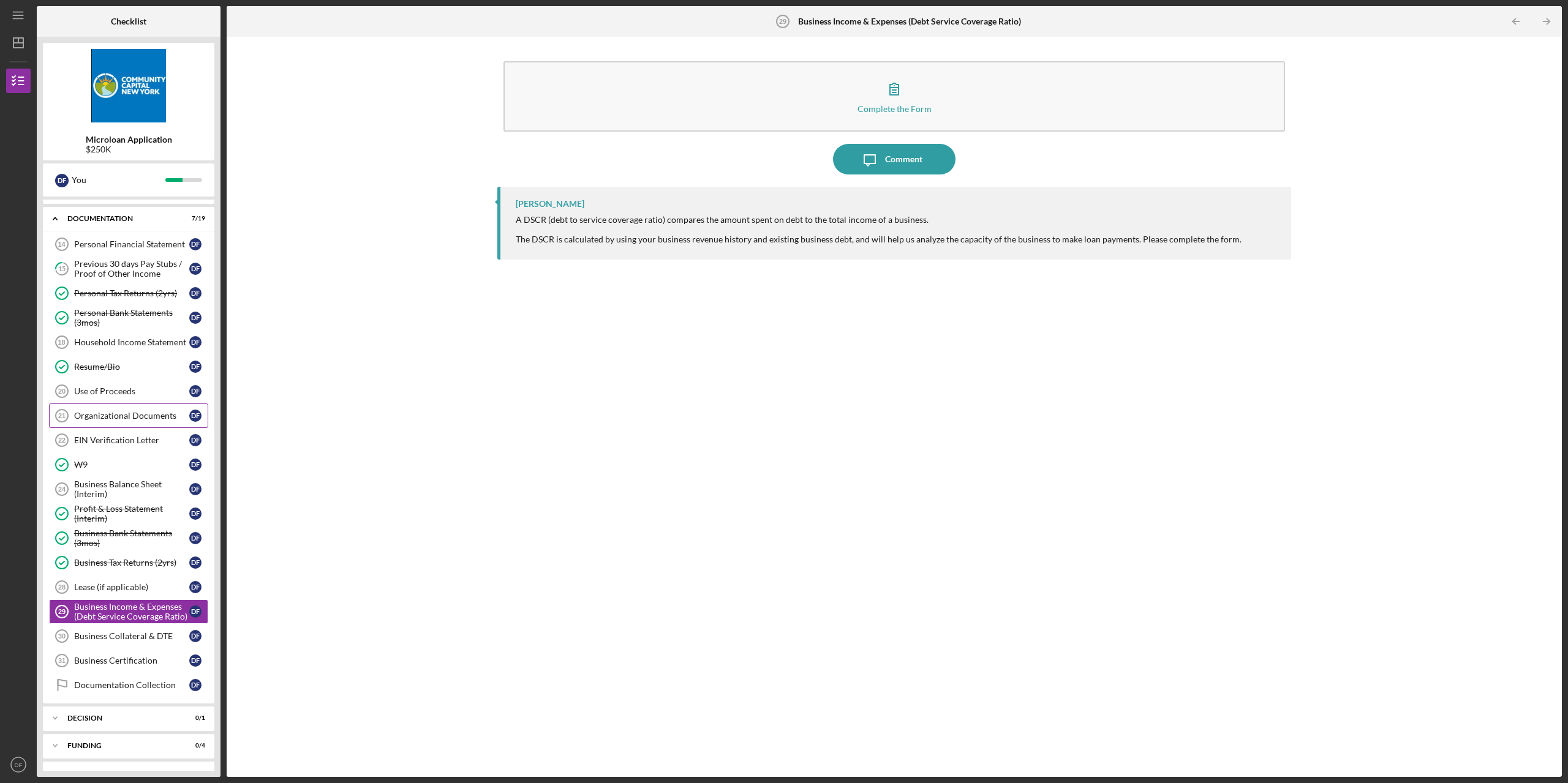
click at [109, 414] on div "Organizational Documents" at bounding box center [131, 416] width 115 height 10
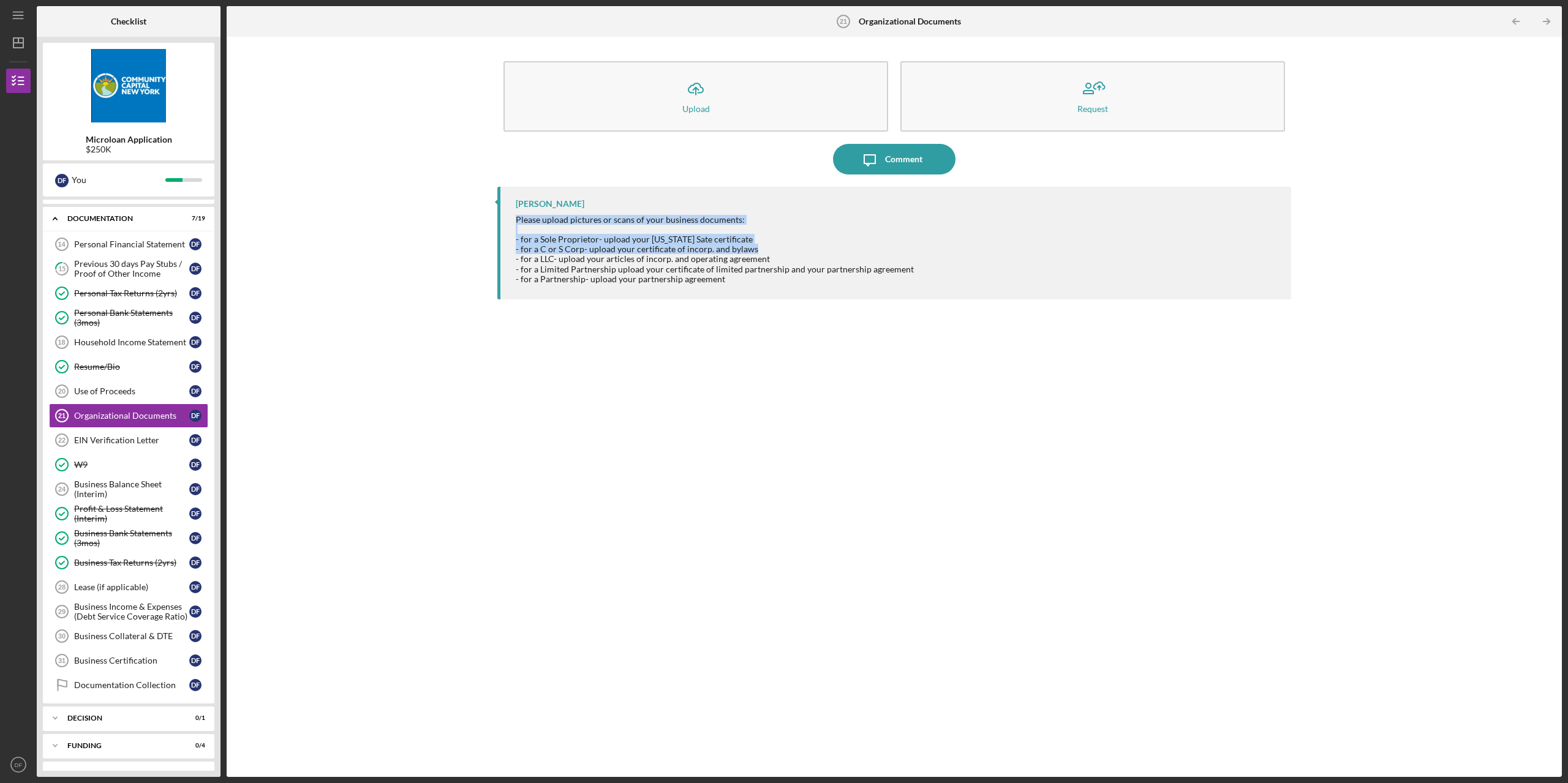
drag, startPoint x: 766, startPoint y: 248, endPoint x: 510, endPoint y: 218, distance: 257.8
click at [510, 218] on div "J R Dorsainvil Please upload pictures or scans of your business documents: - fo…" at bounding box center [894, 243] width 794 height 112
copy div "Please upload pictures or scans of your business documents: - for a Sole Propri…"
click at [855, 505] on div "J R Dorsainvil Please upload pictures or scans of your business documents: - fo…" at bounding box center [894, 473] width 794 height 572
click at [114, 441] on div "EIN Verification Letter" at bounding box center [131, 440] width 115 height 10
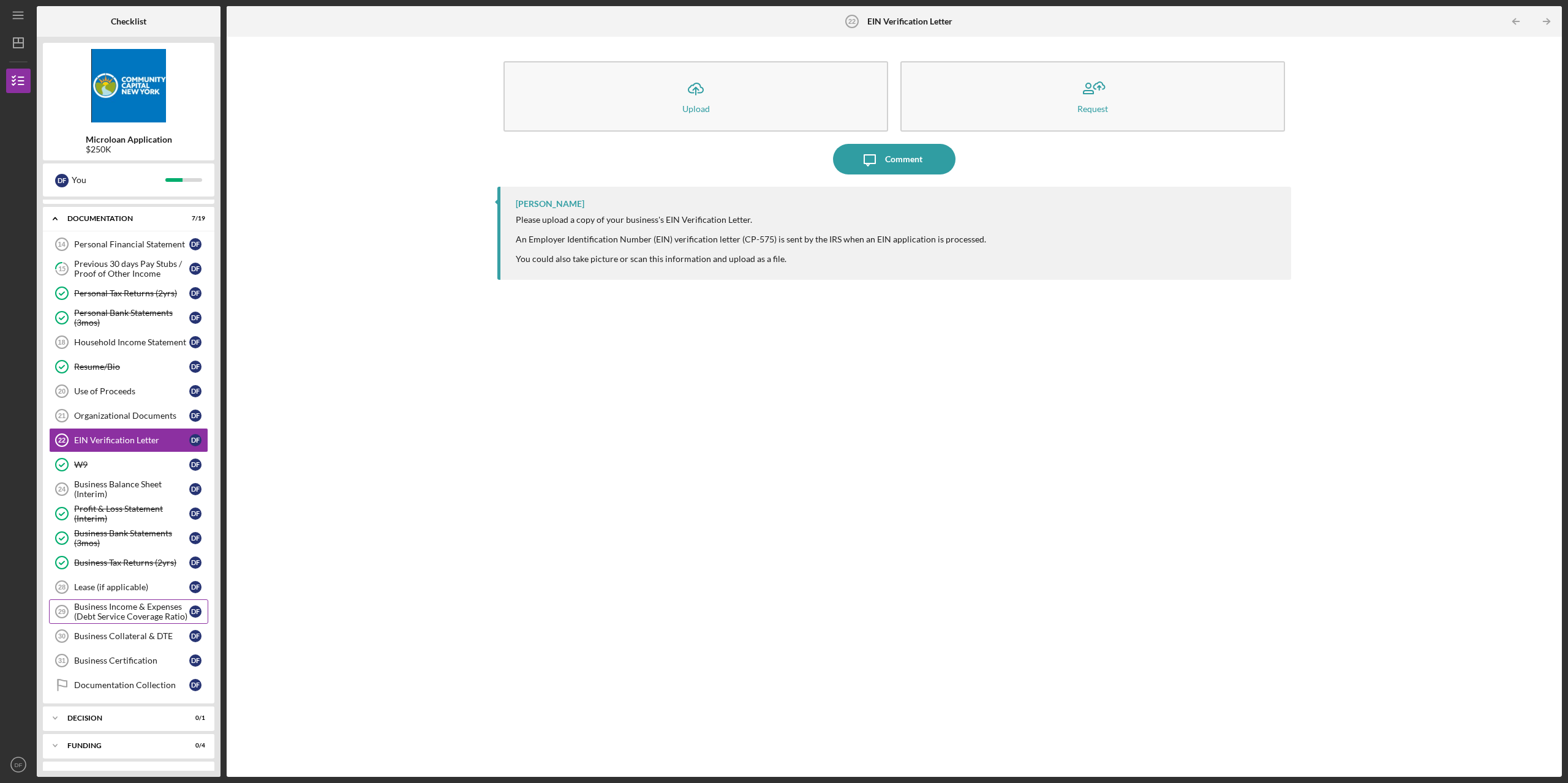
click at [117, 620] on div "Business Income & Expenses (Debt Service Coverage Ratio)" at bounding box center [131, 612] width 115 height 20
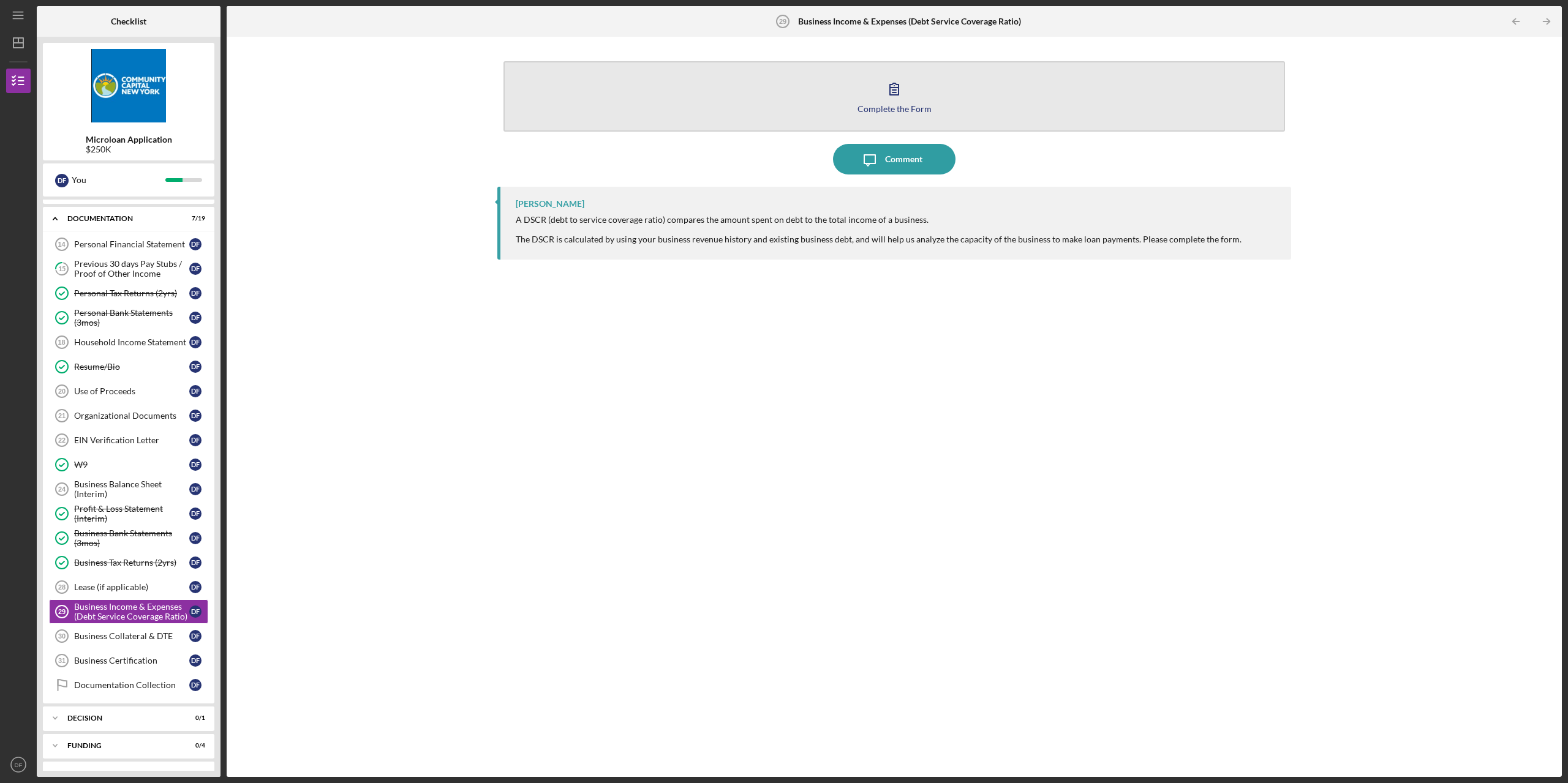
click at [890, 79] on icon "button" at bounding box center [894, 88] width 30 height 30
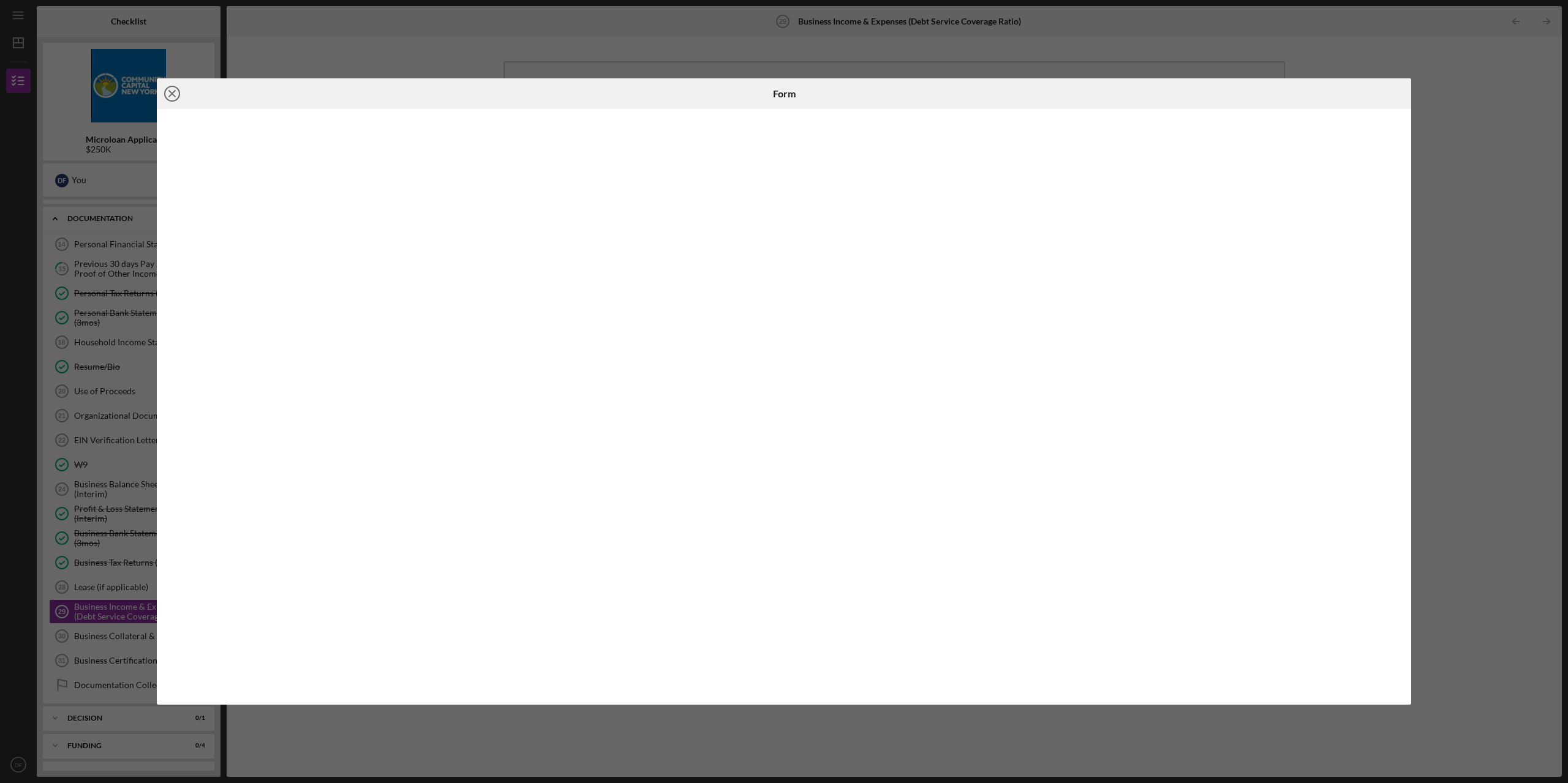
click at [170, 93] on icon "Icon/Close" at bounding box center [171, 93] width 30 height 30
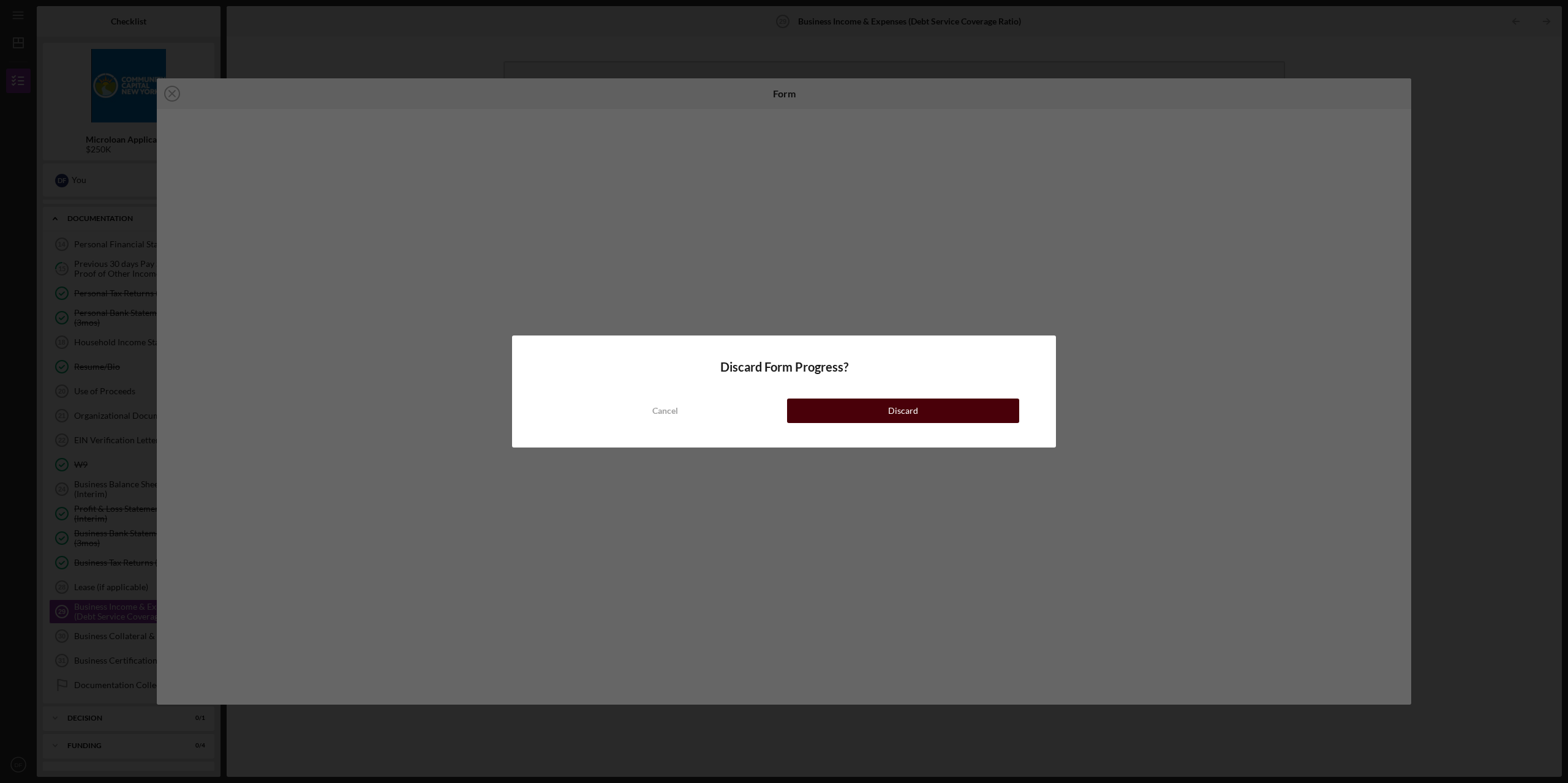
click at [890, 417] on div "Discard" at bounding box center [903, 410] width 30 height 24
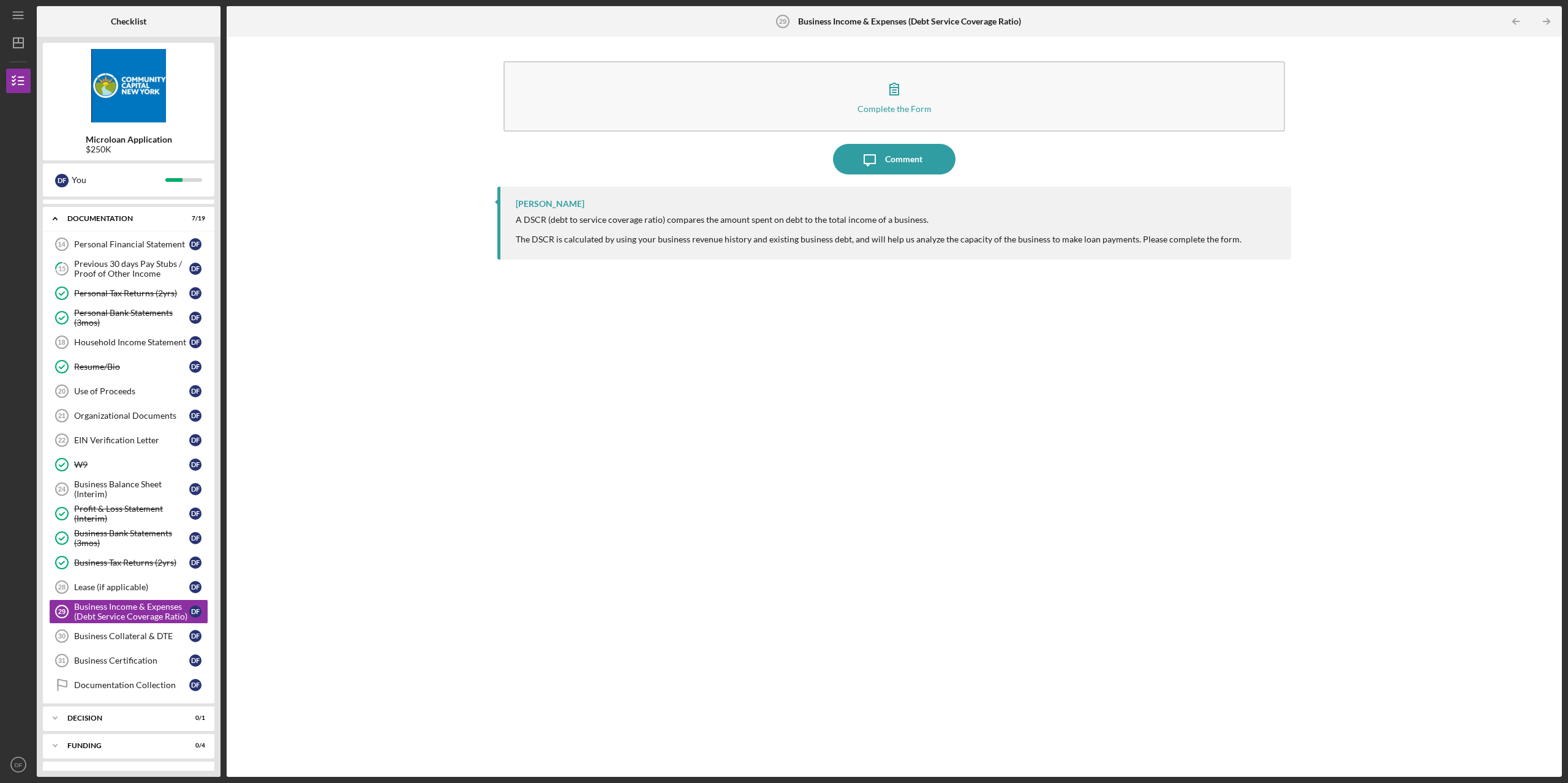
click at [818, 592] on div "J R Dorsainvil A DSCR (debt to service coverage ratio) compares the amount spen…" at bounding box center [894, 473] width 794 height 572
click at [92, 638] on div "Business Collateral & DTE" at bounding box center [131, 636] width 115 height 10
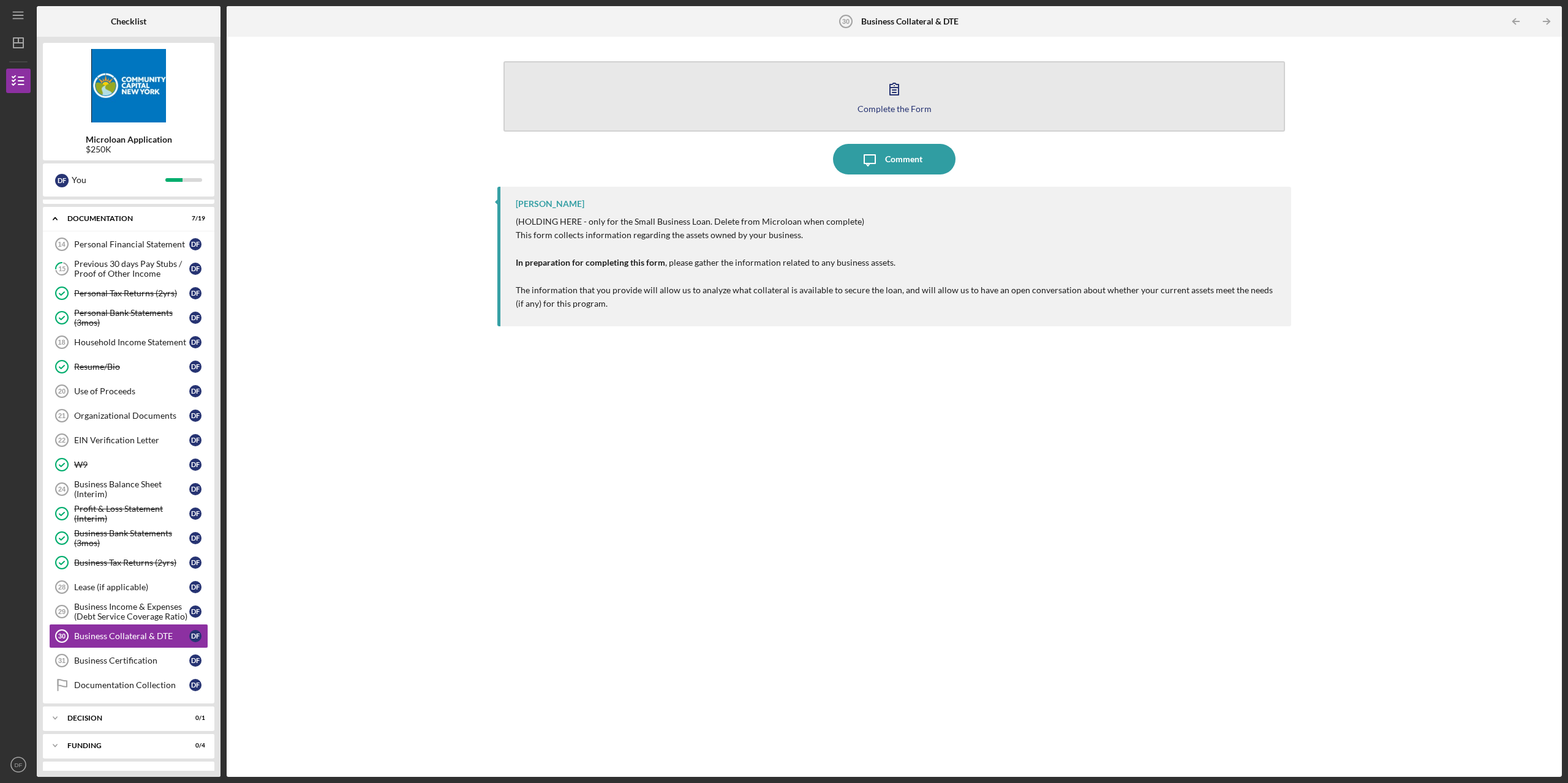
click at [893, 86] on icon "button" at bounding box center [894, 88] width 30 height 30
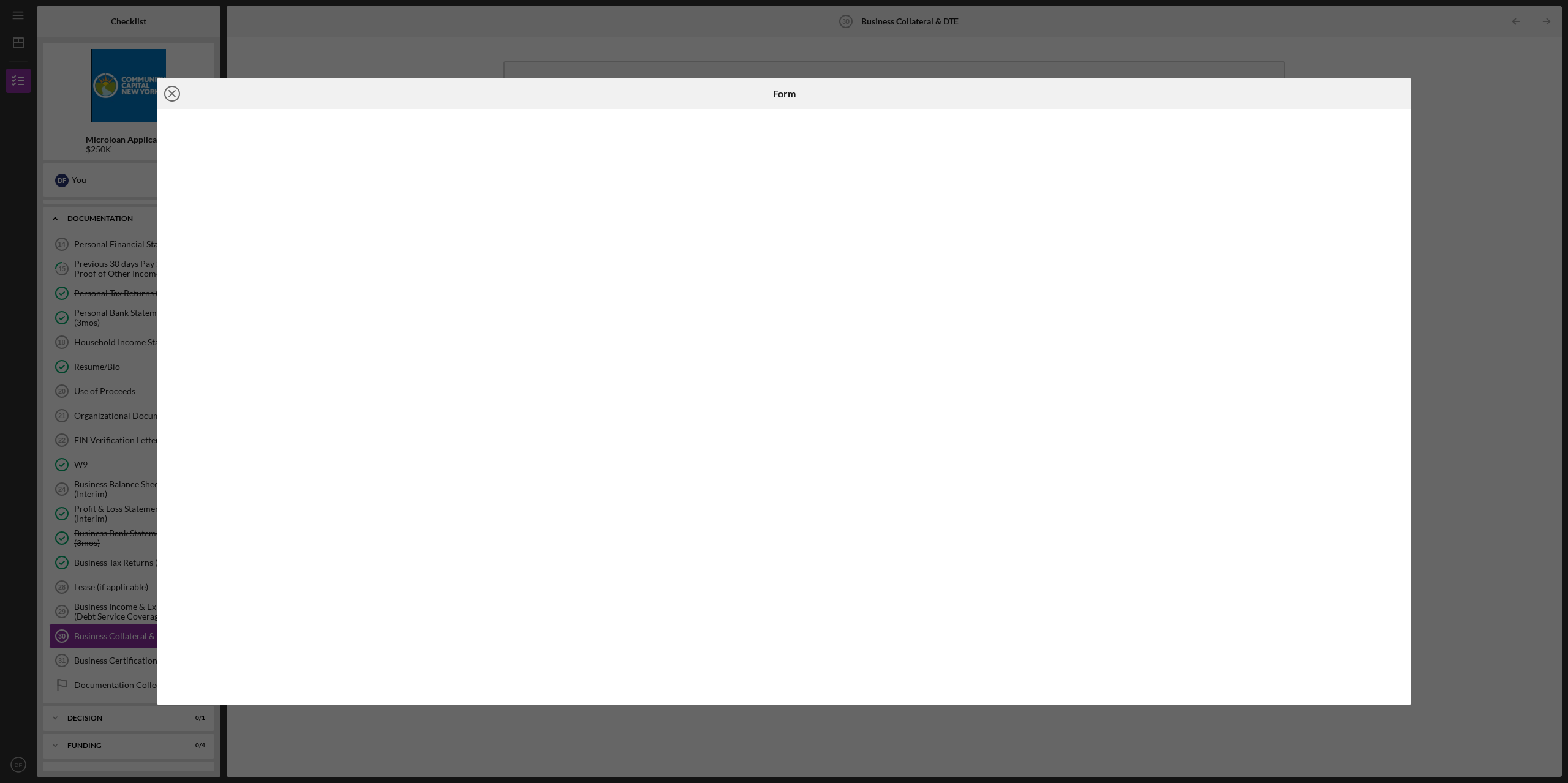
click at [176, 94] on icon "Icon/Close" at bounding box center [171, 93] width 30 height 30
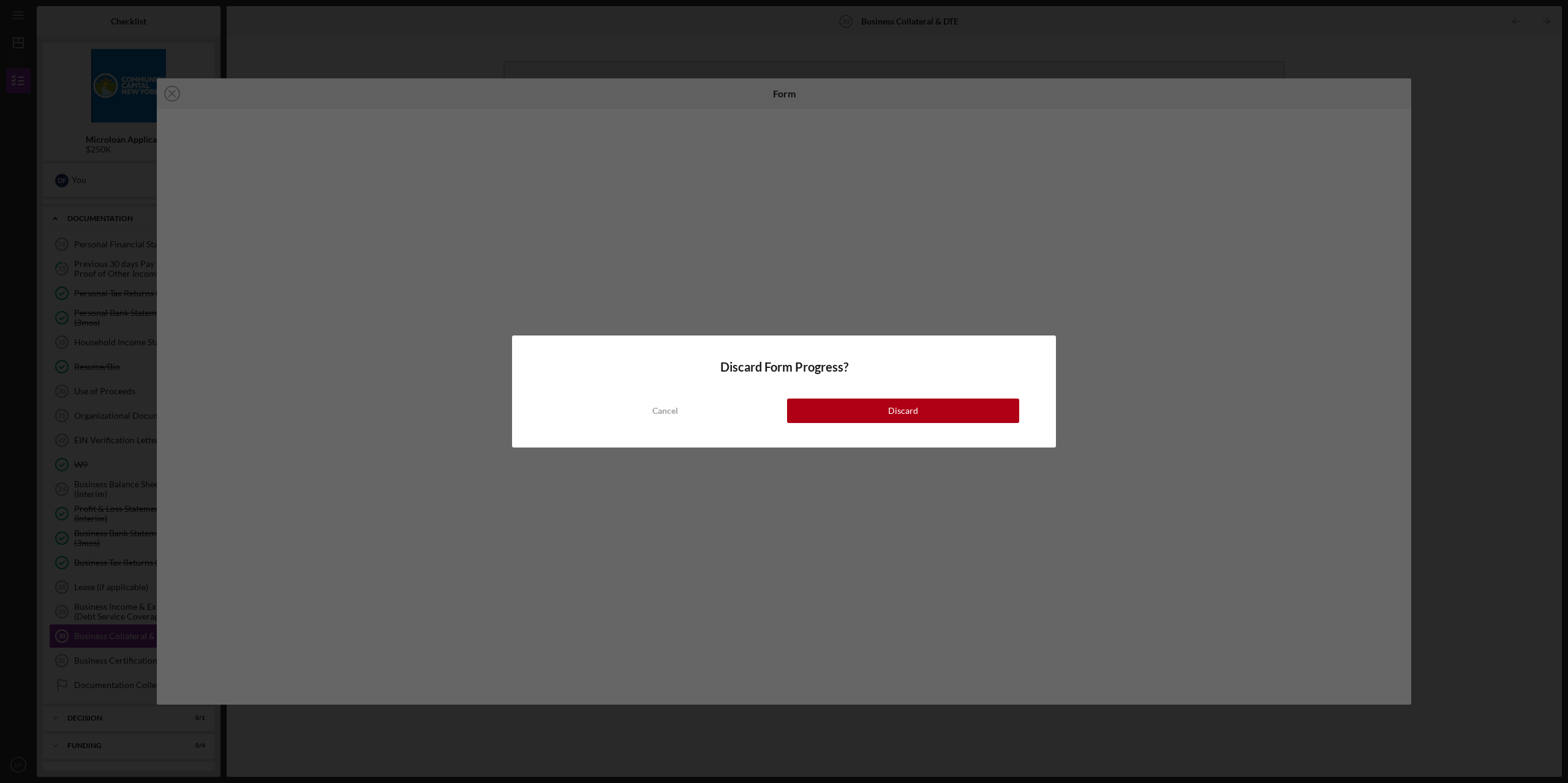
click at [910, 408] on div "Discard" at bounding box center [903, 410] width 30 height 24
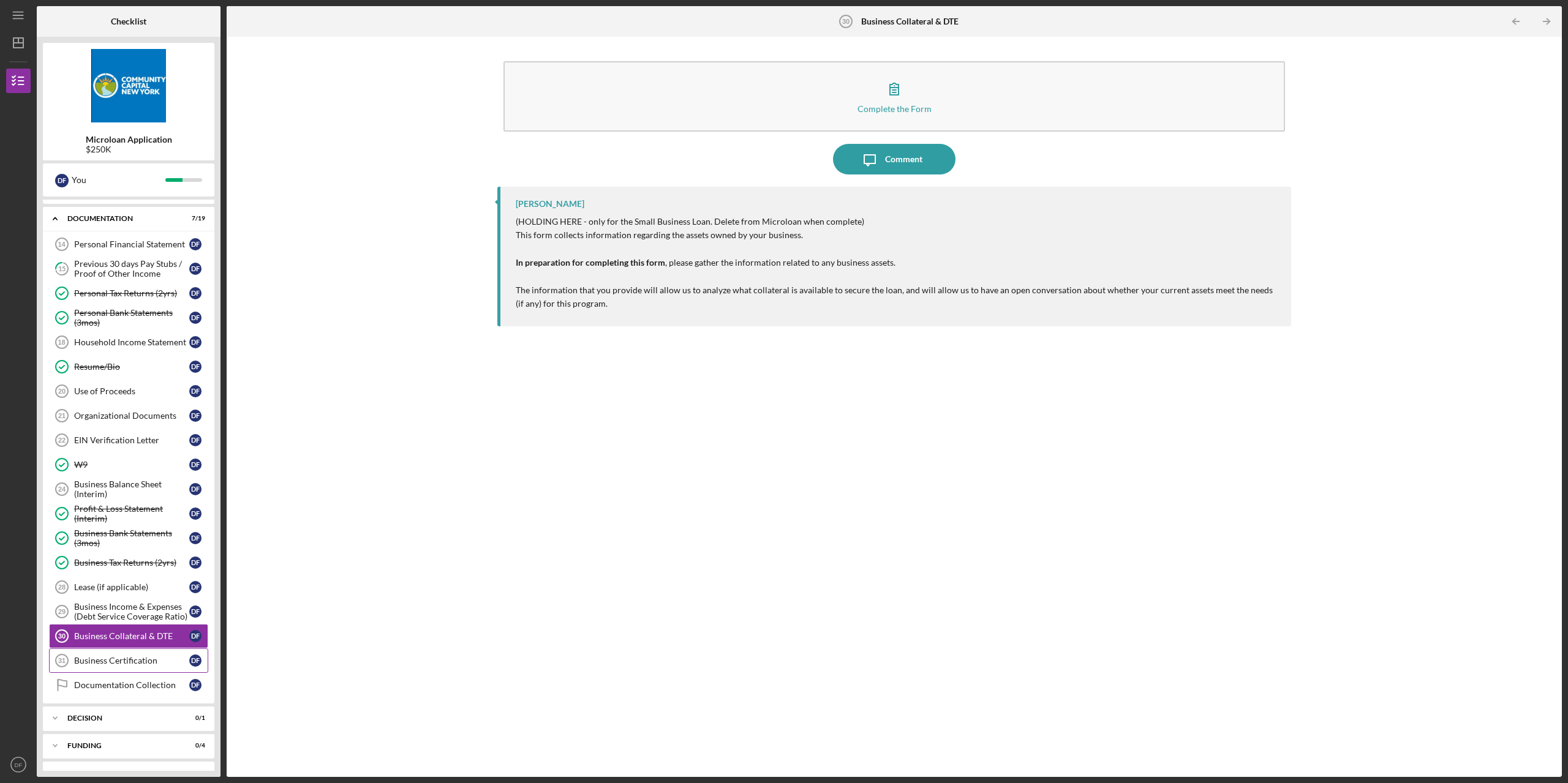
click at [97, 664] on div "Business Certification" at bounding box center [131, 661] width 115 height 10
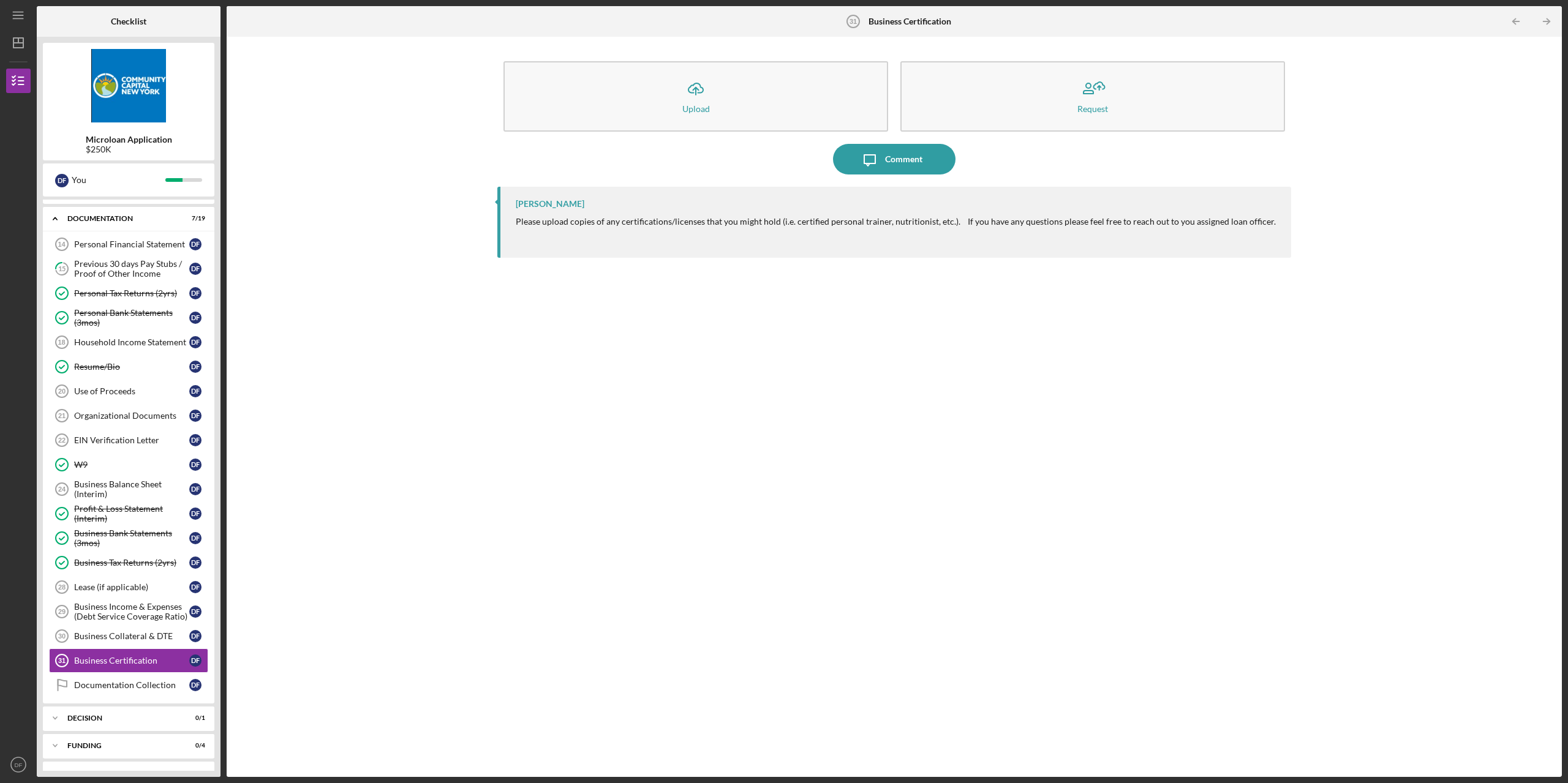
drag, startPoint x: 1285, startPoint y: 227, endPoint x: 517, endPoint y: 218, distance: 768.1
click at [517, 218] on div "J R Dorsainvil Please upload copies of any certifications/licenses that you mig…" at bounding box center [894, 222] width 794 height 71
copy p "Please upload copies of any certifications/licenses that you might hold (i.e. c…"
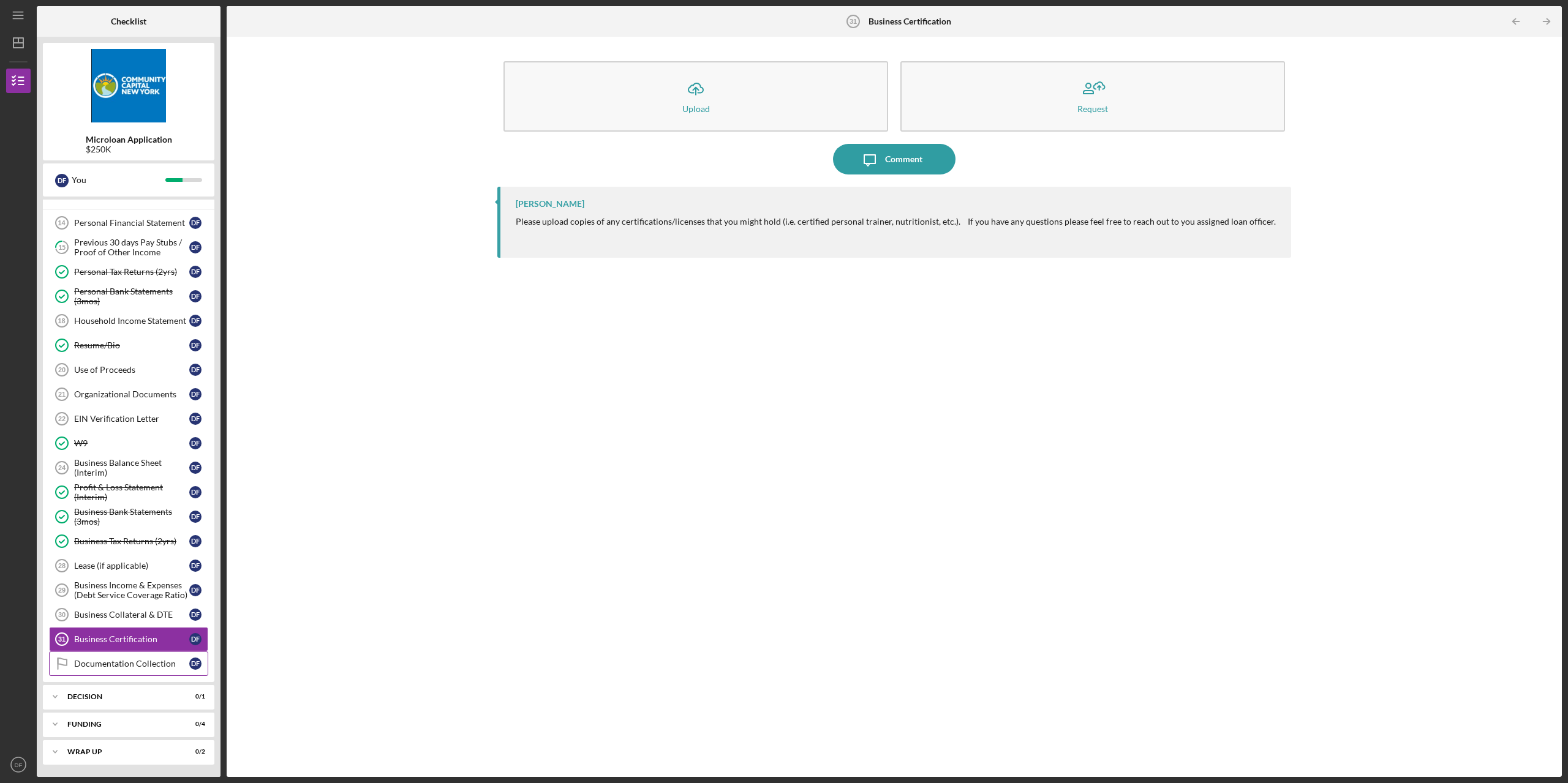
click at [138, 668] on div "Documentation Collection" at bounding box center [131, 664] width 115 height 10
